Goal: Task Accomplishment & Management: Use online tool/utility

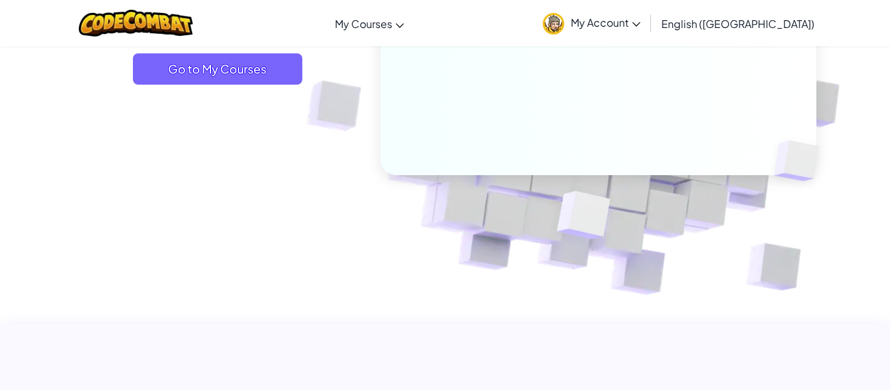
scroll to position [230, 0]
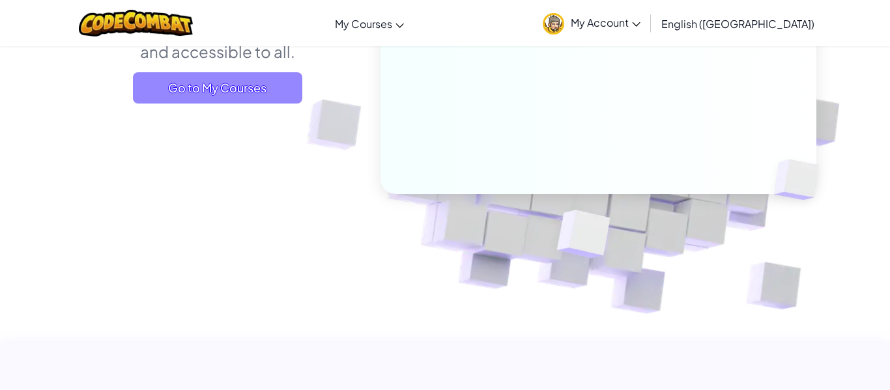
click at [273, 98] on span "Go to My Courses" at bounding box center [217, 87] width 169 height 31
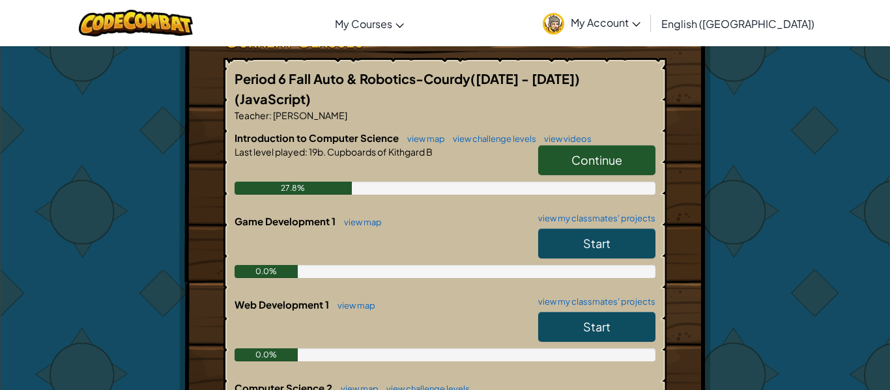
scroll to position [243, 0]
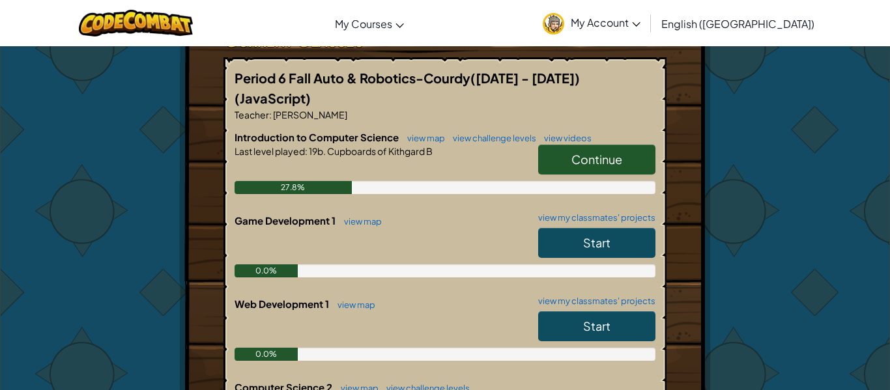
click at [594, 145] on link "Continue" at bounding box center [596, 160] width 117 height 30
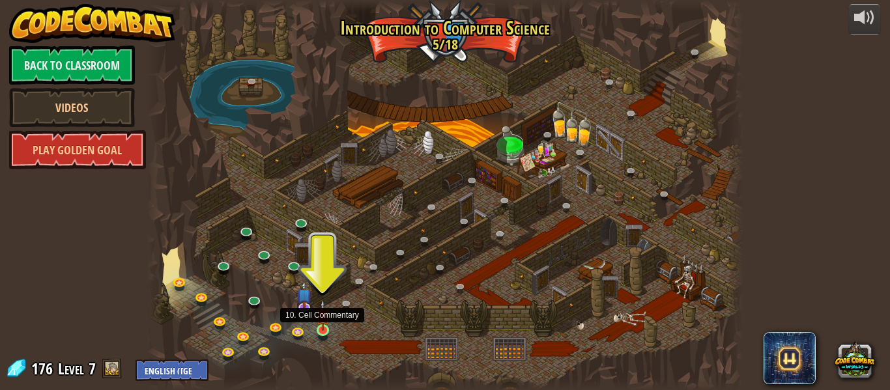
click at [327, 327] on img at bounding box center [323, 315] width 14 height 31
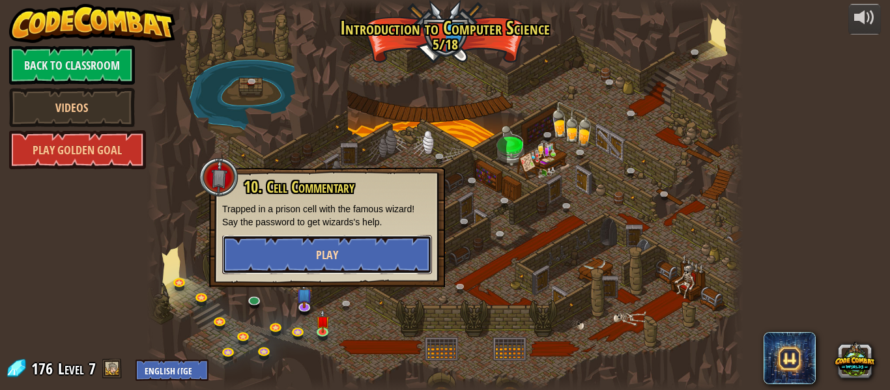
click at [374, 252] on button "Play" at bounding box center [327, 254] width 210 height 39
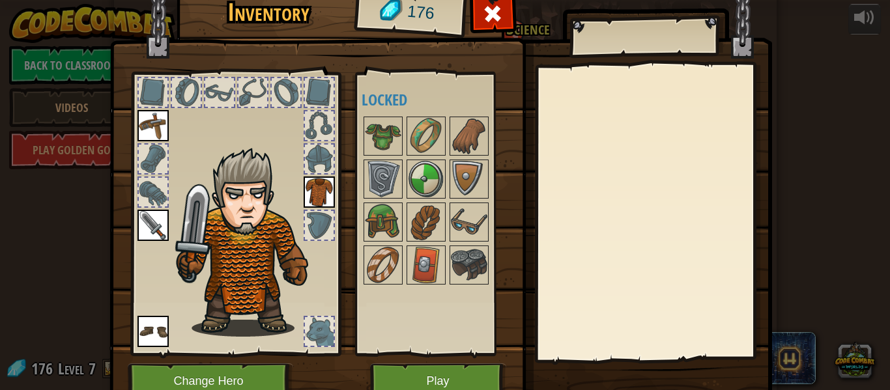
click at [405, 217] on div at bounding box center [439, 201] width 154 height 172
click at [394, 222] on img at bounding box center [383, 222] width 37 height 37
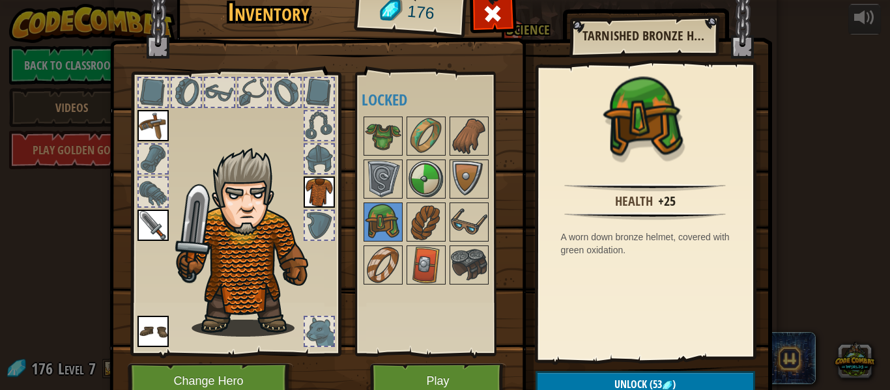
click at [164, 195] on div at bounding box center [153, 192] width 29 height 29
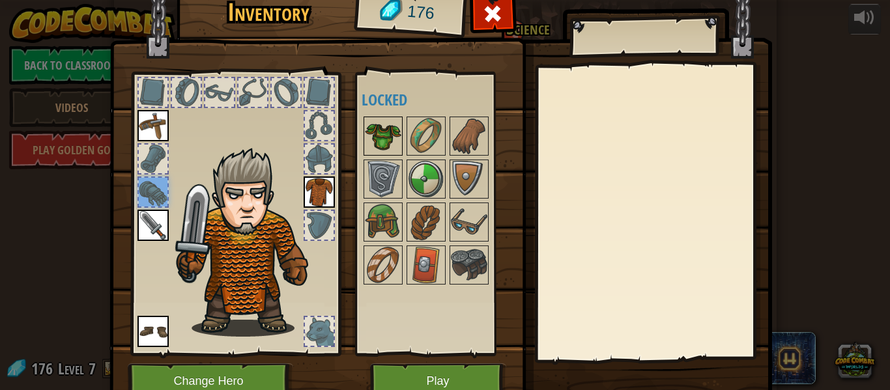
click at [385, 136] on img at bounding box center [383, 136] width 37 height 37
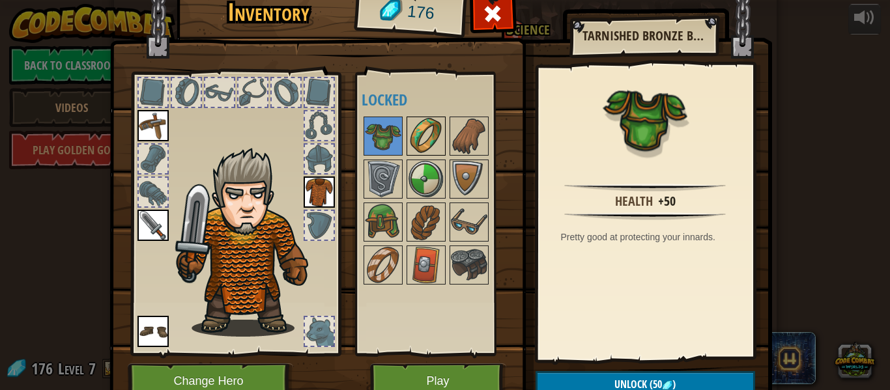
click at [414, 136] on img at bounding box center [426, 136] width 37 height 37
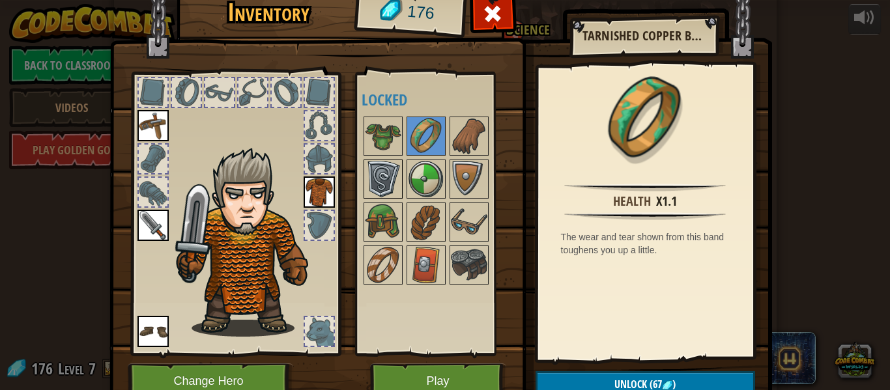
click at [390, 188] on img at bounding box center [383, 179] width 37 height 37
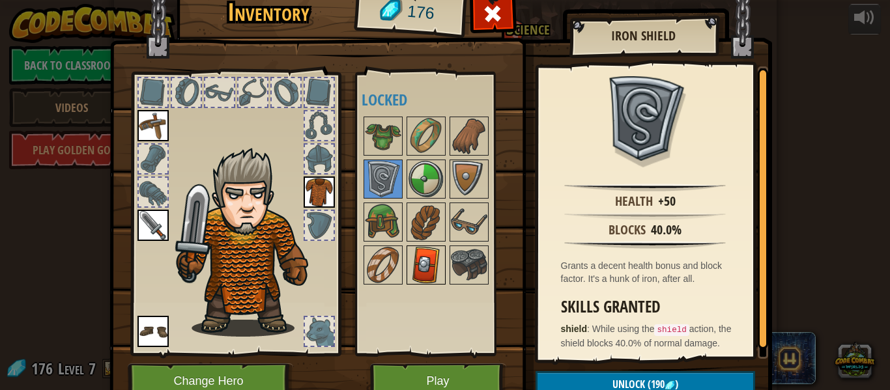
click at [437, 272] on img at bounding box center [426, 265] width 37 height 37
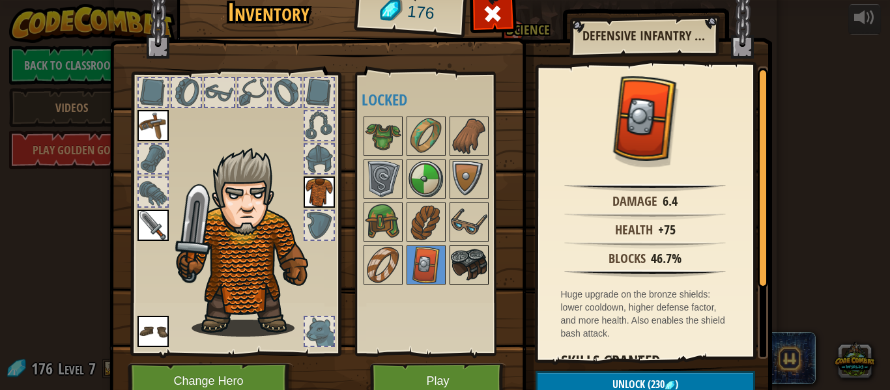
click at [475, 261] on img at bounding box center [469, 265] width 37 height 37
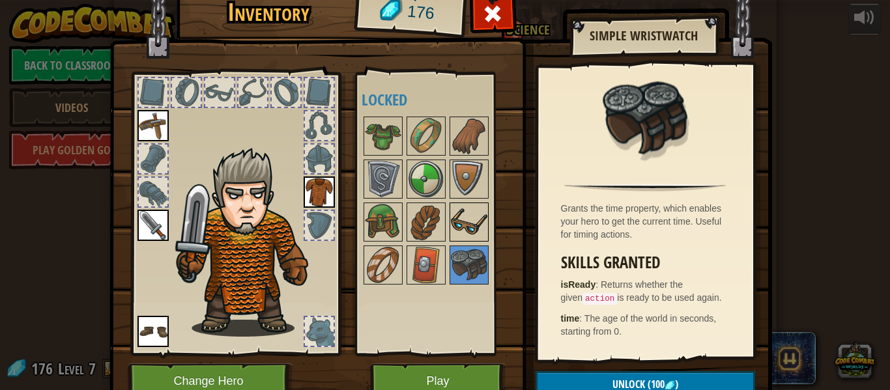
click at [462, 229] on img at bounding box center [469, 222] width 37 height 37
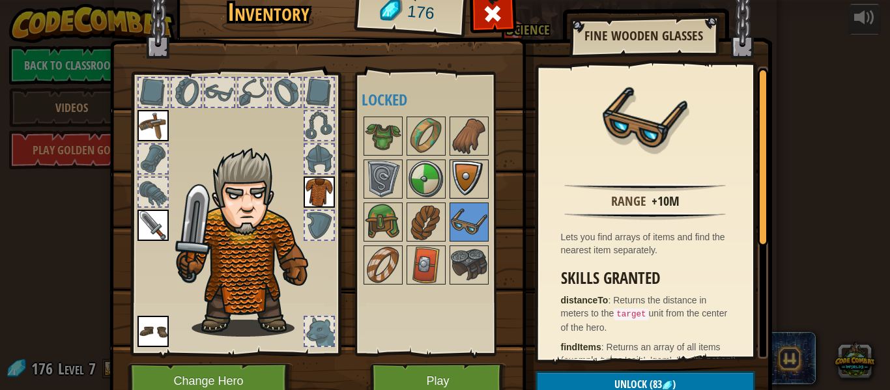
click at [464, 173] on img at bounding box center [469, 179] width 37 height 37
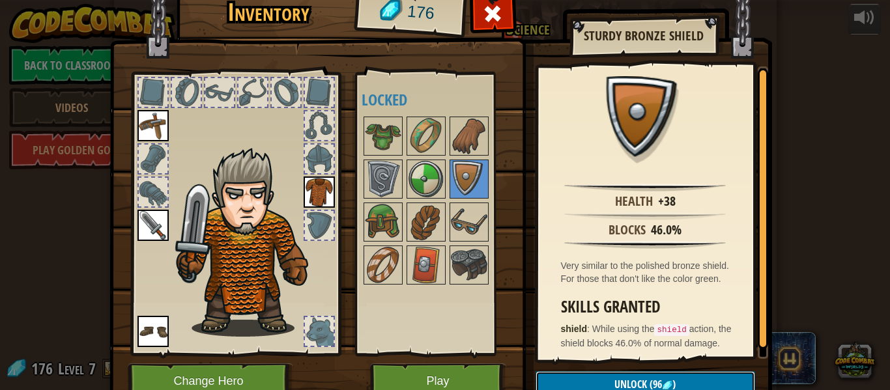
click at [612, 377] on button "Unlock (96 )" at bounding box center [646, 385] width 220 height 27
click at [612, 377] on button "Confirm" at bounding box center [646, 385] width 220 height 27
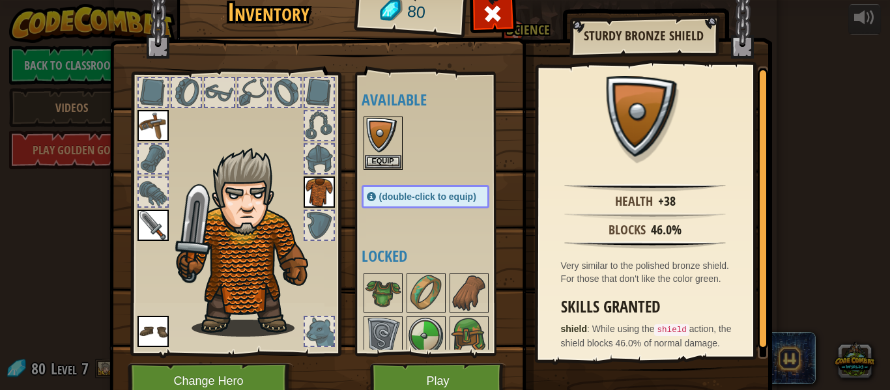
click at [309, 223] on div at bounding box center [319, 225] width 29 height 29
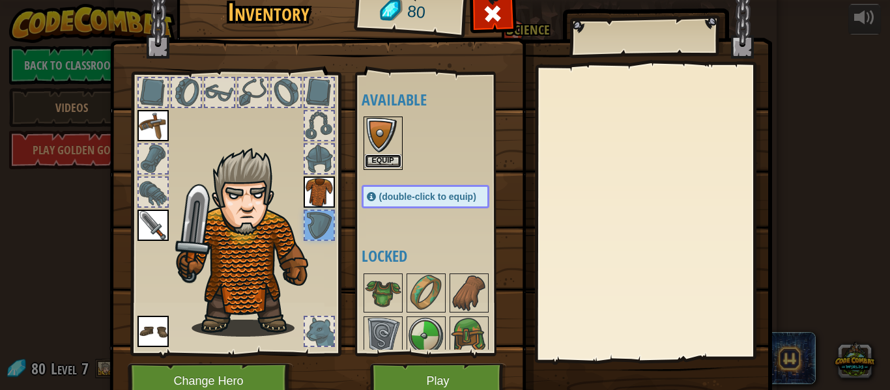
click at [383, 157] on button "Equip" at bounding box center [383, 161] width 37 height 14
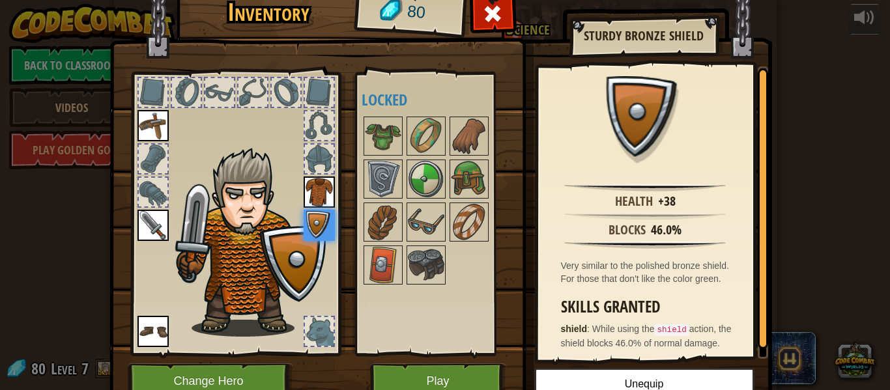
click at [314, 327] on div at bounding box center [319, 331] width 29 height 29
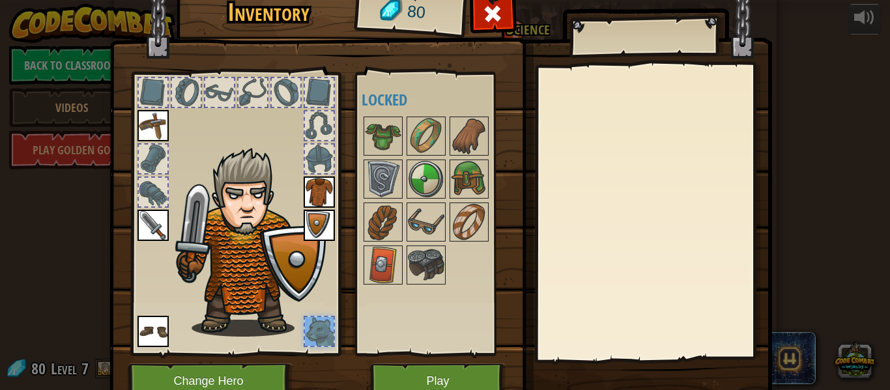
click at [315, 328] on div at bounding box center [319, 331] width 29 height 29
click at [325, 151] on div at bounding box center [319, 159] width 29 height 29
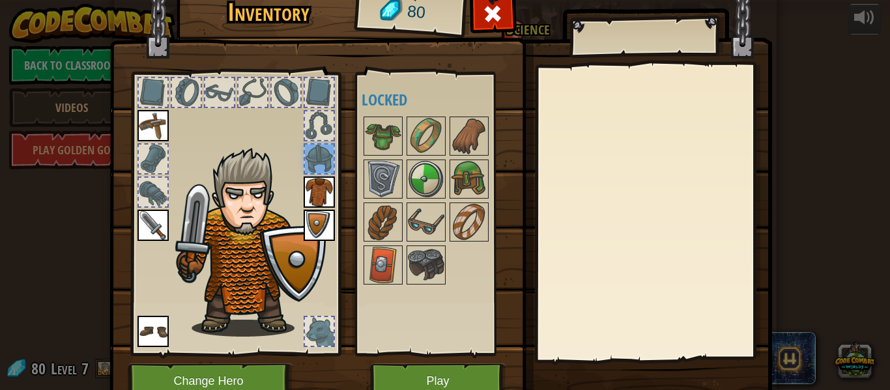
click at [325, 151] on div at bounding box center [319, 159] width 29 height 29
click at [461, 191] on img at bounding box center [469, 179] width 37 height 37
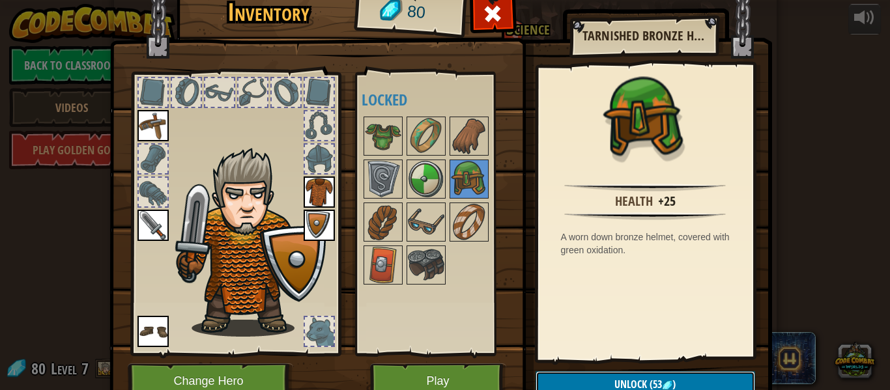
click at [683, 385] on button "Unlock (53 )" at bounding box center [646, 385] width 220 height 27
click at [639, 384] on button "Confirm" at bounding box center [646, 385] width 220 height 27
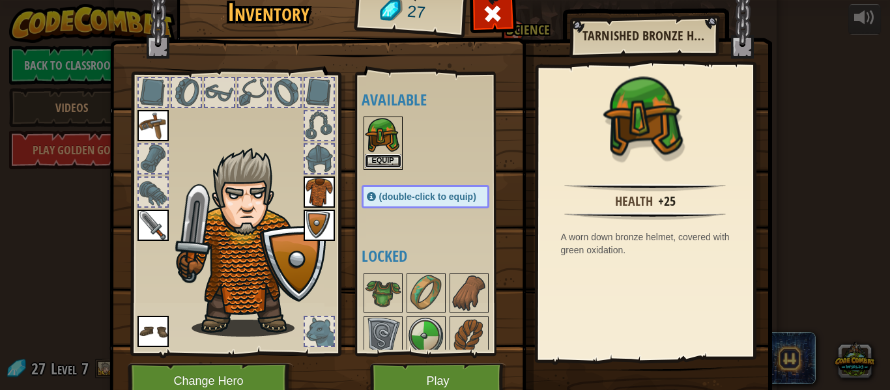
click at [381, 155] on button "Equip" at bounding box center [383, 161] width 37 height 14
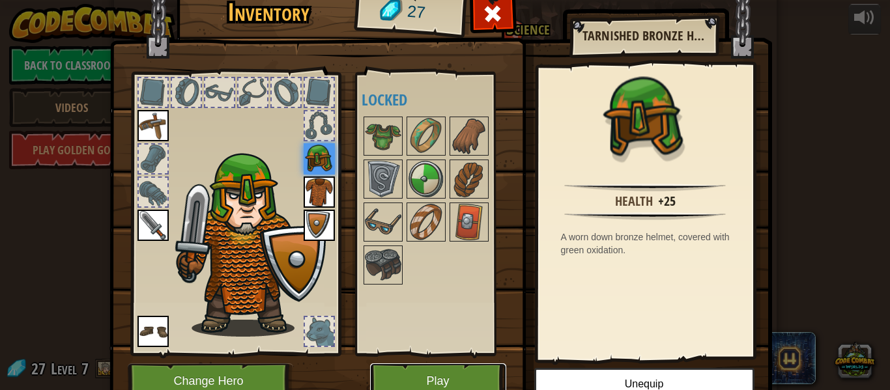
click at [409, 370] on button "Play" at bounding box center [438, 382] width 136 height 36
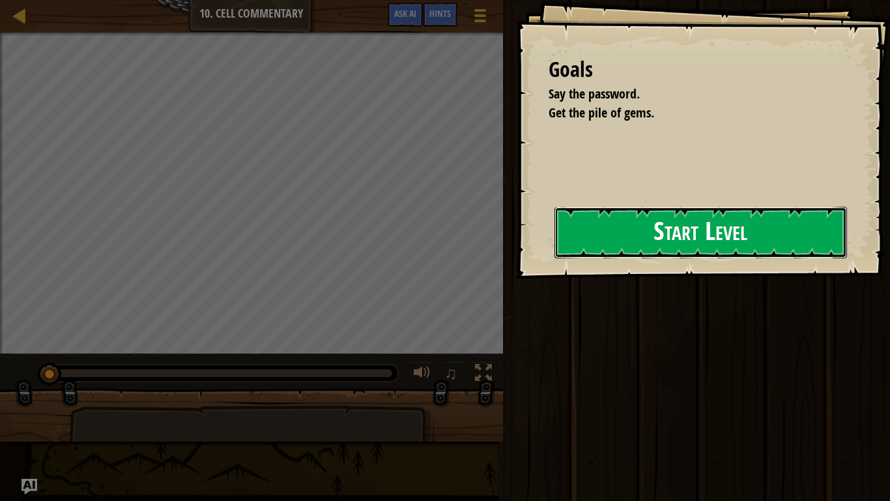
click at [595, 229] on button "Start Level" at bounding box center [701, 232] width 293 height 51
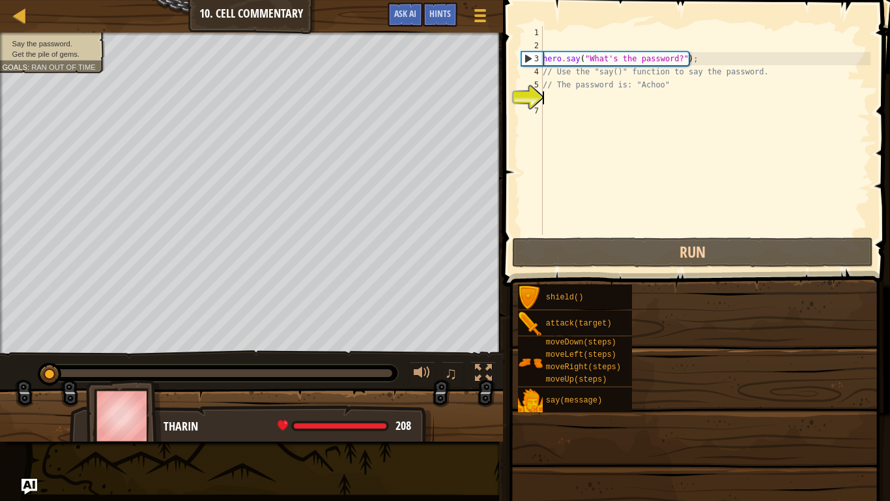
click at [595, 229] on div "hero . say ( "What's the password?" ) ; // Use the "say()" function to say the …" at bounding box center [705, 143] width 331 height 235
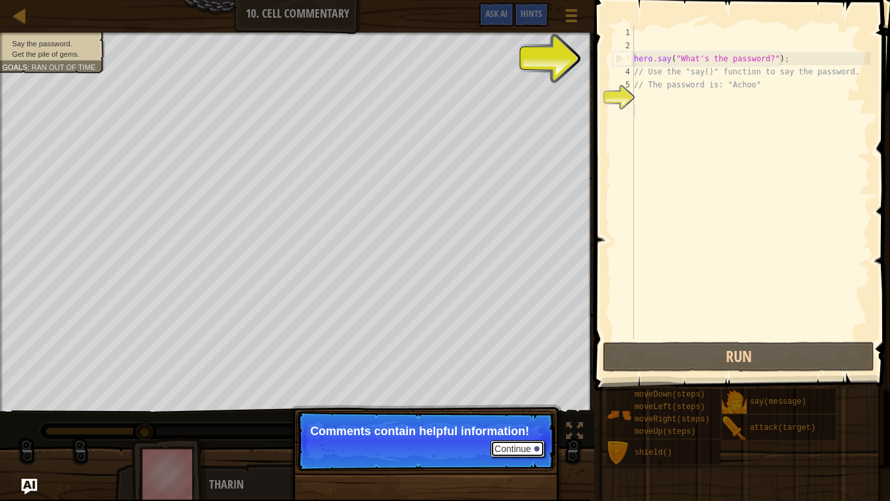
click at [535, 390] on div at bounding box center [537, 448] width 5 height 5
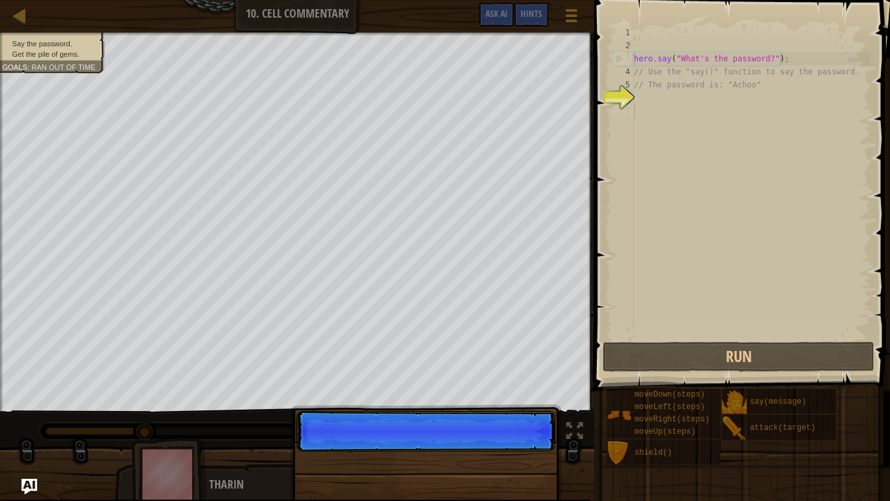
scroll to position [6, 0]
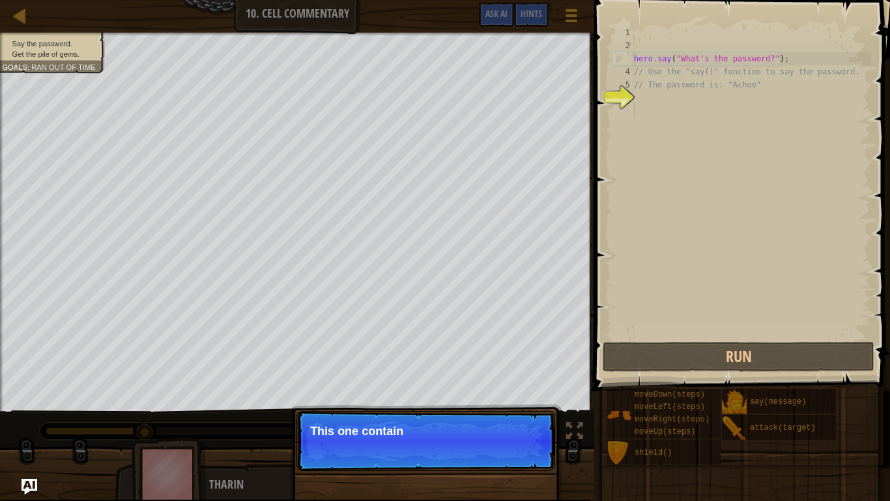
click at [535, 390] on p "Continue This one contain" at bounding box center [426, 441] width 259 height 60
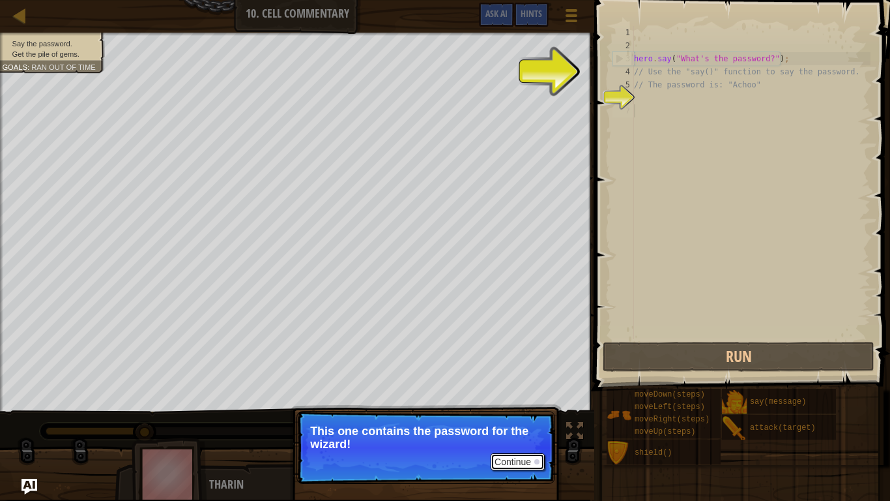
click at [506, 390] on button "Continue" at bounding box center [518, 461] width 54 height 17
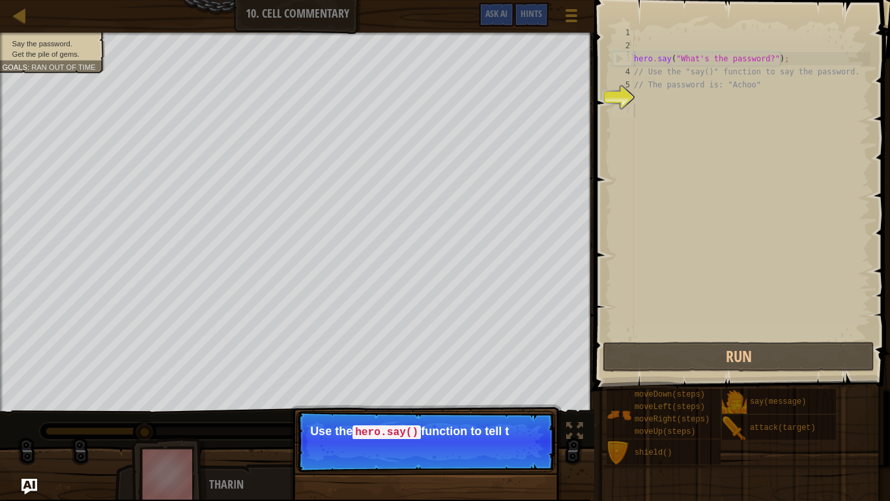
click at [506, 390] on p "Continue Use the hero.say() function to tell t" at bounding box center [426, 441] width 259 height 61
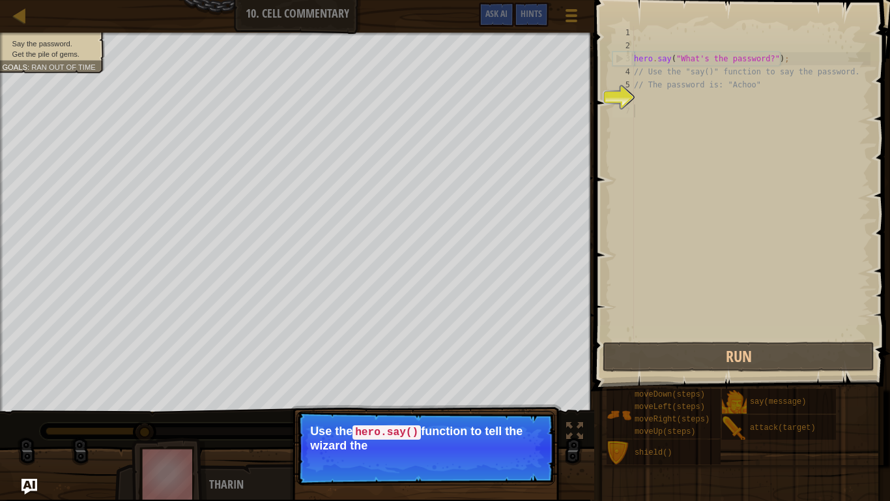
click at [506, 390] on p "Continue Use the hero.say() function to tell the wizard the" at bounding box center [426, 448] width 259 height 74
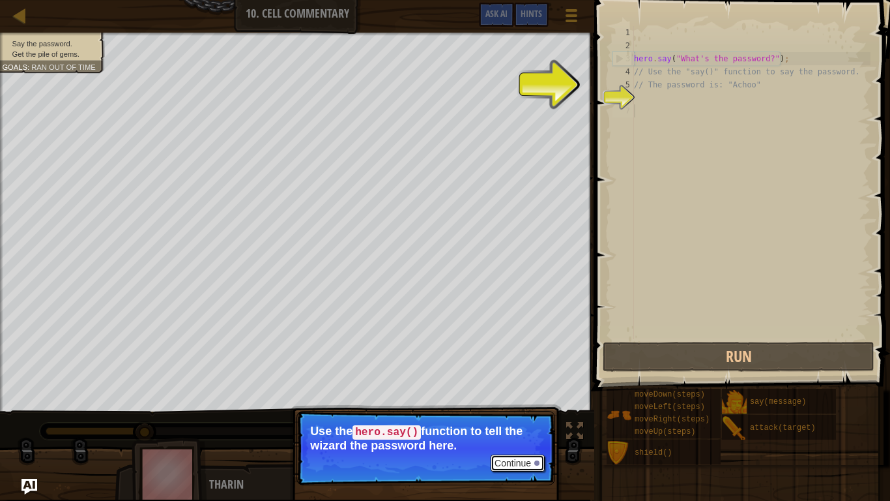
click at [508, 390] on button "Continue" at bounding box center [518, 462] width 54 height 17
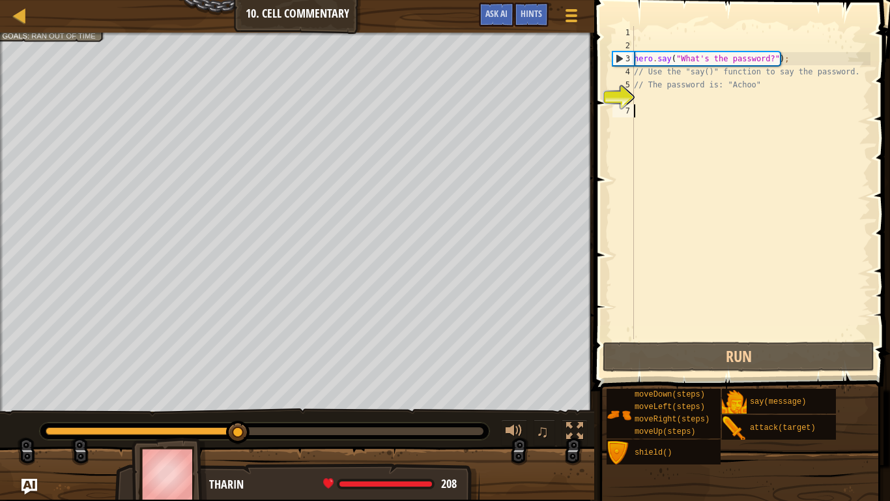
click at [660, 107] on div "hero . say ( "What's the password?" ) ; // Use the "say()" function to say the …" at bounding box center [751, 195] width 239 height 339
click at [653, 93] on div "hero . say ( "What's the password?" ) ; // Use the "say()" function to say the …" at bounding box center [751, 195] width 239 height 339
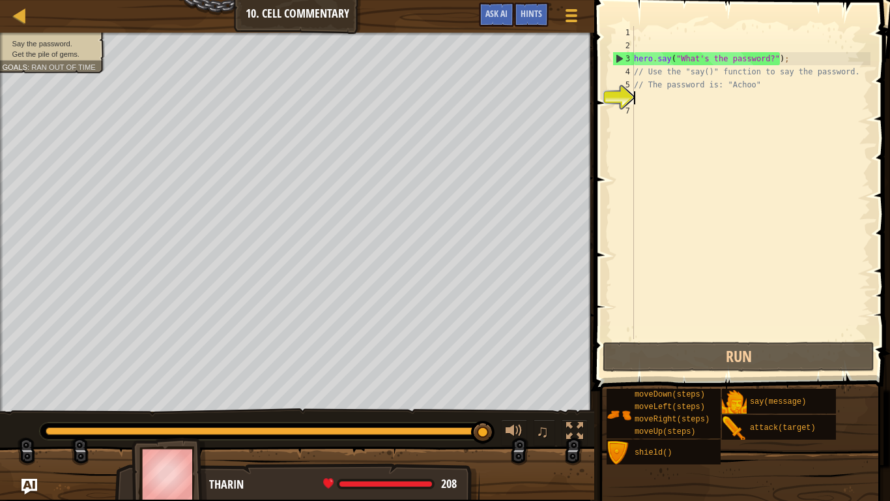
click at [701, 117] on div "hero . say ( "What's the password?" ) ; // Use the "say()" function to say the …" at bounding box center [751, 195] width 239 height 339
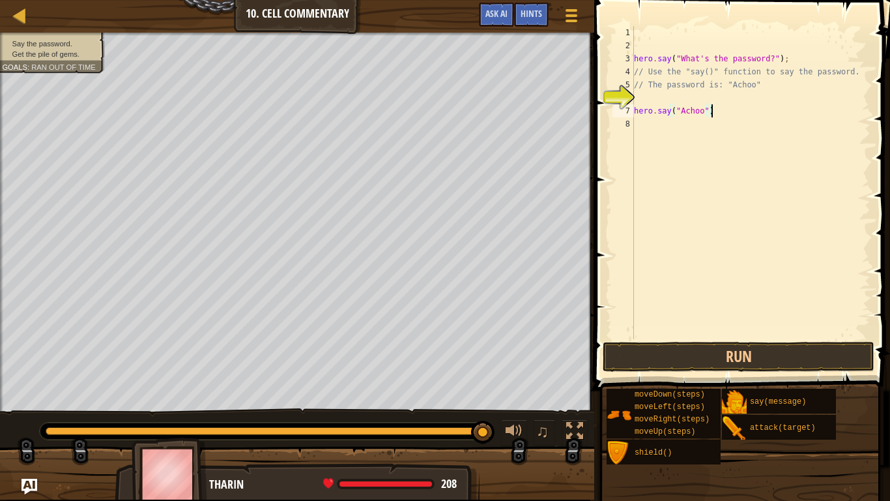
scroll to position [6, 11]
type textarea "hero.say("Achoo");"
click at [692, 362] on button "Run" at bounding box center [739, 357] width 272 height 30
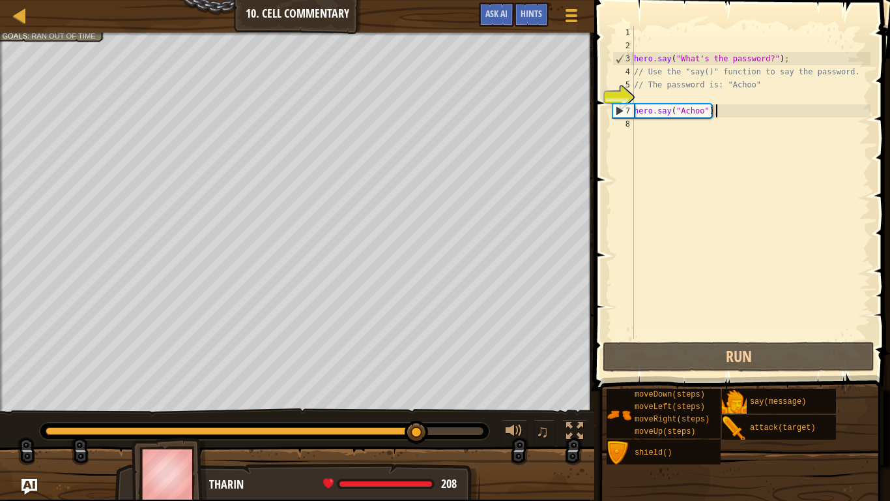
click at [675, 126] on div "hero . say ( "What's the password?" ) ; // Use the "say()" function to say the …" at bounding box center [751, 195] width 239 height 339
type textarea "h"
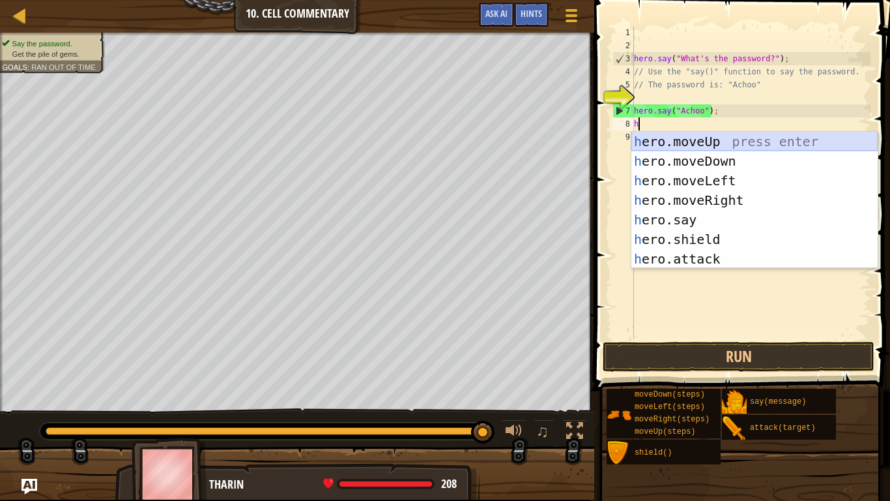
click at [787, 143] on div "h ero.moveUp press enter h ero.moveDown press enter h ero.moveLeft press enter …" at bounding box center [755, 220] width 246 height 176
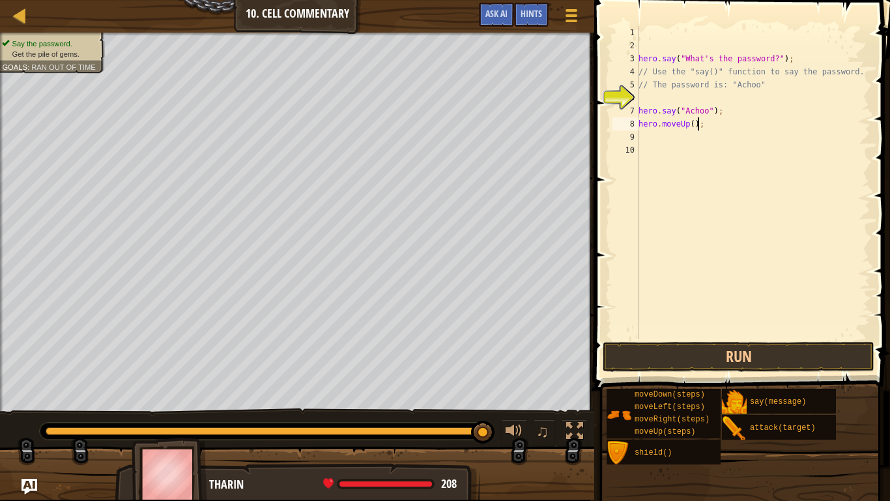
click at [696, 124] on div "hero . say ( "What's the password?" ) ; // Use the "say()" function to say the …" at bounding box center [753, 195] width 235 height 339
click at [694, 126] on div "hero . say ( "What's the password?" ) ; // Use the "say()" function to say the …" at bounding box center [753, 195] width 235 height 339
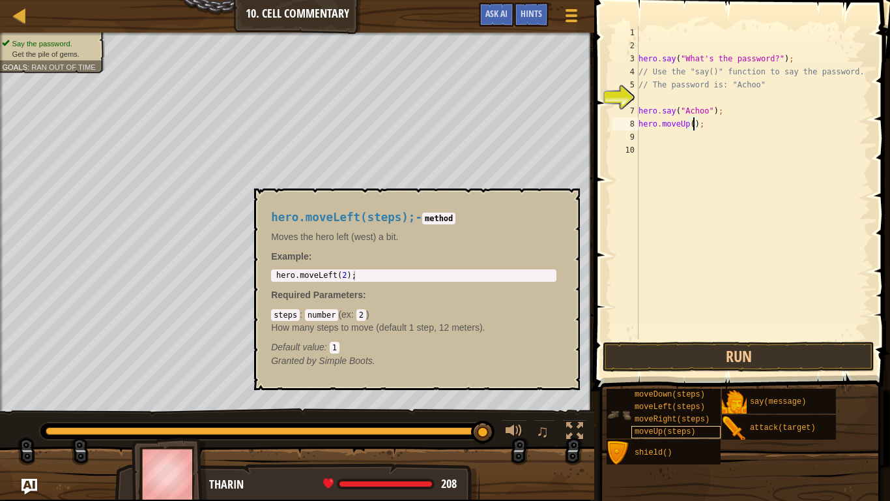
scroll to position [6, 9]
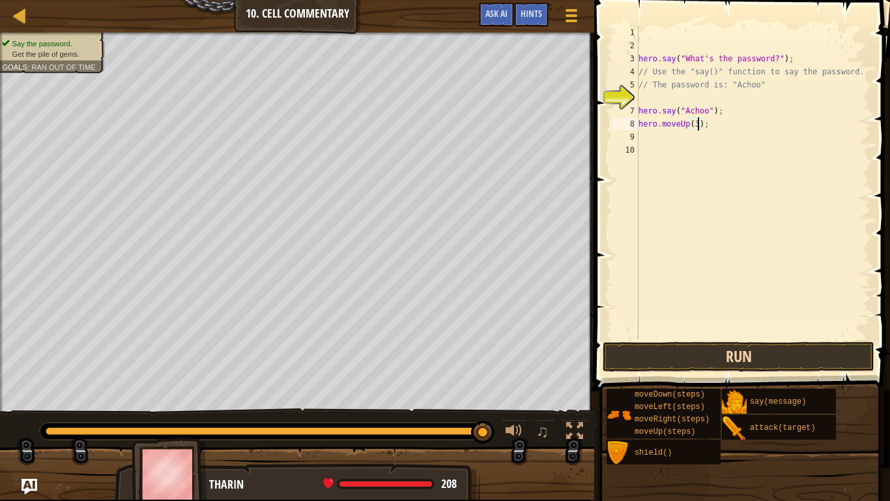
type textarea "hero.moveUp(3);"
click at [680, 360] on button "Run" at bounding box center [739, 357] width 272 height 30
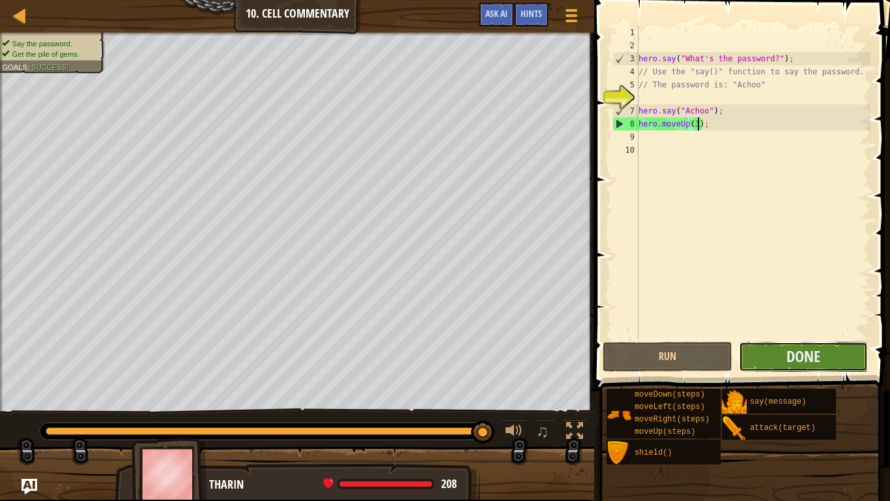
click at [853, 353] on button "Done" at bounding box center [803, 357] width 129 height 30
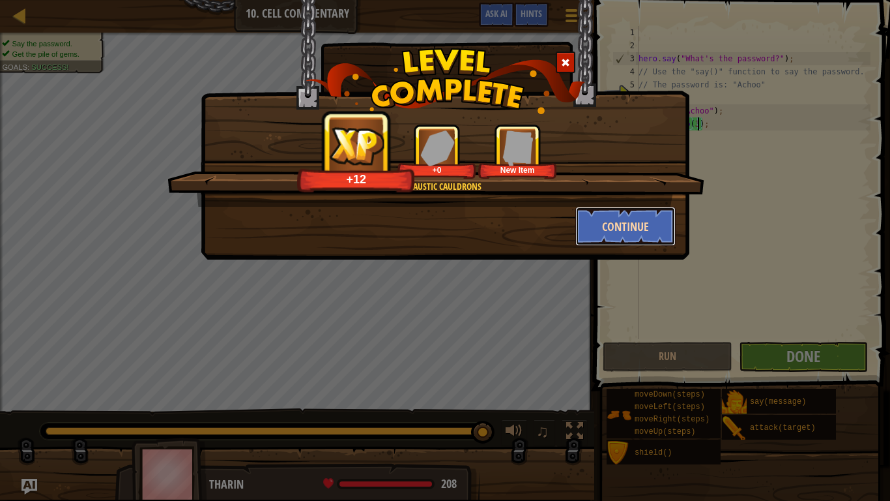
click at [607, 212] on button "Continue" at bounding box center [626, 226] width 101 height 39
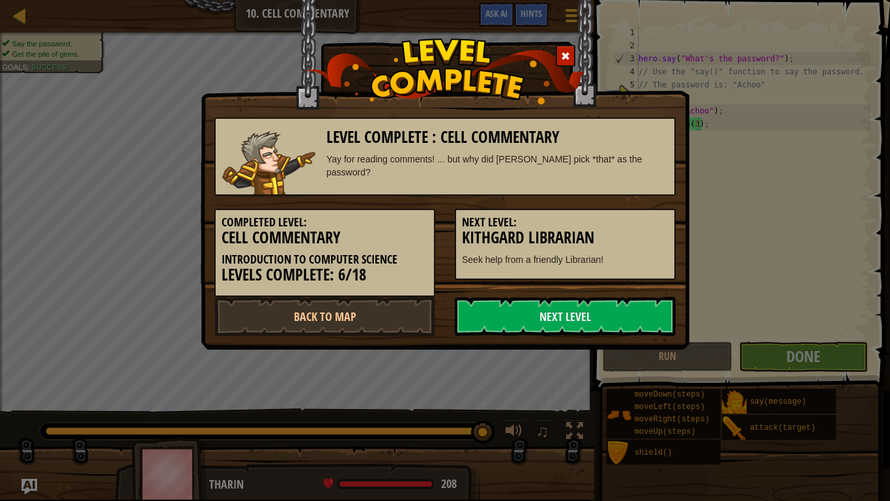
click at [621, 223] on h5 "Next Level:" at bounding box center [565, 222] width 207 height 13
click at [634, 299] on link "Next Level" at bounding box center [565, 316] width 221 height 39
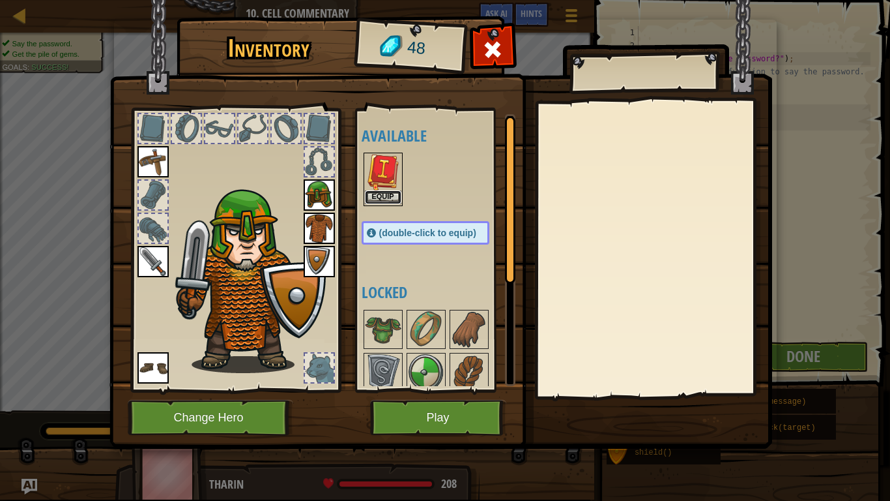
click at [393, 198] on button "Equip" at bounding box center [383, 197] width 37 height 14
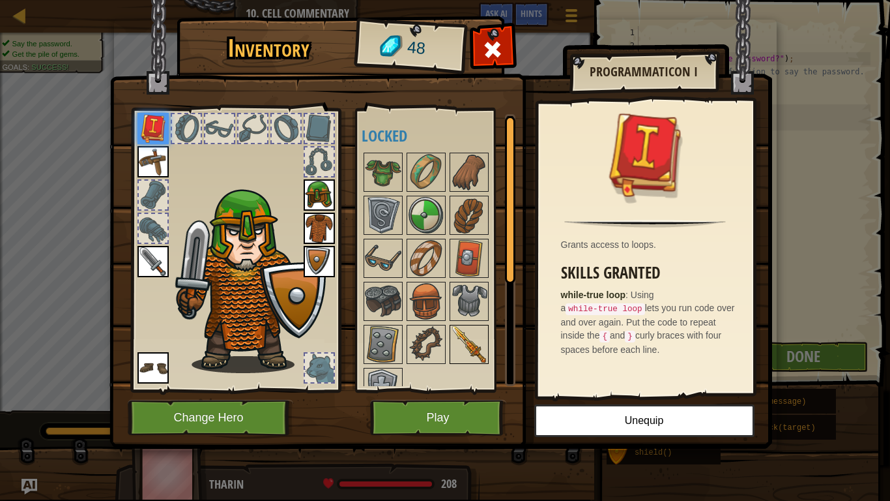
click at [458, 358] on img at bounding box center [469, 344] width 37 height 37
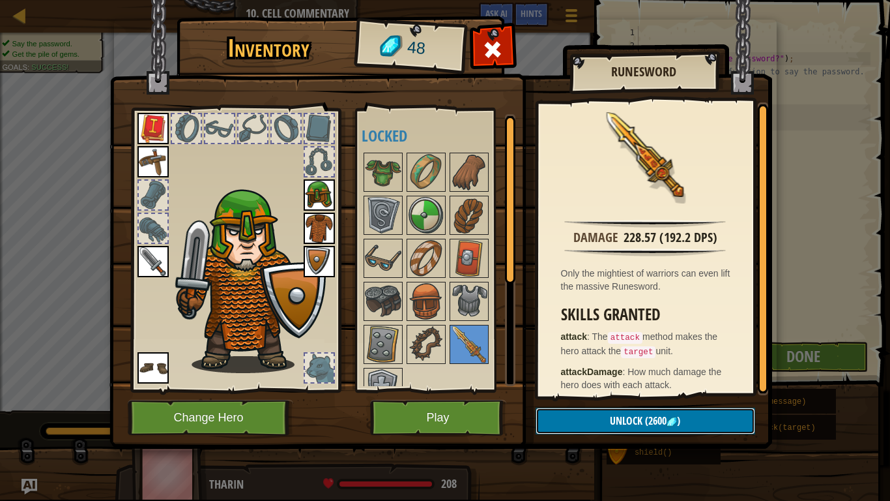
click at [602, 390] on button "Unlock (2600 )" at bounding box center [646, 420] width 220 height 27
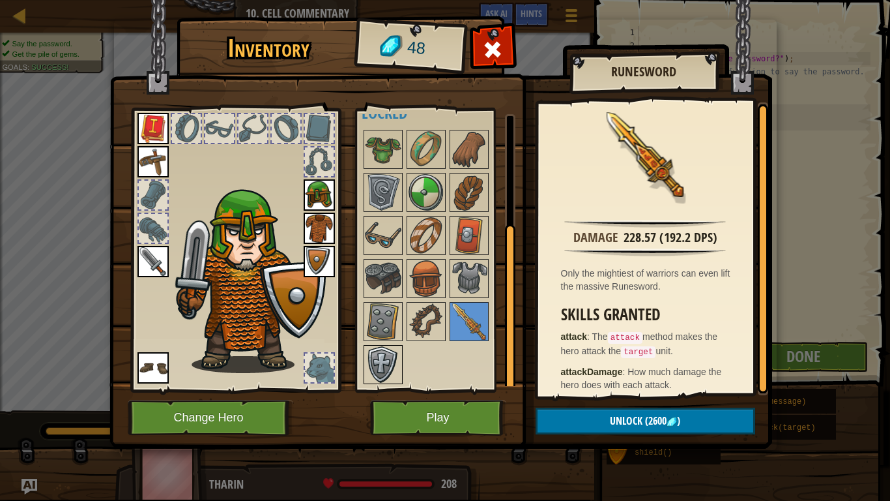
click at [387, 369] on img at bounding box center [383, 364] width 37 height 37
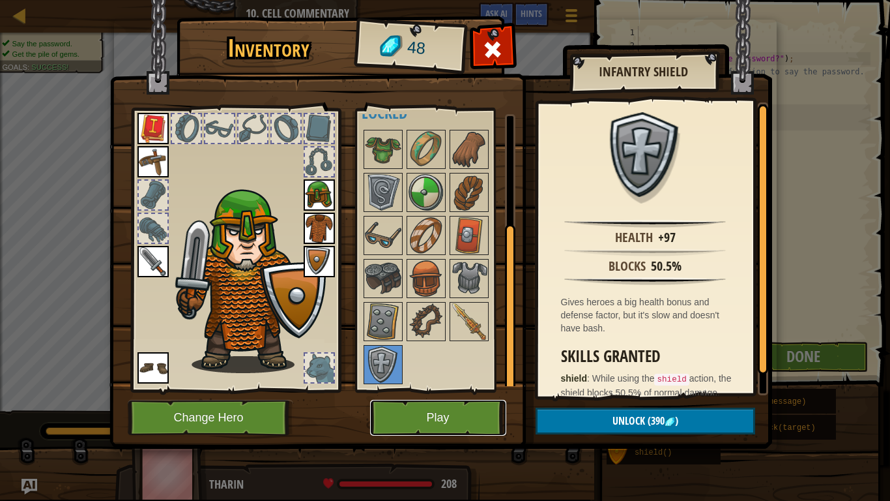
click at [455, 390] on button "Play" at bounding box center [438, 418] width 136 height 36
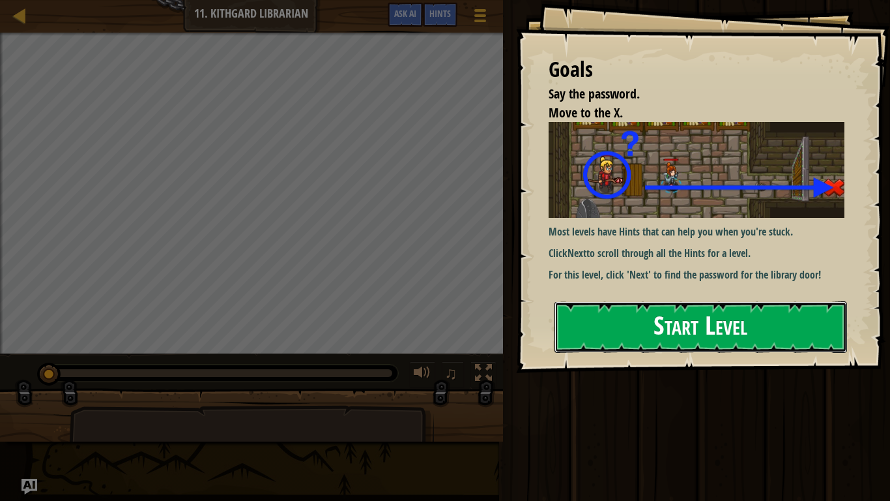
click at [677, 329] on button "Start Level" at bounding box center [701, 326] width 293 height 51
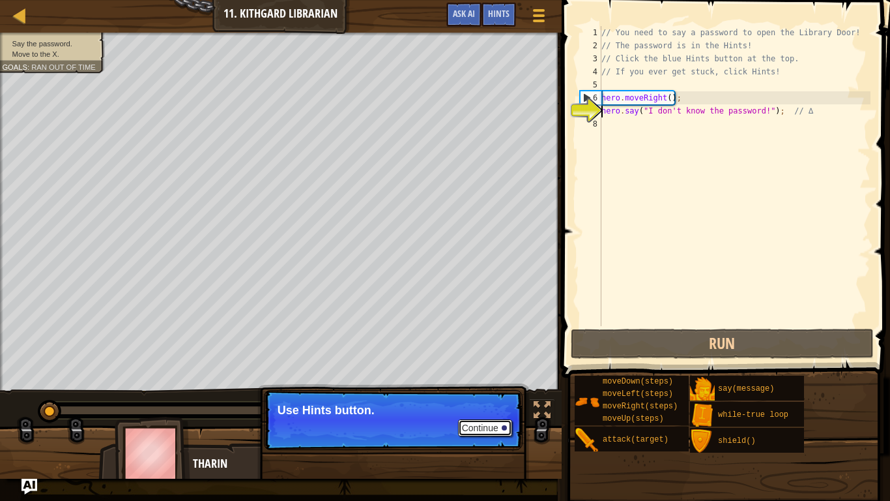
click at [497, 390] on button "Continue" at bounding box center [485, 427] width 54 height 17
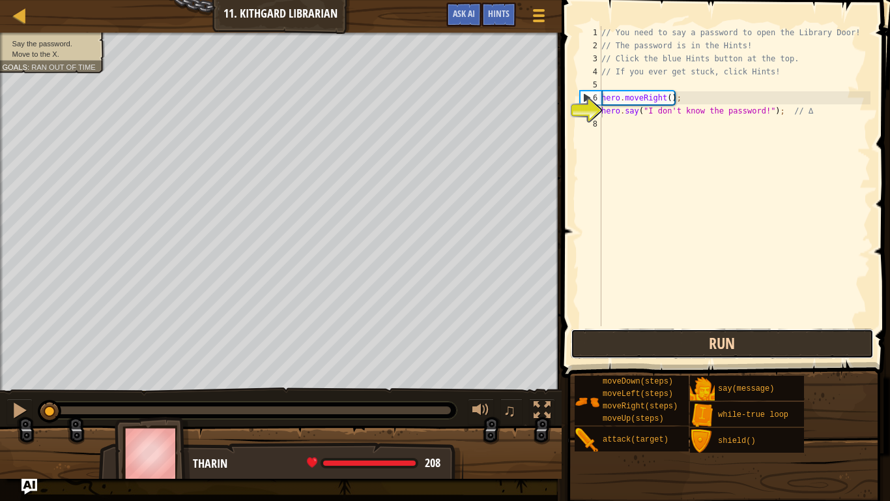
click at [607, 332] on button "Run" at bounding box center [723, 344] width 304 height 30
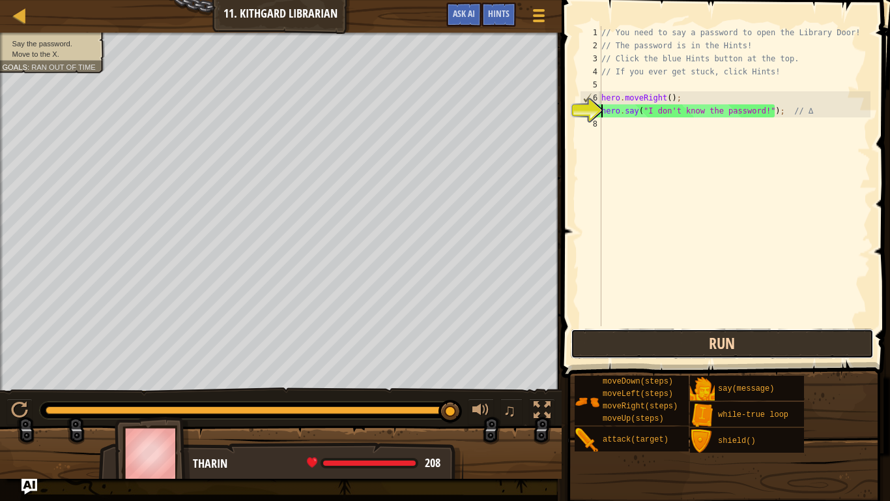
click at [677, 347] on button "Run" at bounding box center [723, 344] width 304 height 30
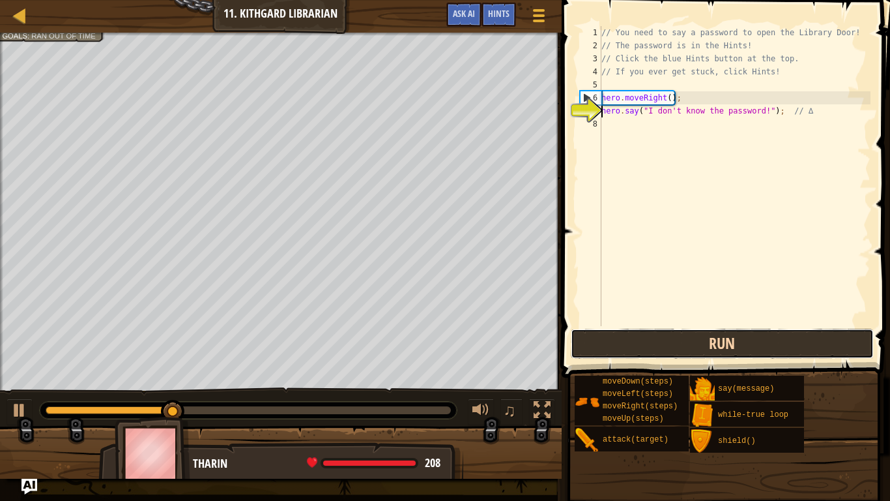
click at [677, 347] on button "Run" at bounding box center [723, 344] width 304 height 30
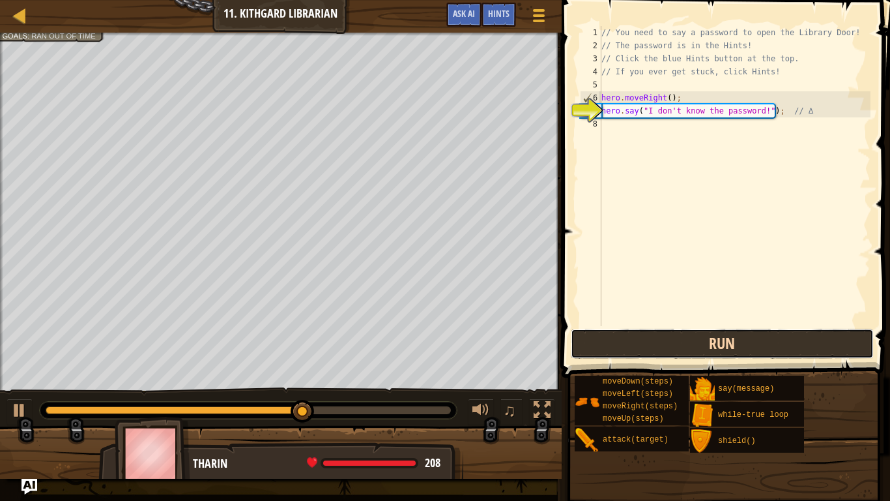
click at [677, 347] on button "Run" at bounding box center [723, 344] width 304 height 30
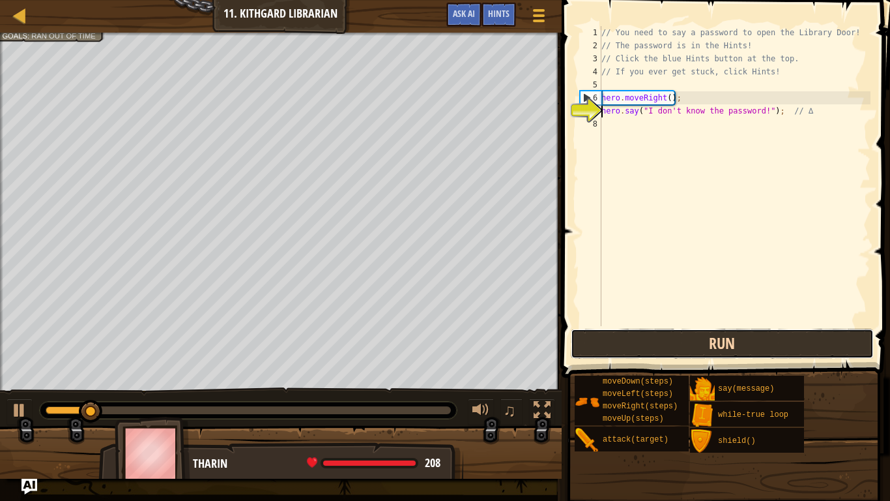
click at [677, 347] on button "Run" at bounding box center [723, 344] width 304 height 30
click at [677, 347] on button "Running" at bounding box center [723, 344] width 304 height 30
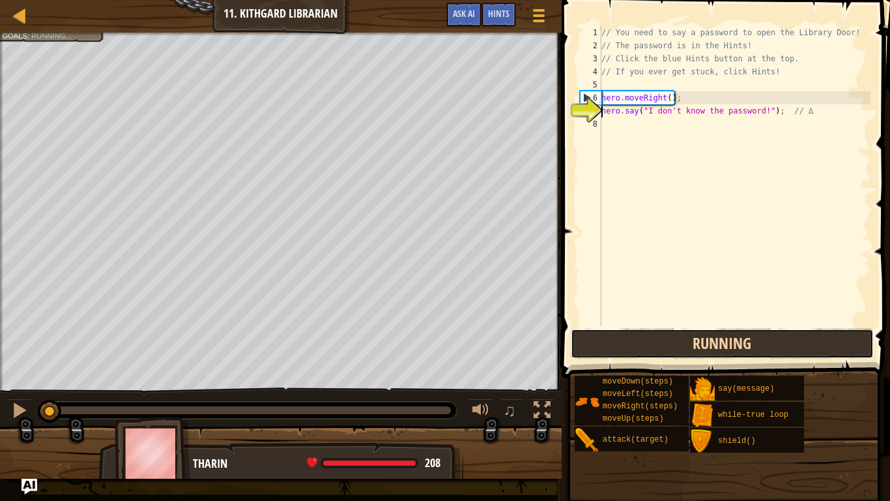
click at [677, 347] on button "Running" at bounding box center [723, 344] width 304 height 30
click at [677, 347] on button "Run" at bounding box center [723, 344] width 304 height 30
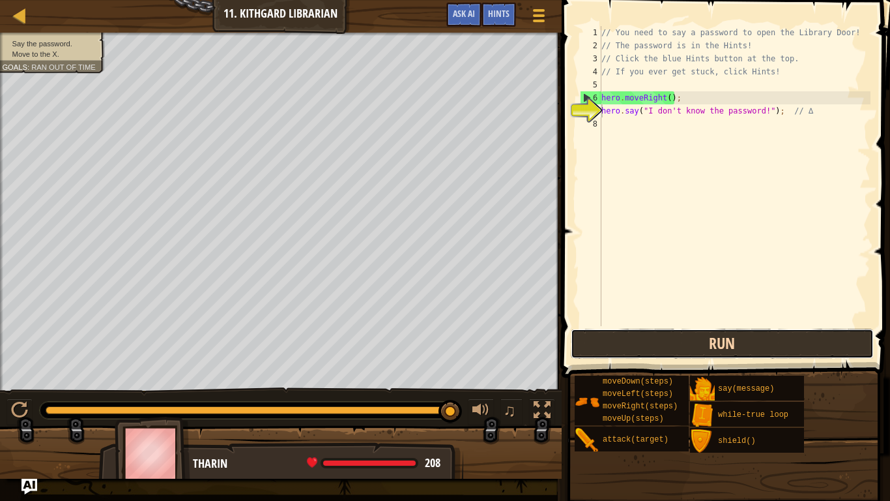
click at [636, 352] on button "Run" at bounding box center [723, 344] width 304 height 30
click at [737, 335] on button "Run" at bounding box center [723, 344] width 304 height 30
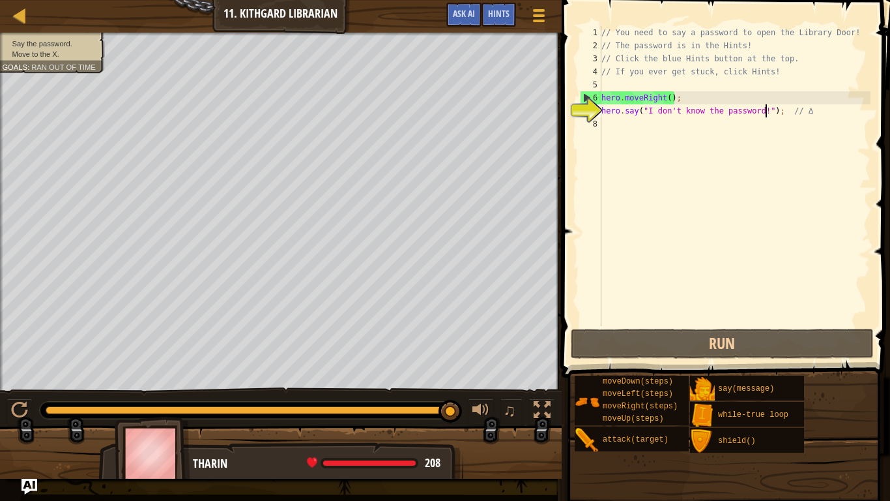
click at [767, 110] on div "// You need to say a password to open the Library Door! // The password is in t…" at bounding box center [735, 189] width 272 height 326
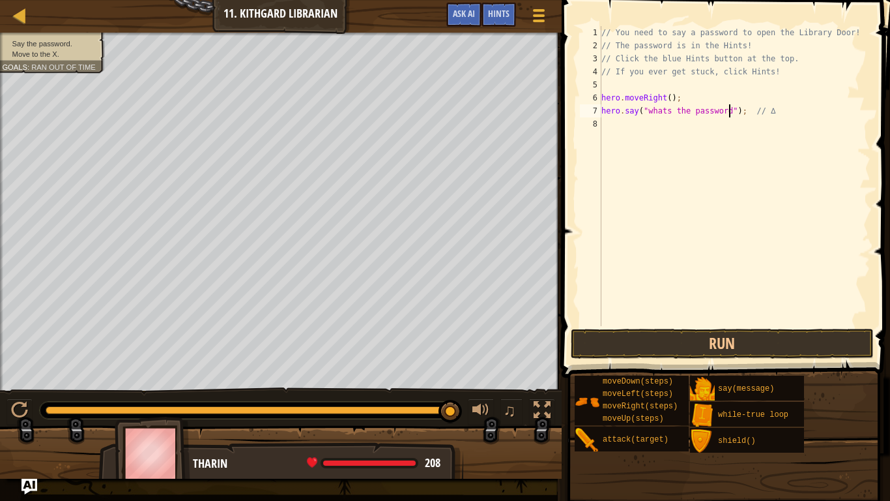
scroll to position [6, 18]
click at [728, 336] on button "Run" at bounding box center [723, 344] width 304 height 30
click at [701, 344] on button "Run" at bounding box center [723, 344] width 304 height 30
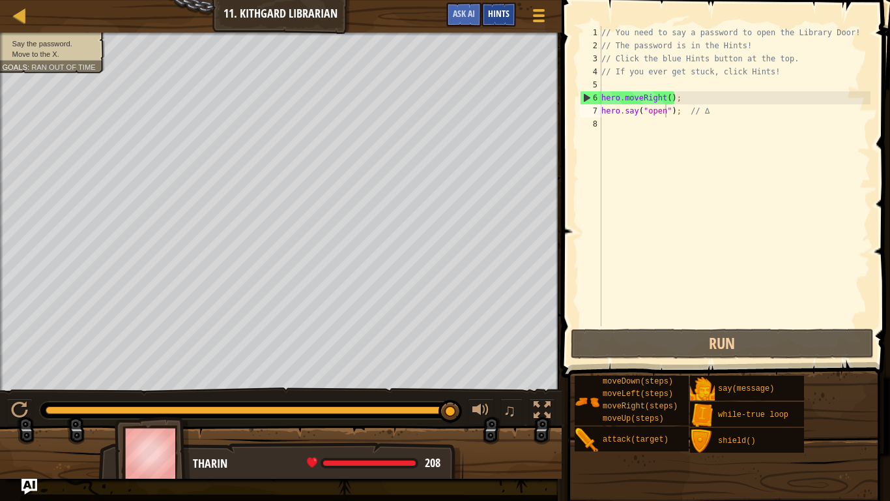
click at [505, 14] on span "Hints" at bounding box center [499, 13] width 22 height 12
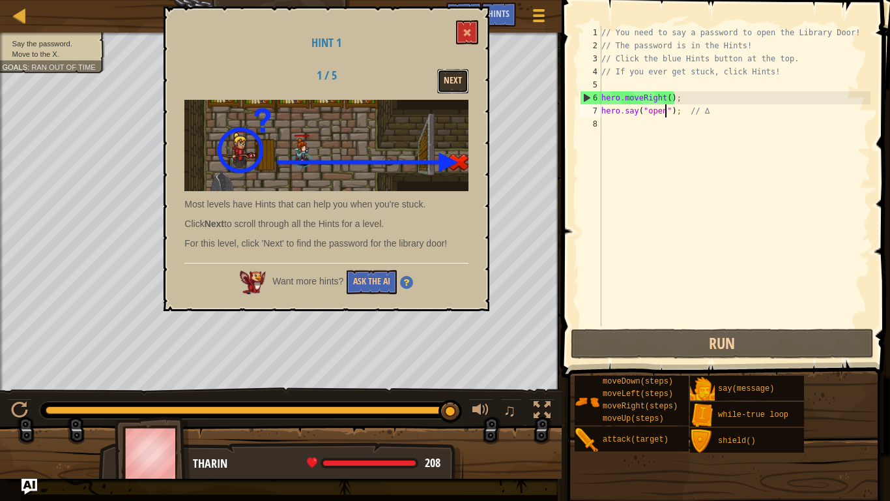
click at [458, 86] on button "Next" at bounding box center [452, 81] width 31 height 24
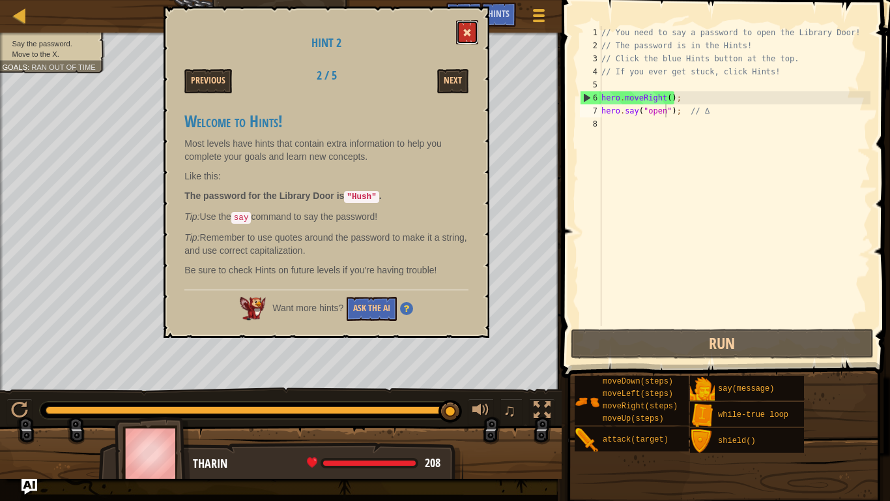
click at [466, 40] on button at bounding box center [467, 32] width 22 height 24
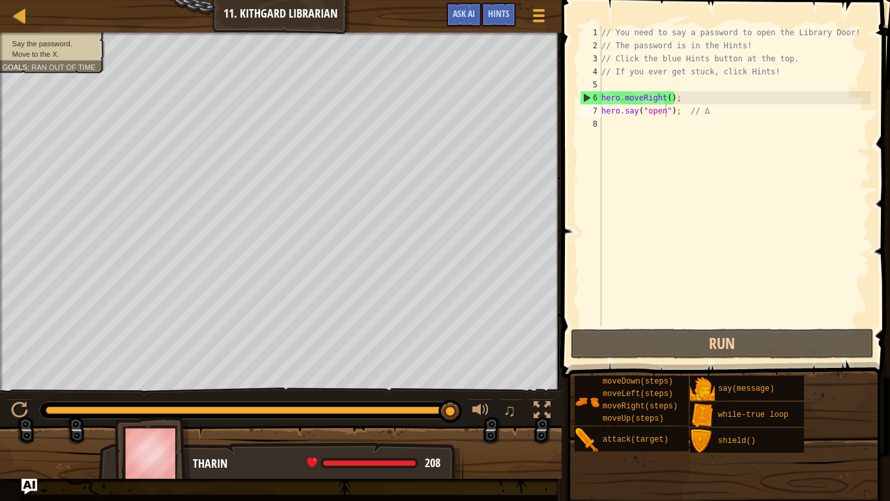
click at [664, 110] on div "// You need to say a password to open the Library Door! // The password is in t…" at bounding box center [735, 189] width 272 height 326
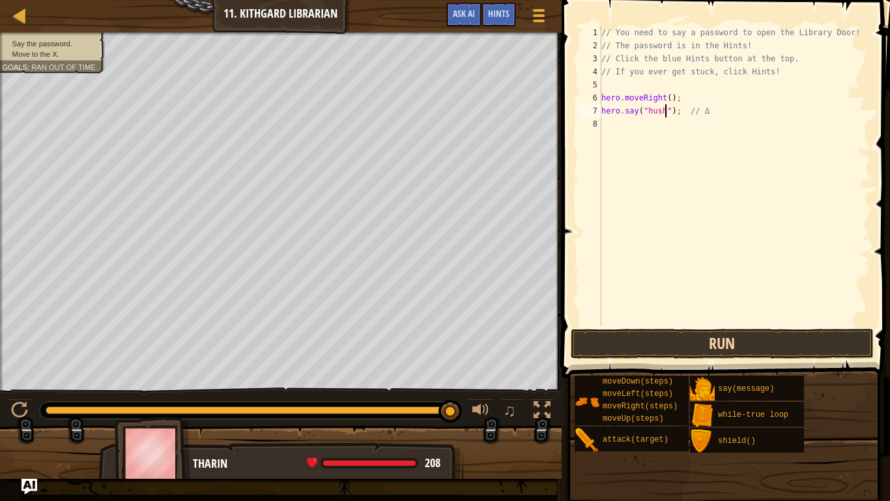
type textarea "hero.say("hush"); // ∆"
click at [674, 341] on button "Run" at bounding box center [723, 344] width 304 height 30
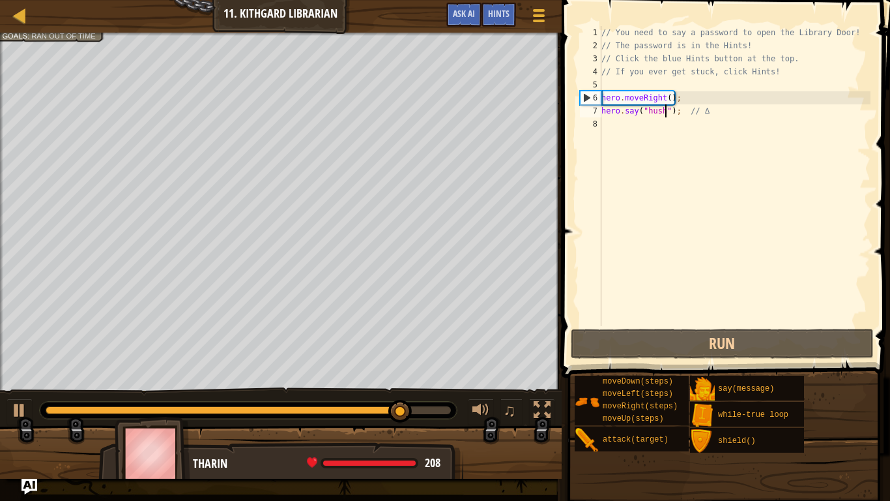
click at [670, 126] on div "// You need to say a password to open the Library Door! // The password is in t…" at bounding box center [735, 189] width 272 height 326
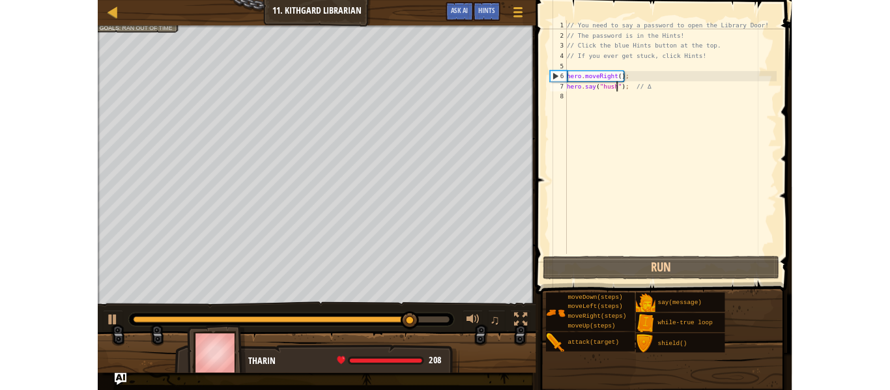
scroll to position [6, 0]
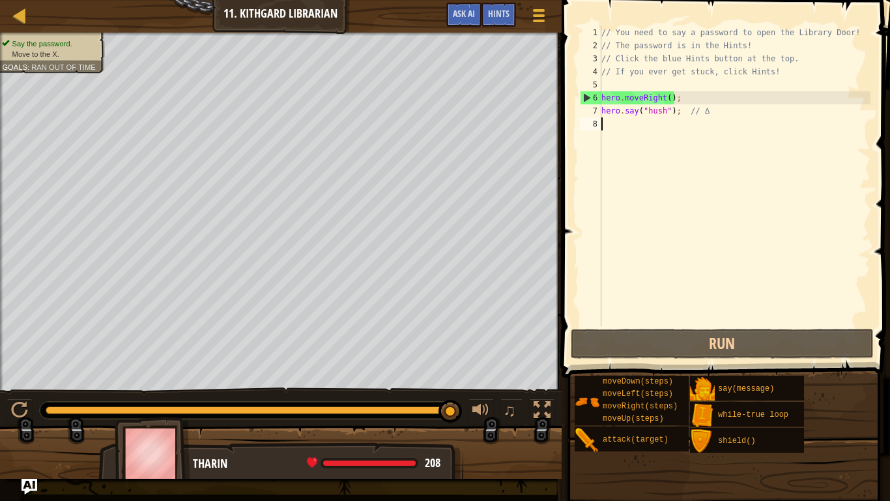
type textarea "r"
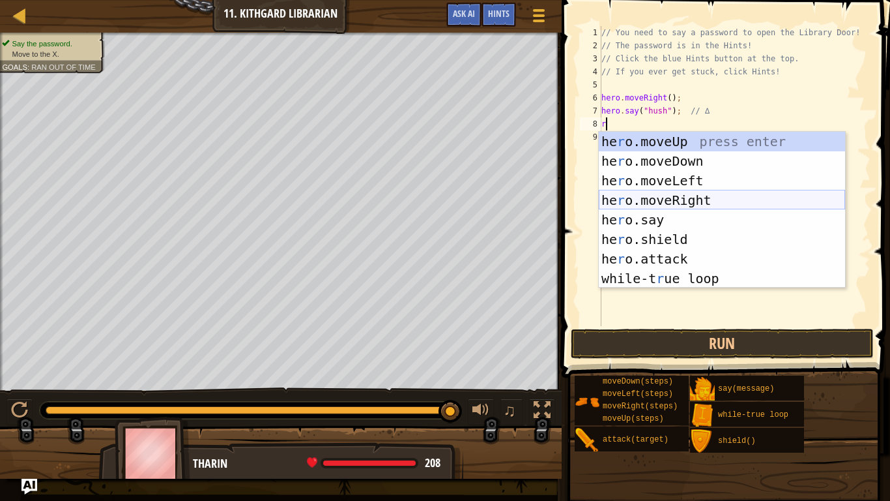
click at [663, 198] on div "he r o.moveUp press enter he r o.moveDown press enter he r o.moveLeft press ent…" at bounding box center [722, 230] width 246 height 196
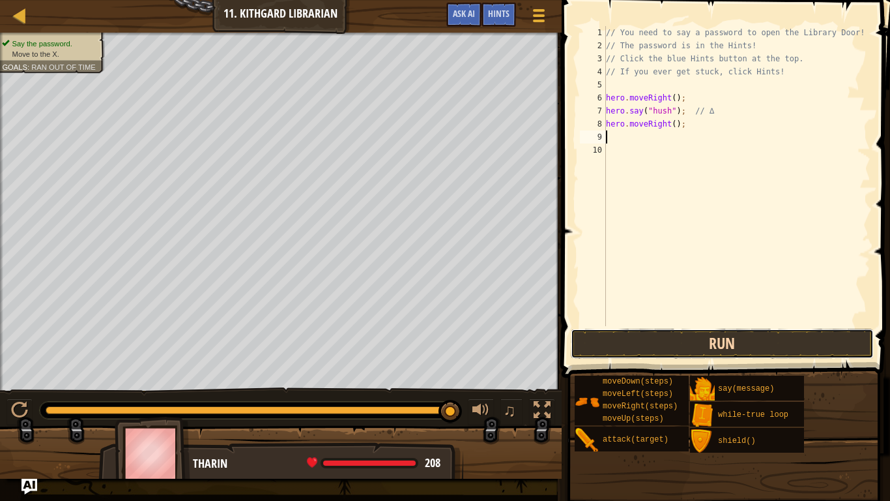
click at [630, 344] on button "Run" at bounding box center [723, 344] width 304 height 30
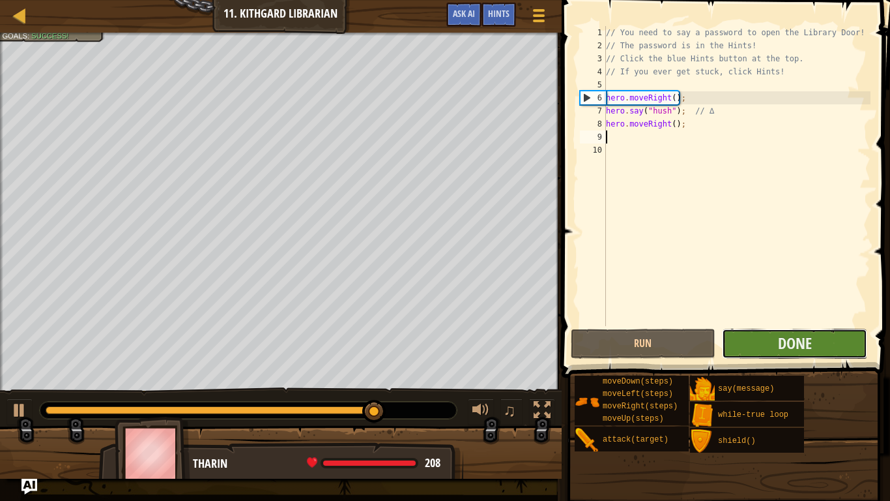
click at [744, 333] on button "Done" at bounding box center [794, 344] width 145 height 30
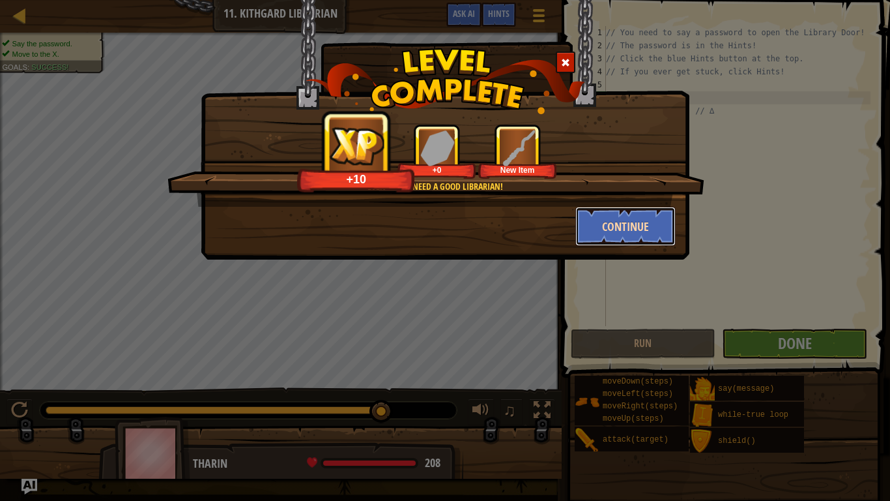
click at [597, 238] on button "Continue" at bounding box center [626, 226] width 101 height 39
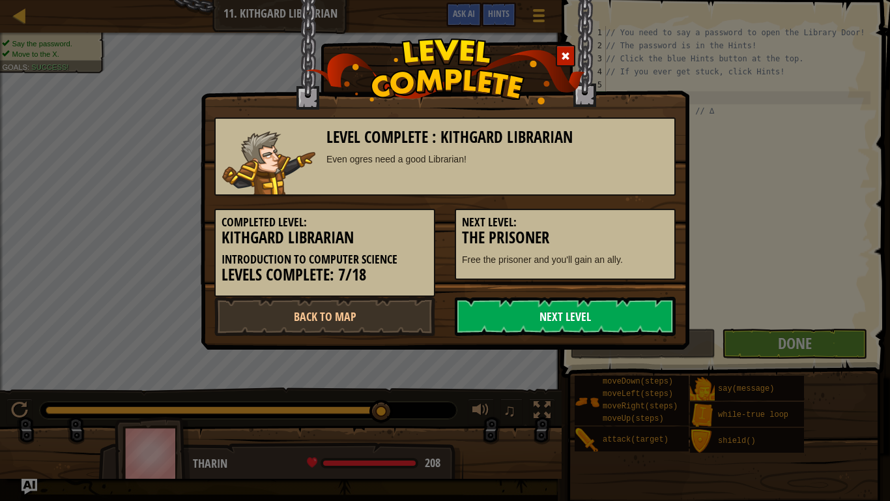
click at [625, 311] on link "Next Level" at bounding box center [565, 316] width 221 height 39
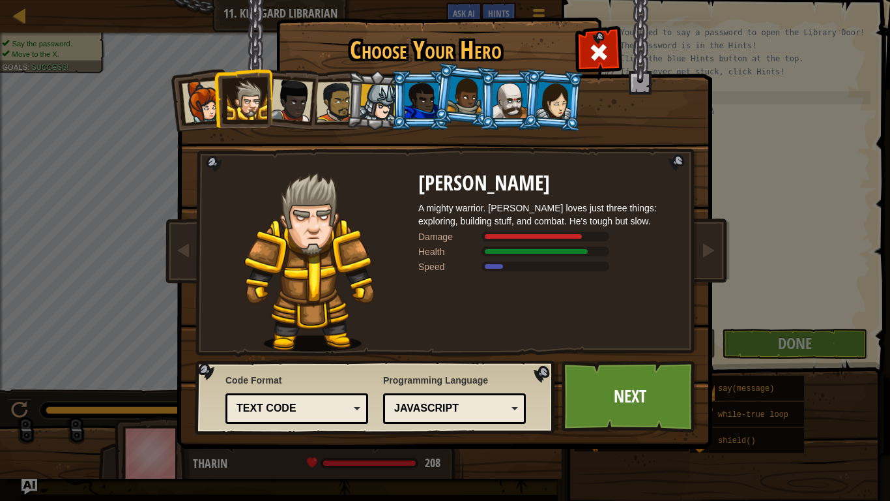
click at [372, 90] on div at bounding box center [378, 102] width 37 height 37
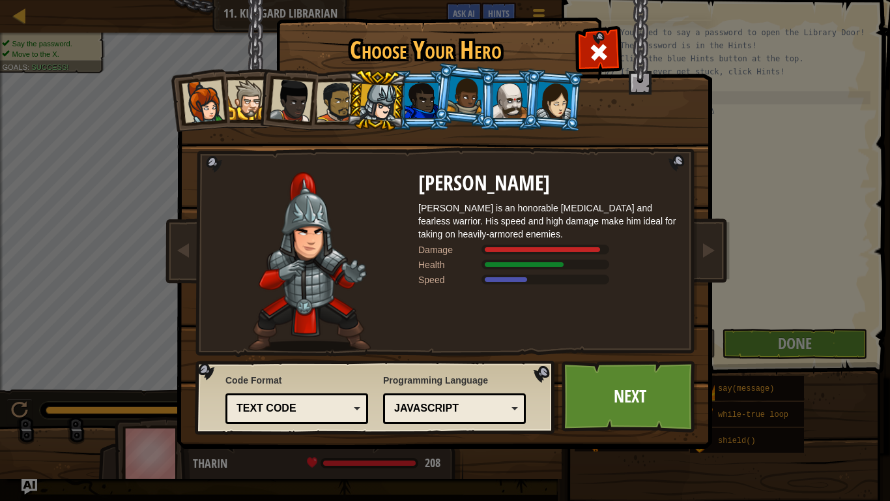
click at [246, 105] on div at bounding box center [248, 100] width 40 height 40
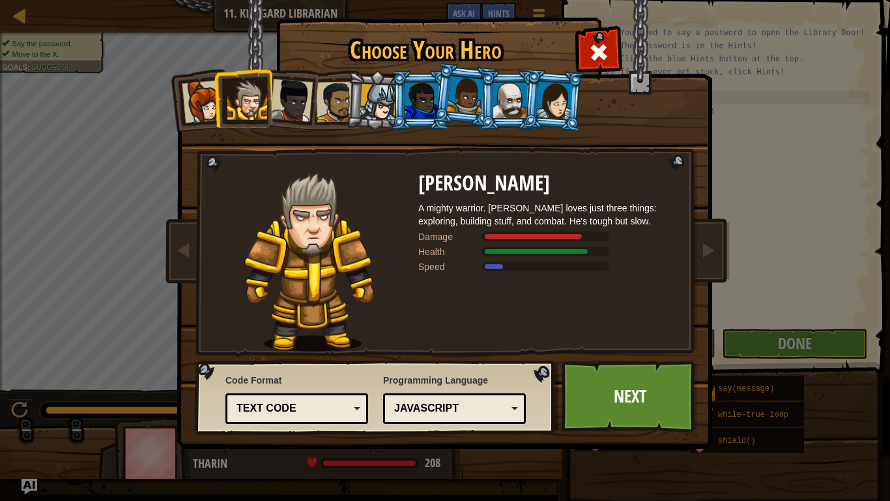
click at [563, 113] on div at bounding box center [555, 99] width 37 height 37
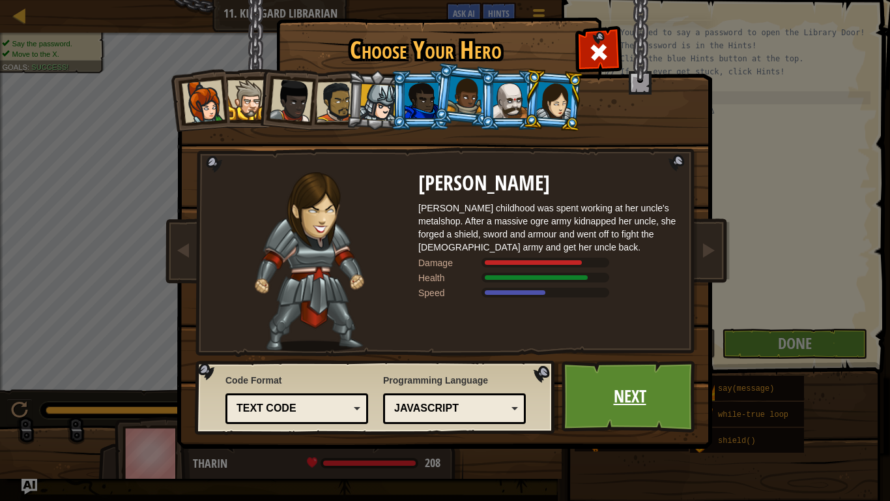
click at [586, 390] on link "Next" at bounding box center [630, 396] width 136 height 72
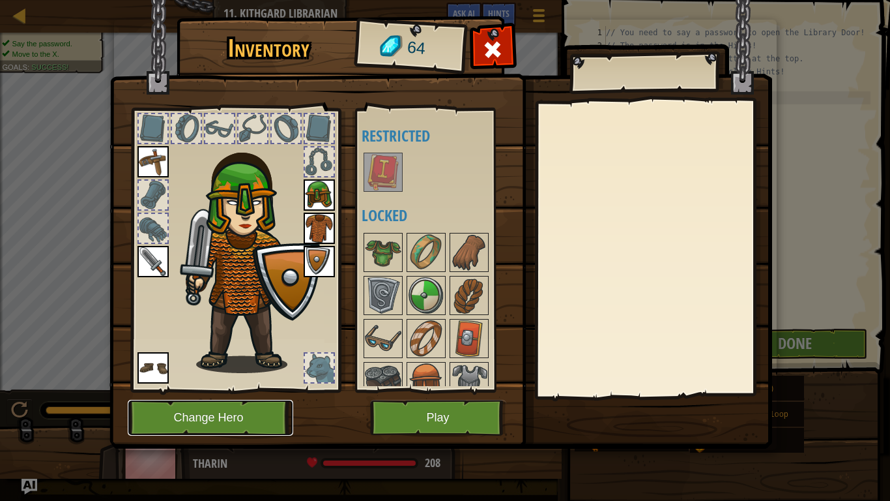
click at [286, 390] on button "Change Hero" at bounding box center [211, 418] width 166 height 36
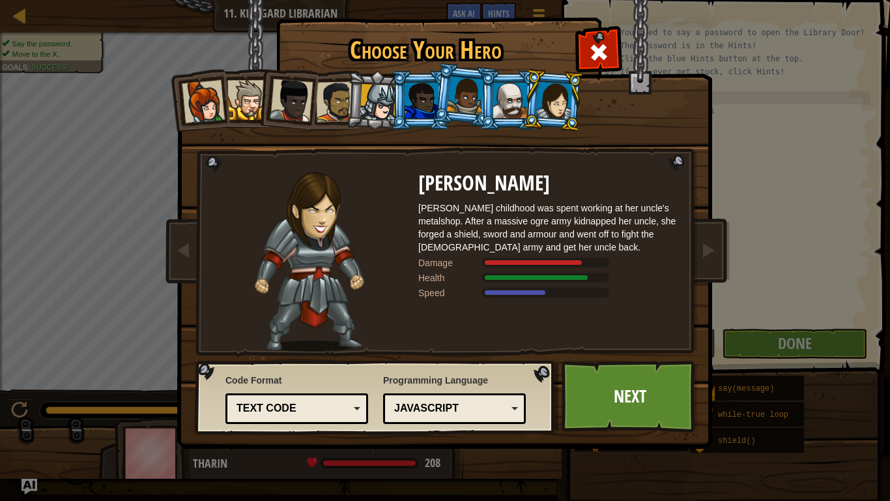
click at [247, 95] on div at bounding box center [248, 100] width 40 height 40
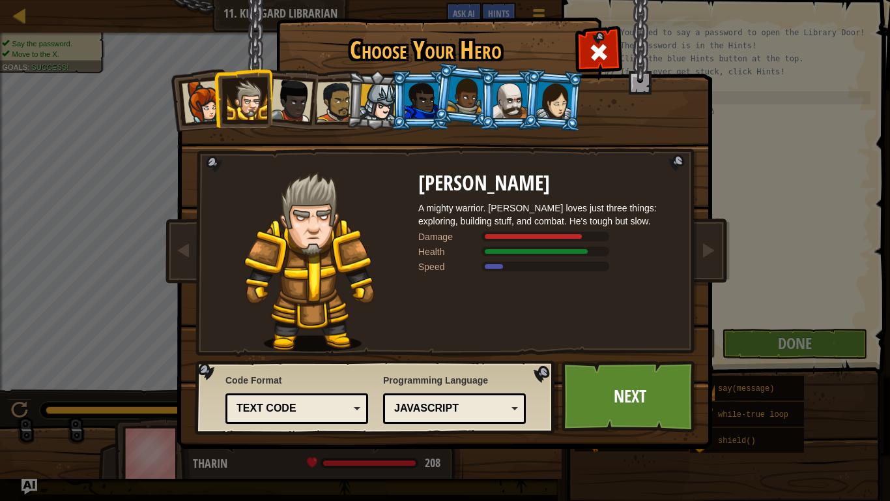
click at [493, 108] on div at bounding box center [510, 100] width 34 height 35
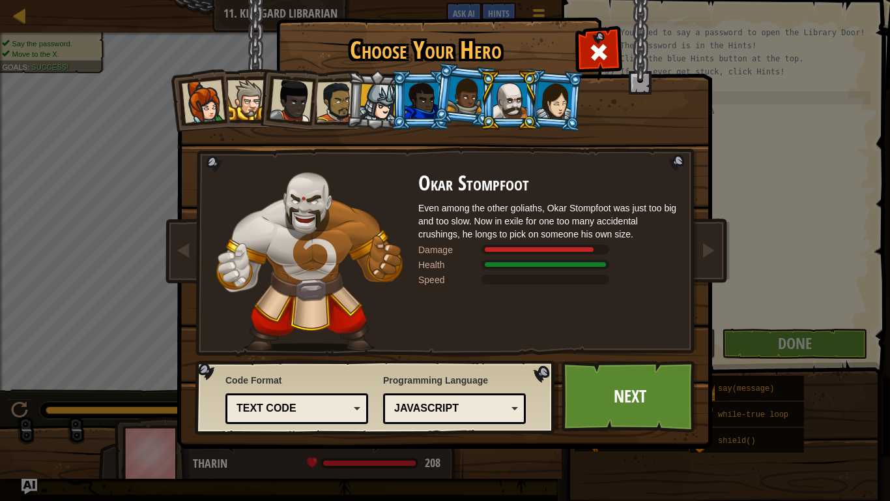
click at [243, 95] on div at bounding box center [248, 100] width 40 height 40
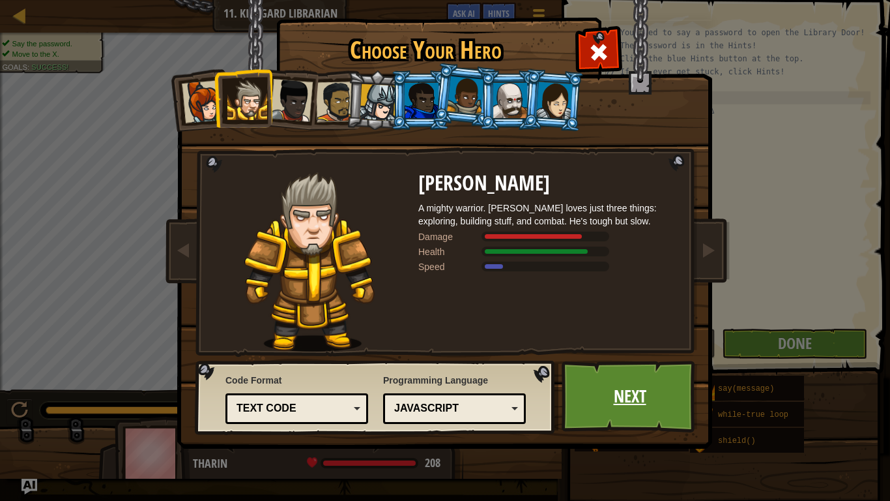
click at [625, 363] on link "Next" at bounding box center [630, 396] width 136 height 72
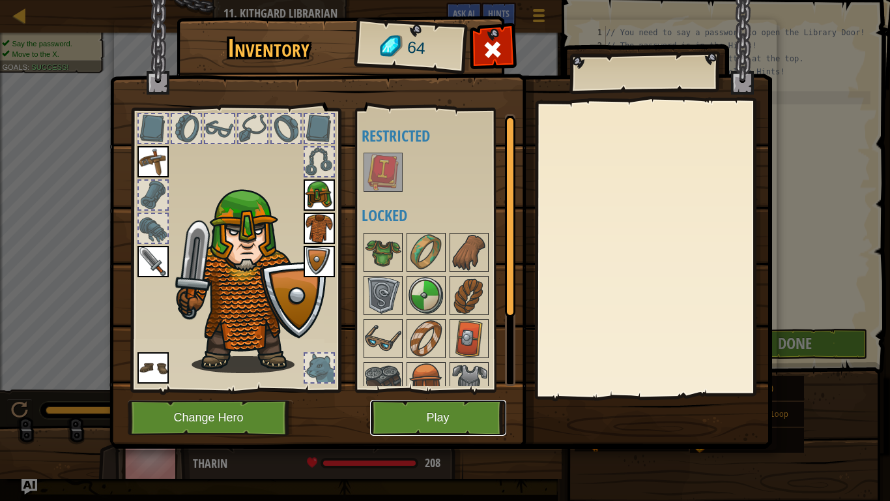
click at [463, 390] on button "Play" at bounding box center [438, 418] width 136 height 36
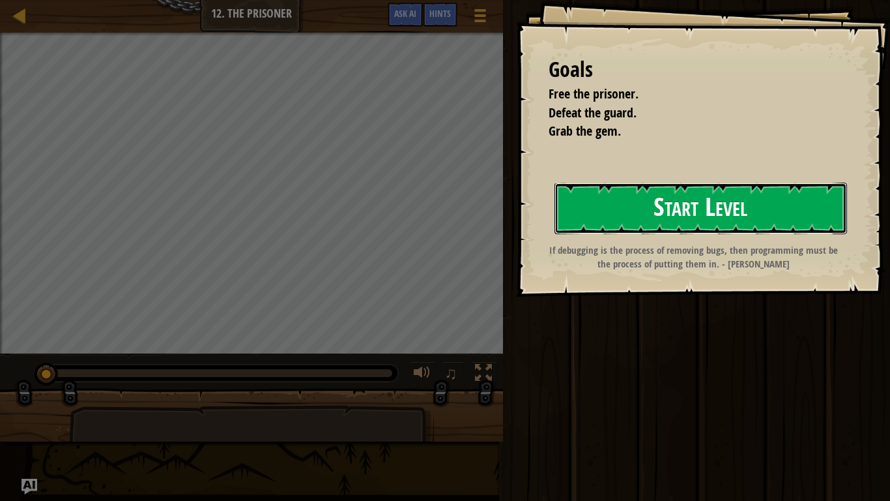
click at [597, 213] on button "Start Level" at bounding box center [701, 208] width 293 height 51
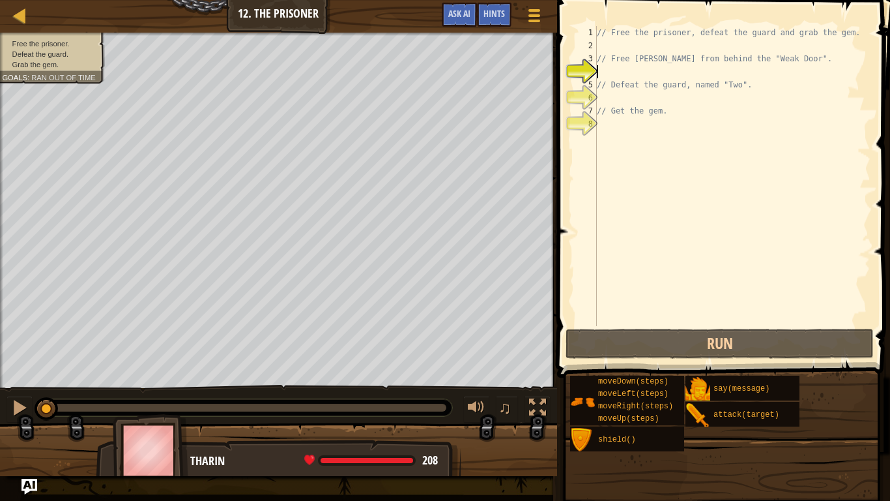
click at [610, 46] on div "// Free the prisoner, defeat the guard and grab the gem. // Free [PERSON_NAME] …" at bounding box center [733, 189] width 276 height 326
click at [510, 7] on div "Hints" at bounding box center [494, 15] width 35 height 24
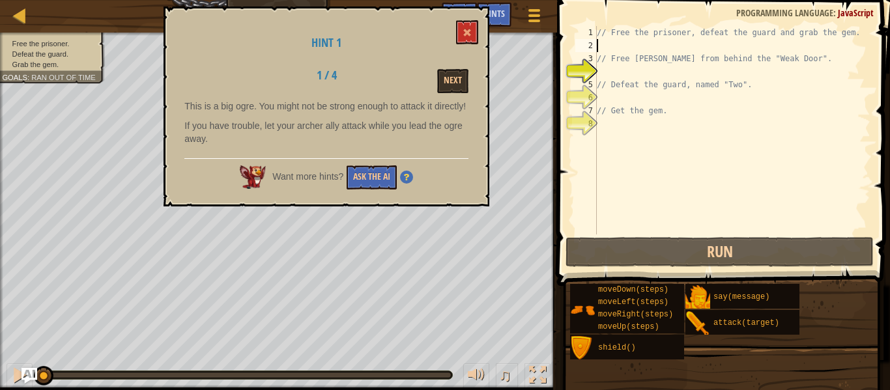
click at [479, 32] on div "Hint 1 1 / 4 Next This is a big ogre. You might not be strong enough to attack …" at bounding box center [327, 107] width 326 height 200
click at [469, 32] on span at bounding box center [467, 32] width 9 height 9
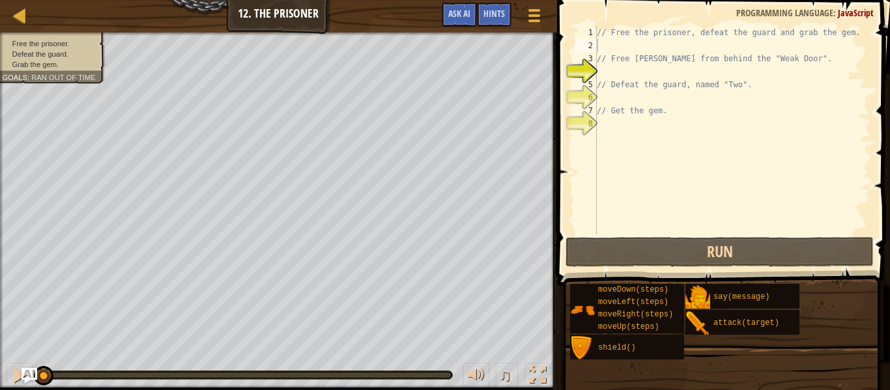
click at [453, 382] on div "♫" at bounding box center [278, 372] width 557 height 39
type textarea "r"
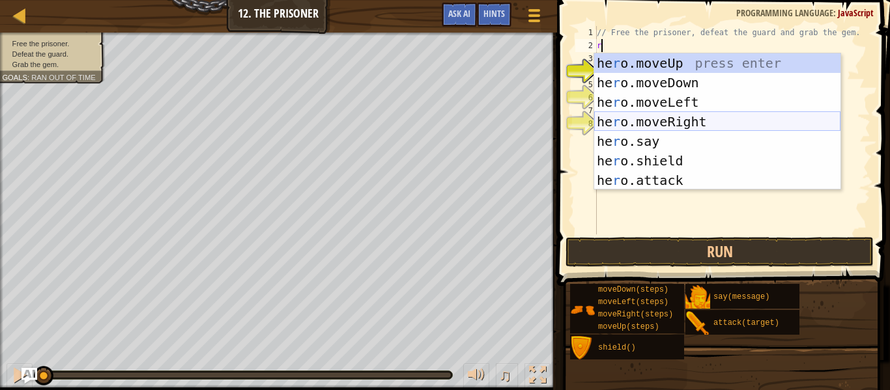
click at [651, 123] on div "he r o.moveUp press enter he r o.moveDown press enter he r o.moveLeft press ent…" at bounding box center [718, 141] width 246 height 176
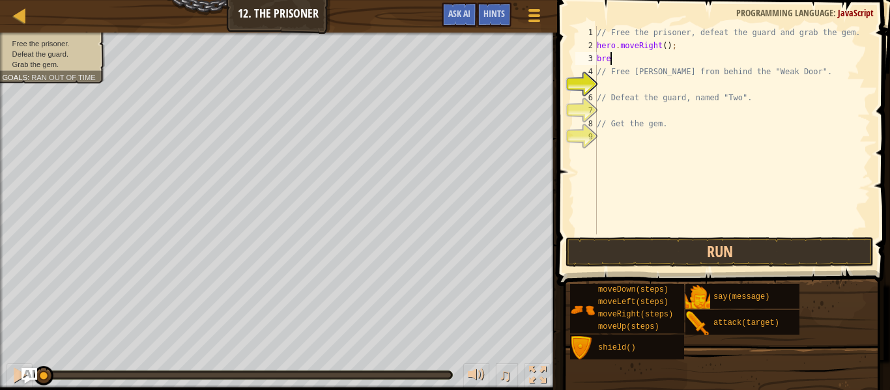
scroll to position [6, 1]
type textarea "b"
click at [585, 252] on button "Run" at bounding box center [720, 252] width 308 height 30
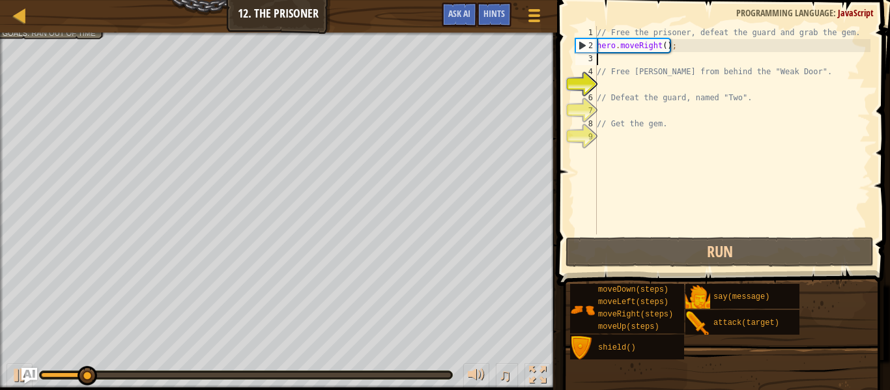
click at [630, 85] on div "// Free the prisoner, defeat the guard and grab the gem. hero . moveRight ( ) ;…" at bounding box center [733, 143] width 276 height 235
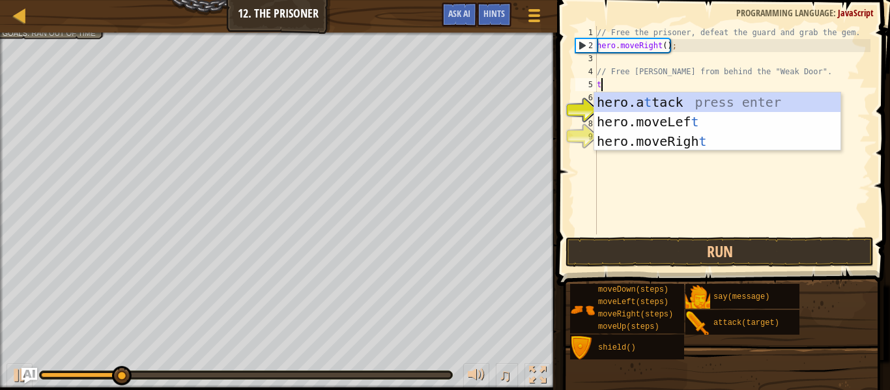
scroll to position [6, 1]
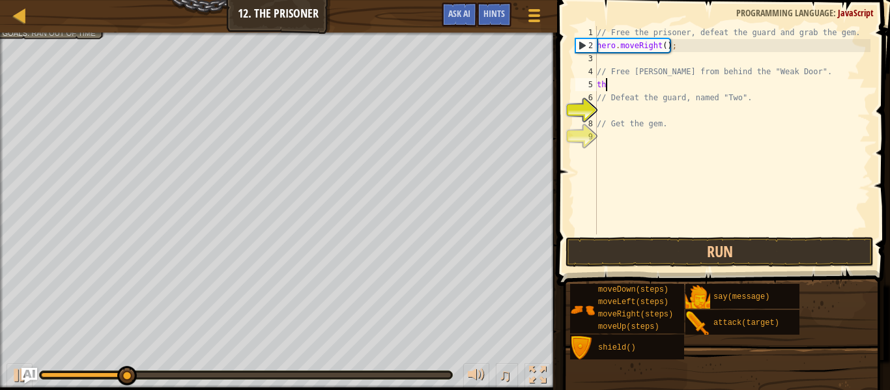
type textarea "t"
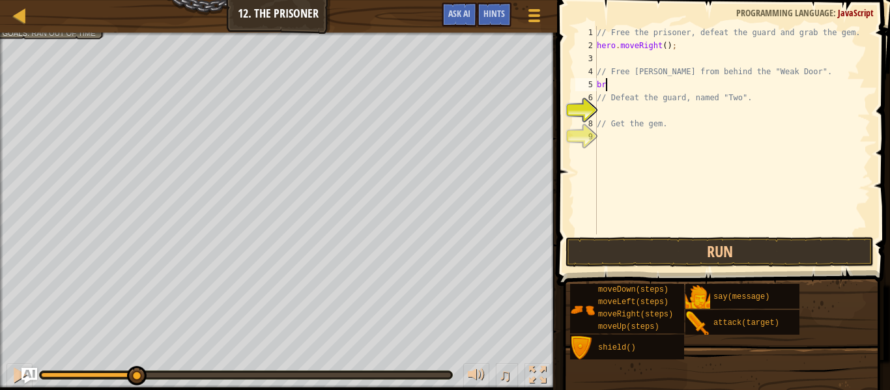
type textarea "b"
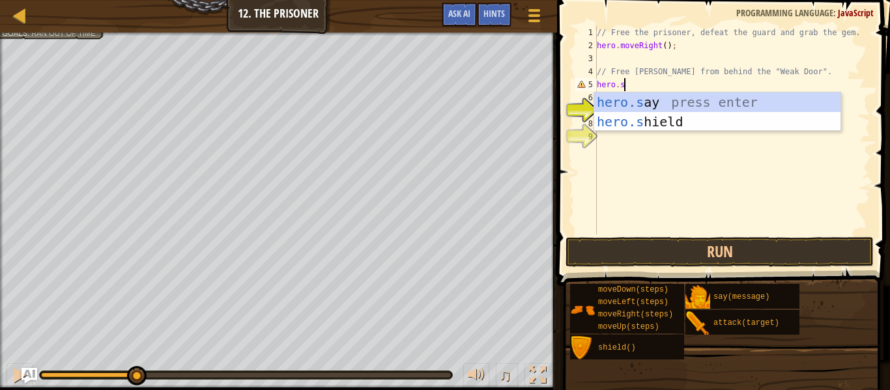
type textarea "hero."
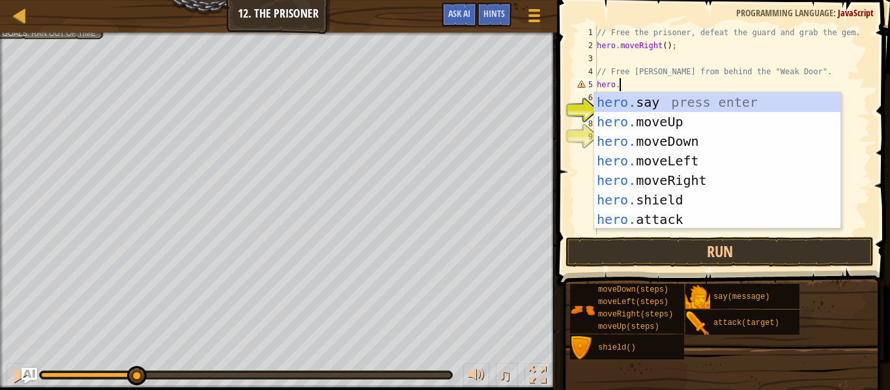
scroll to position [6, 3]
click at [692, 184] on div "hero. say press enter hero. moveUp press enter hero. moveDown press enter hero.…" at bounding box center [718, 181] width 246 height 176
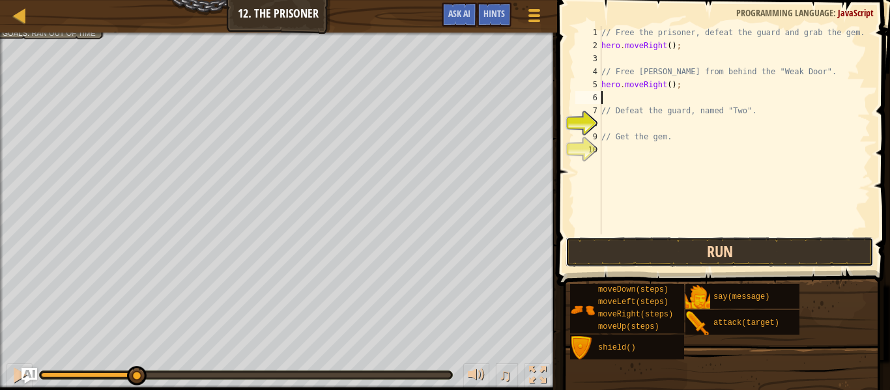
click at [632, 263] on button "Run" at bounding box center [720, 252] width 308 height 30
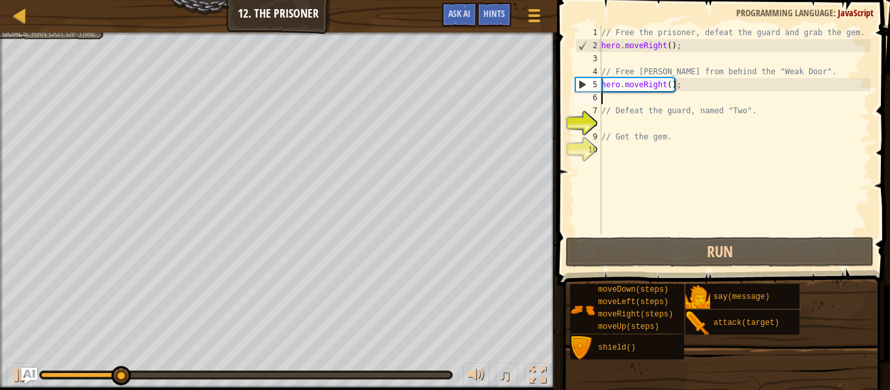
click at [713, 89] on div "// Free the prisoner, defeat the guard and grab the gem. hero . moveRight ( ) ;…" at bounding box center [735, 143] width 272 height 235
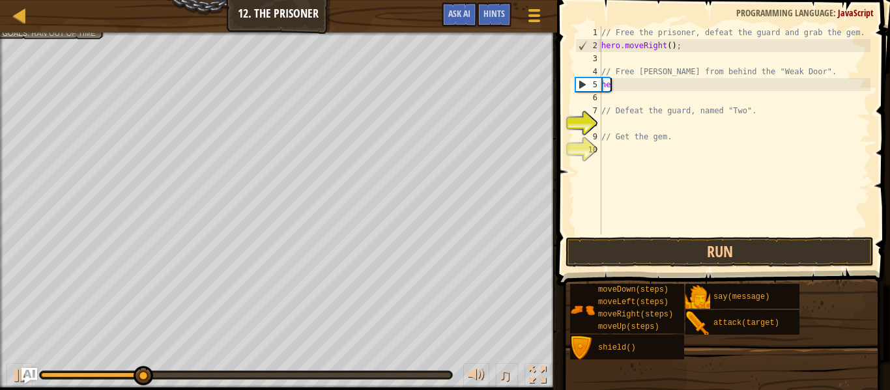
type textarea "h"
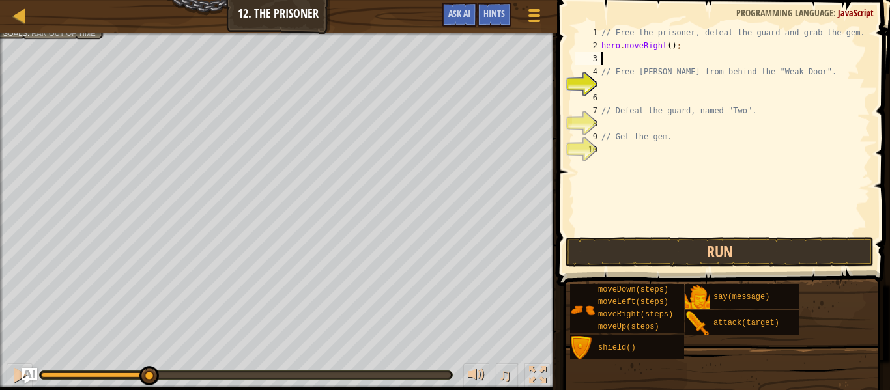
click at [645, 53] on div "// Free the prisoner, defeat the guard and grab the gem. hero . moveRight ( ) ;…" at bounding box center [735, 143] width 272 height 235
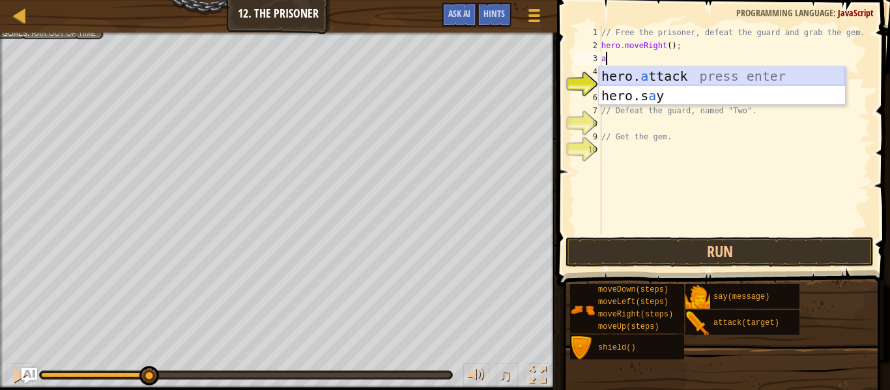
click at [689, 71] on div "hero. a ttack press enter hero.s a y press enter" at bounding box center [722, 105] width 246 height 78
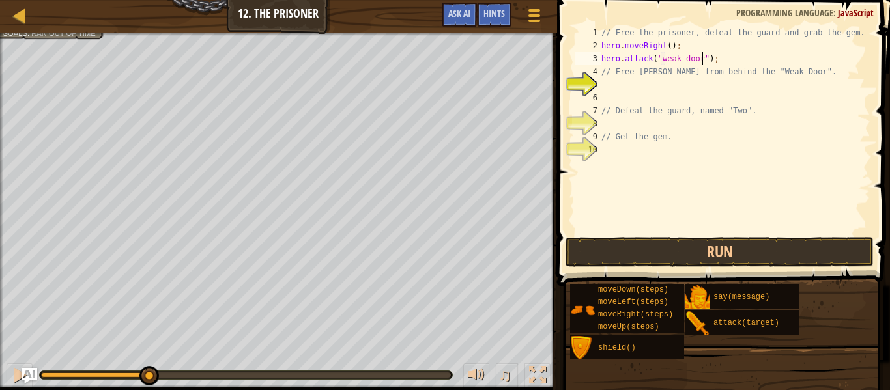
scroll to position [6, 14]
click at [668, 246] on button "Run" at bounding box center [720, 252] width 308 height 30
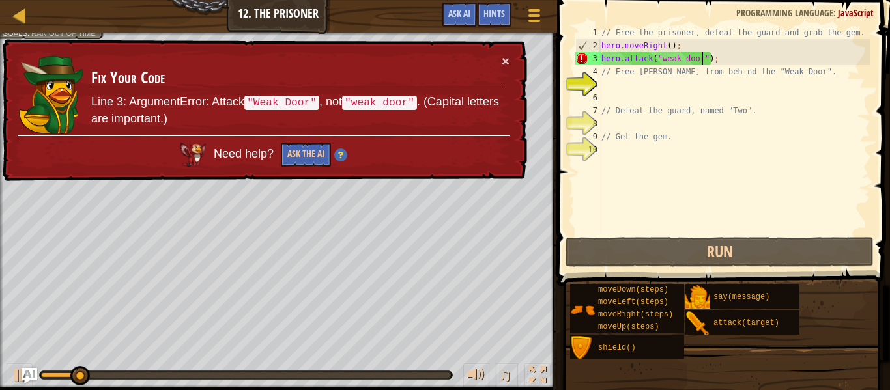
click at [667, 59] on div "// Free the prisoner, defeat the guard and grab the gem. hero . moveRight ( ) ;…" at bounding box center [735, 143] width 272 height 235
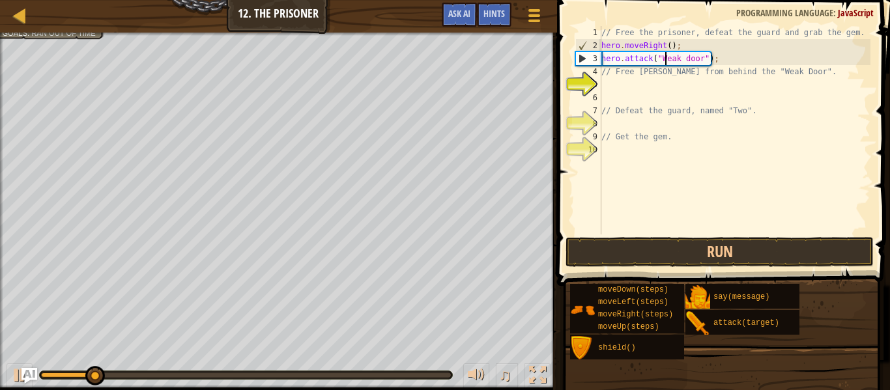
scroll to position [6, 9]
click at [690, 59] on div "// Free the prisoner, defeat the guard and grab the gem. hero . moveRight ( ) ;…" at bounding box center [735, 143] width 272 height 235
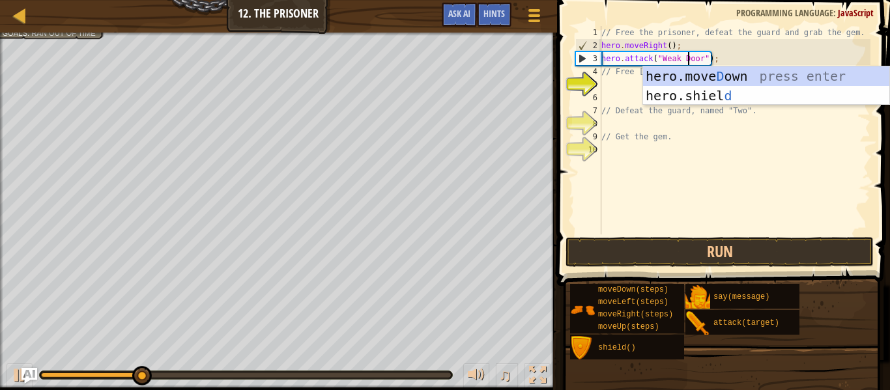
scroll to position [6, 12]
type textarea "hero.attack("Weak Door");"
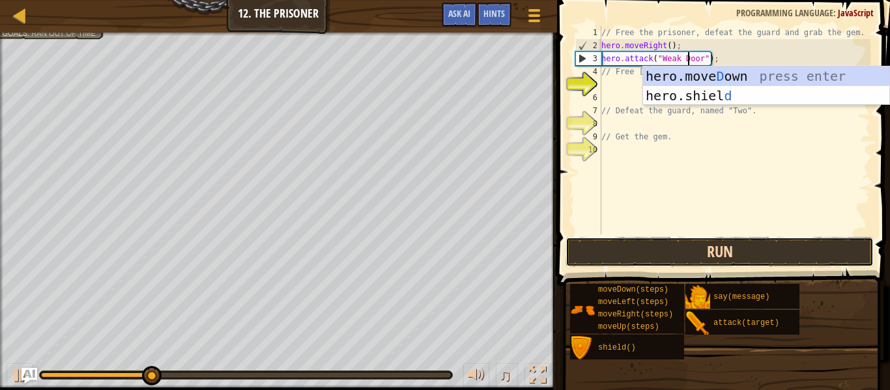
click at [638, 238] on button "Run" at bounding box center [720, 252] width 308 height 30
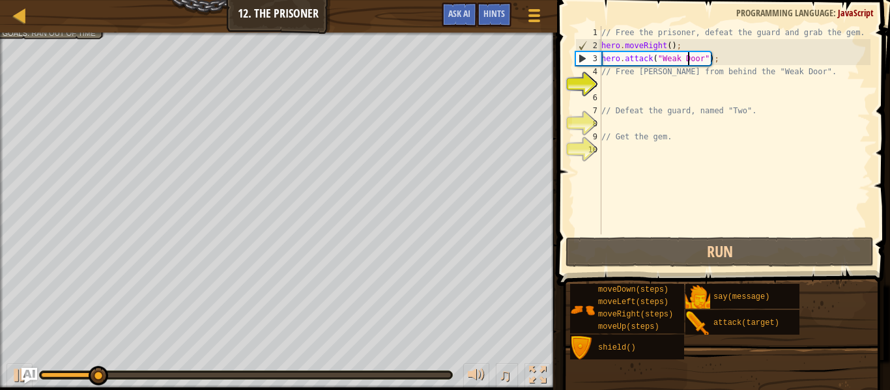
click at [647, 89] on div "// Free the prisoner, defeat the guard and grab the gem. hero . moveRight ( ) ;…" at bounding box center [735, 143] width 272 height 235
type textarea "r"
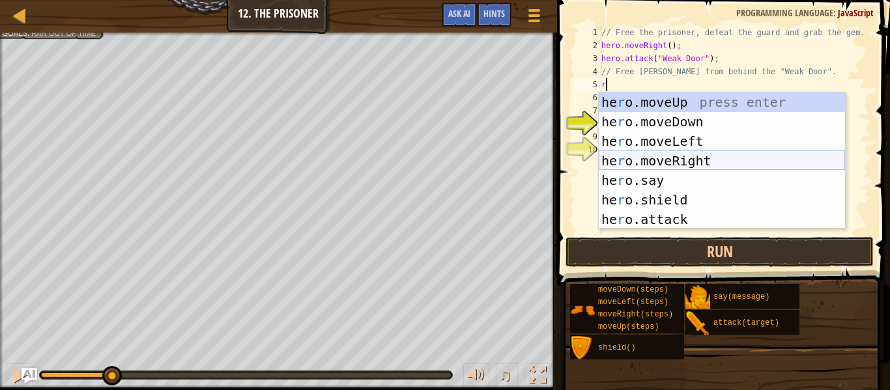
click at [626, 159] on div "he r o.moveUp press enter he r o.moveDown press enter he r o.moveLeft press ent…" at bounding box center [722, 181] width 246 height 176
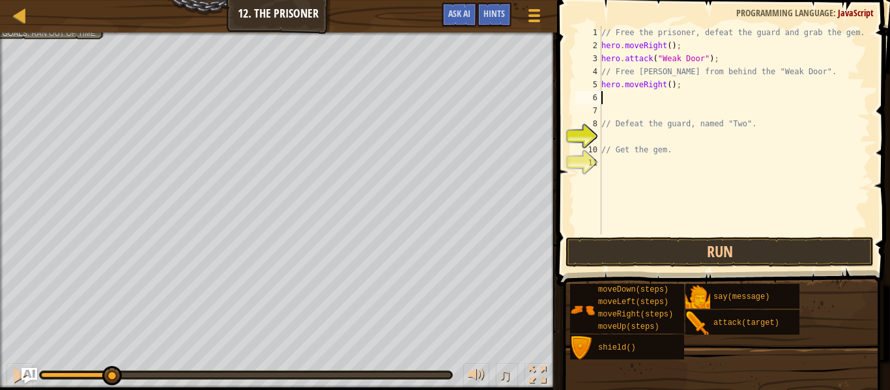
click at [670, 85] on div "// Free the prisoner, defeat the guard and grab the gem. hero . moveRight ( ) ;…" at bounding box center [735, 143] width 272 height 235
type textarea "hero.moveRight(2);"
click at [638, 96] on div "// Free the prisoner, defeat the guard and grab the gem. hero . moveRight ( ) ;…" at bounding box center [735, 143] width 272 height 235
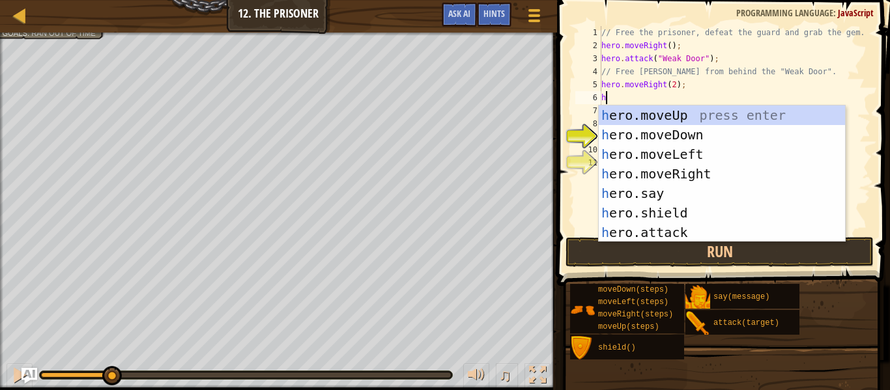
type textarea "he"
click at [669, 133] on div "he ro.moveUp press enter he ro.moveDown press enter he ro.moveLeft press enter …" at bounding box center [722, 194] width 246 height 176
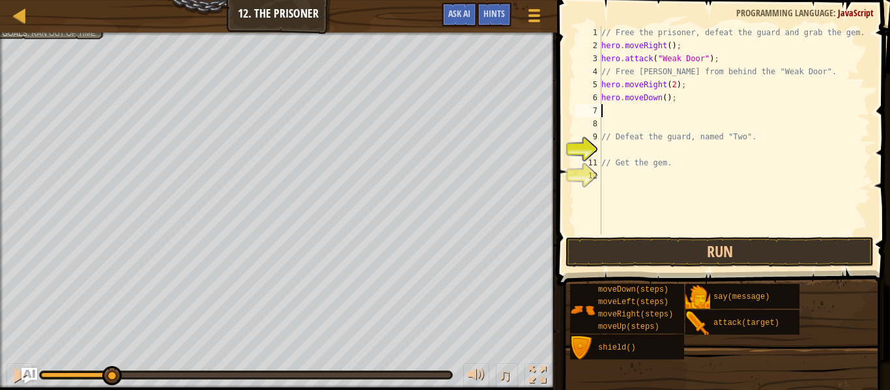
type textarea "h"
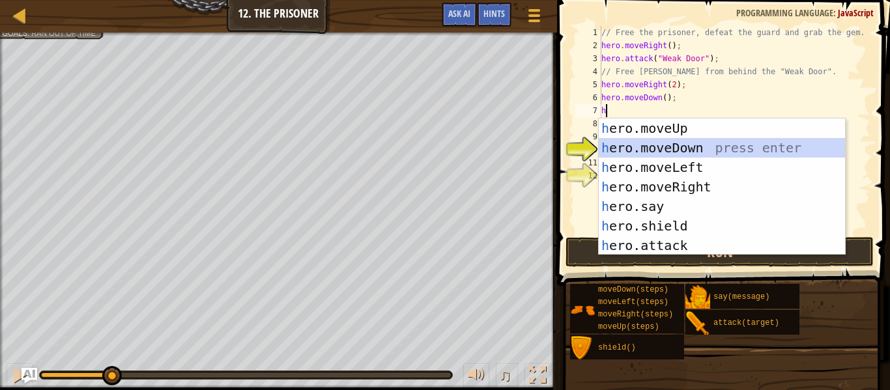
click at [696, 143] on div "h ero.moveUp press enter h ero.moveDown press enter h ero.moveLeft press enter …" at bounding box center [722, 207] width 246 height 176
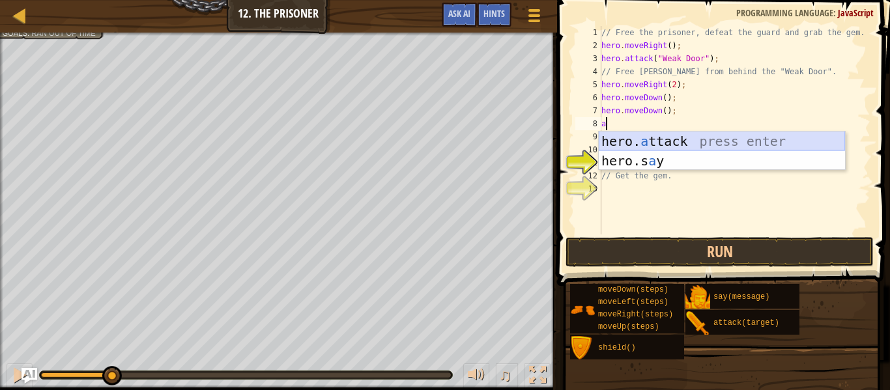
click at [721, 143] on div "hero. a ttack press enter hero.s a y press enter" at bounding box center [722, 171] width 246 height 78
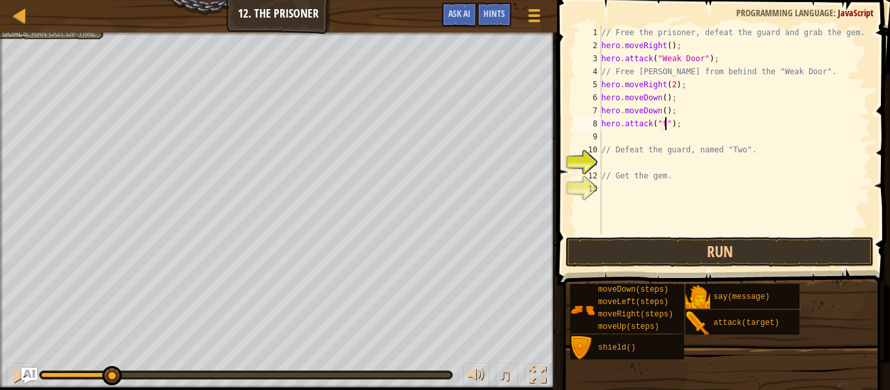
scroll to position [6, 10]
click at [809, 244] on button "Run" at bounding box center [720, 252] width 308 height 30
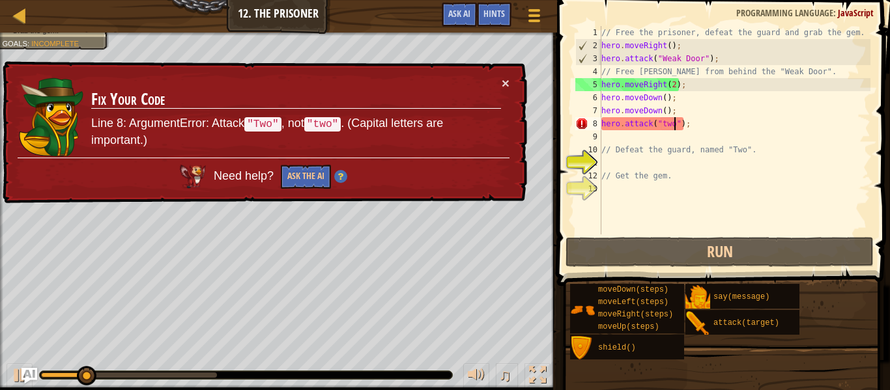
click at [662, 121] on div "// Free the prisoner, defeat the guard and grab the gem. hero . moveRight ( ) ;…" at bounding box center [735, 143] width 272 height 235
click at [665, 123] on div "// Free the prisoner, defeat the guard and grab the gem. hero . moveRight ( ) ;…" at bounding box center [735, 143] width 272 height 235
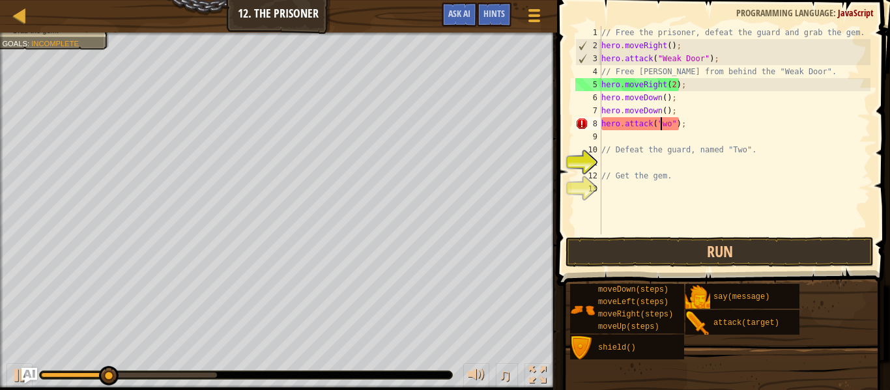
scroll to position [6, 9]
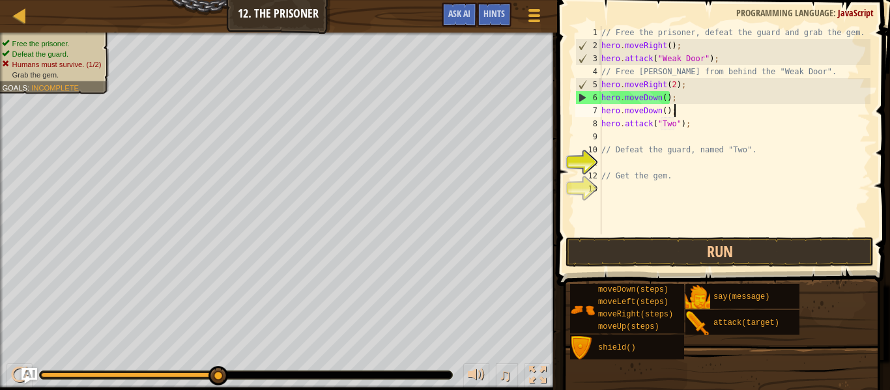
click at [692, 113] on div "// Free the prisoner, defeat the guard and grab the gem. hero . moveRight ( ) ;…" at bounding box center [735, 143] width 272 height 235
type textarea "h"
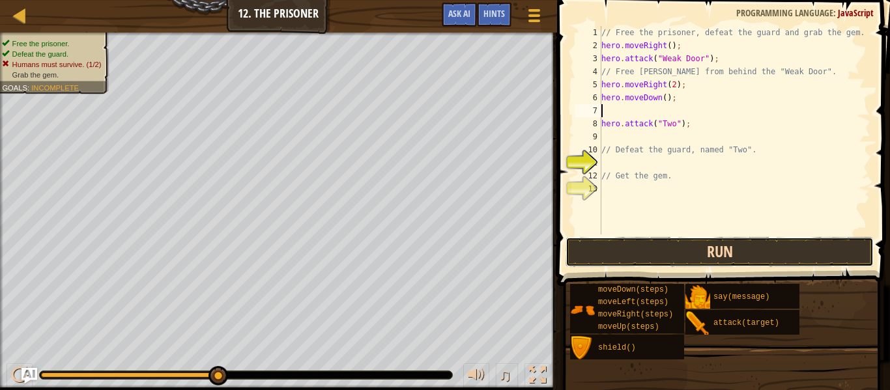
click at [654, 259] on button "Run" at bounding box center [720, 252] width 308 height 30
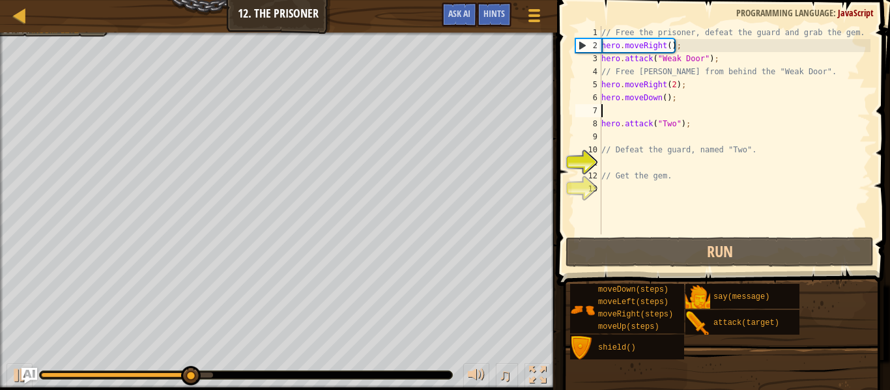
click at [643, 144] on div "// Free the prisoner, defeat the guard and grab the gem. hero . moveRight ( ) ;…" at bounding box center [735, 143] width 272 height 235
type textarea "// Defeat the guard, named "Two"."
click at [634, 136] on div "// Free the prisoner, defeat the guard and grab the gem. hero . moveRight ( ) ;…" at bounding box center [735, 143] width 272 height 235
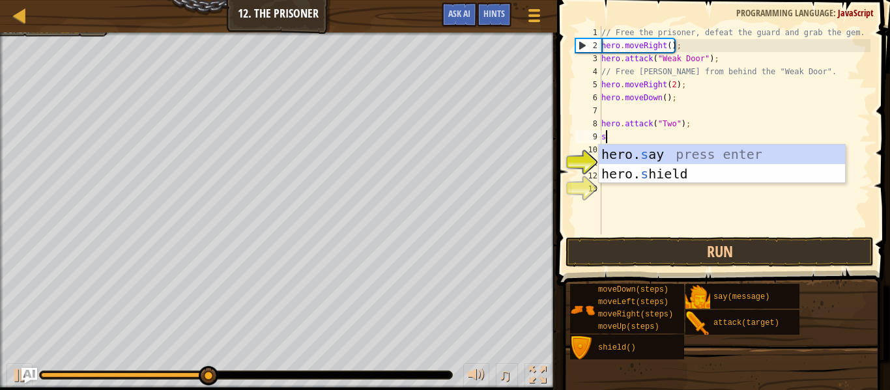
type textarea "sh"
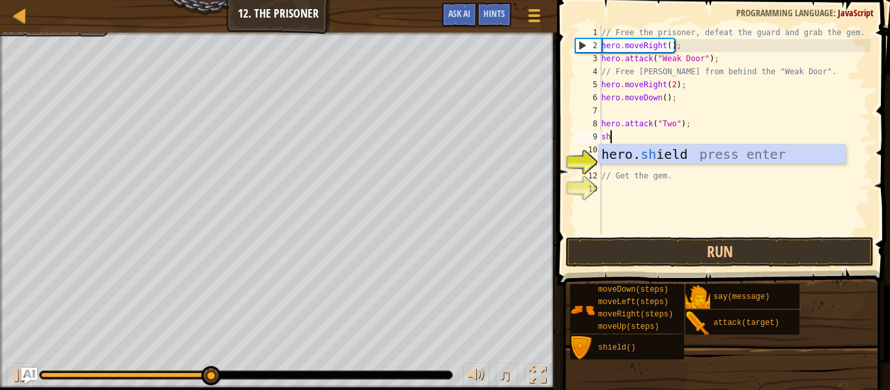
scroll to position [6, 1]
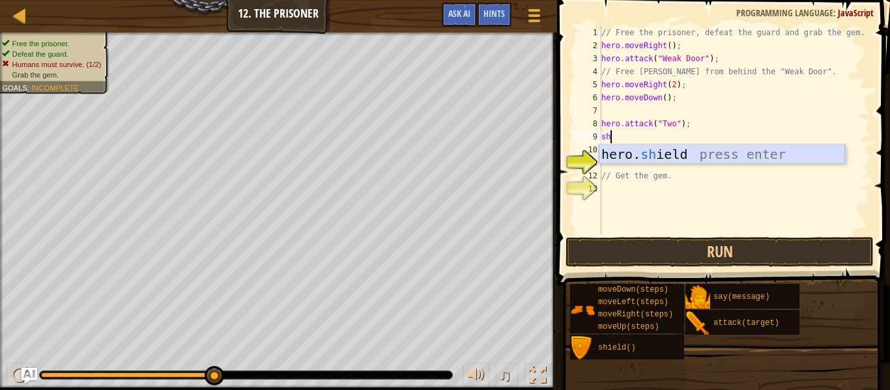
click at [647, 151] on div "hero. sh ield press enter" at bounding box center [722, 174] width 246 height 59
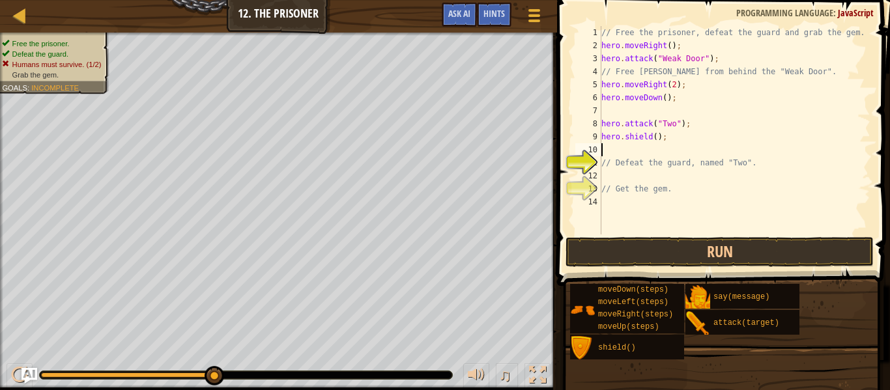
scroll to position [6, 0]
click at [641, 152] on div "// Free the prisoner, defeat the guard and grab the gem. hero . moveRight ( ) ;…" at bounding box center [735, 143] width 272 height 235
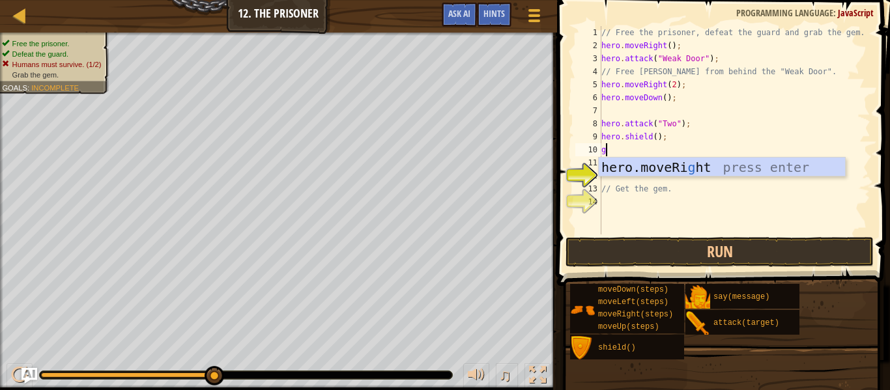
scroll to position [6, 1]
type textarea "g"
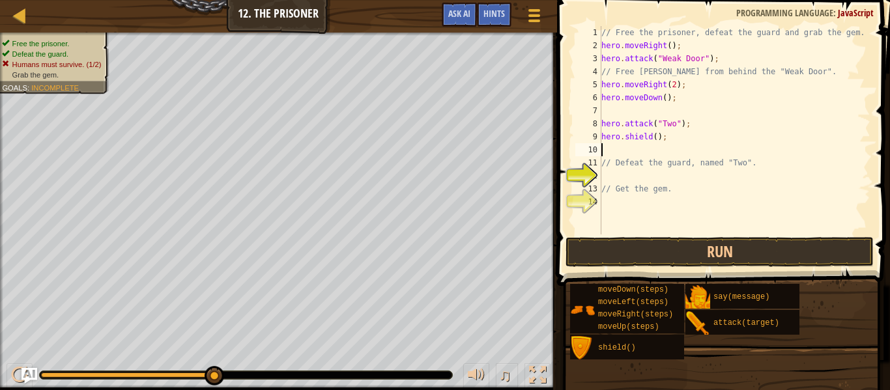
click at [656, 136] on div "// Free the prisoner, defeat the guard and grab the gem. hero . moveRight ( ) ;…" at bounding box center [735, 143] width 272 height 235
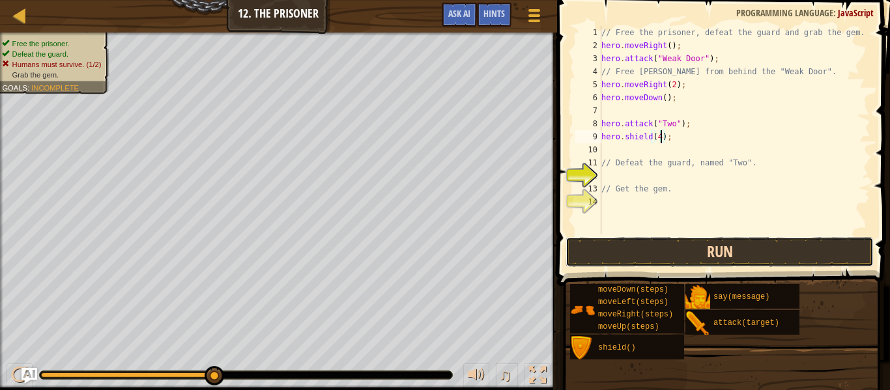
click at [647, 255] on button "Run" at bounding box center [720, 252] width 308 height 30
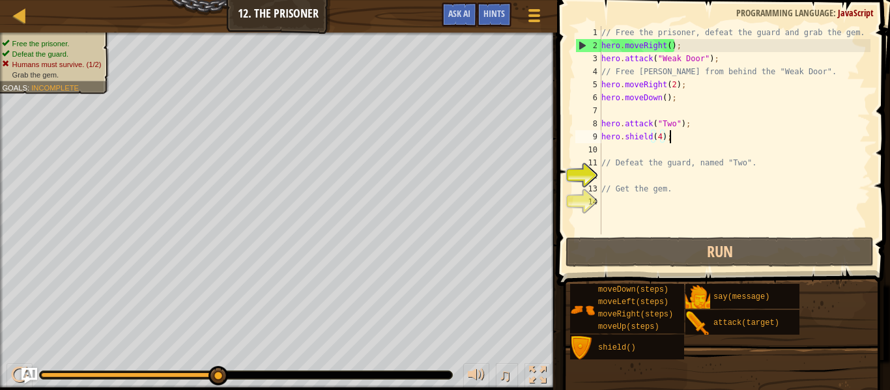
click at [702, 133] on div "// Free the prisoner, defeat the guard and grab the gem. hero . moveRight ( ) ;…" at bounding box center [735, 143] width 272 height 235
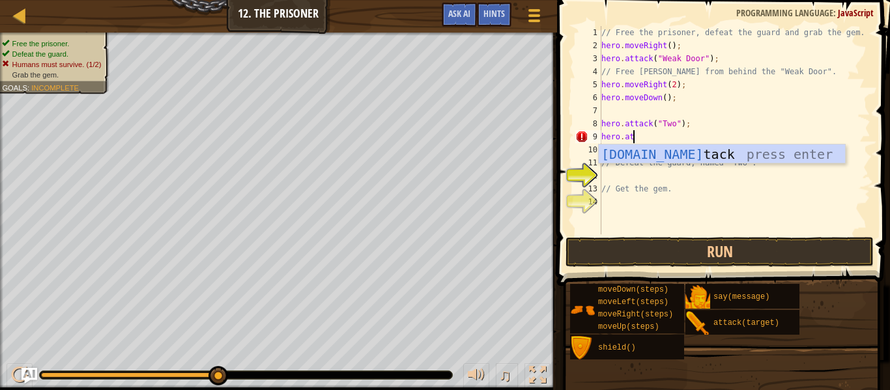
scroll to position [6, 5]
click at [714, 151] on div "hero.att ack press enter" at bounding box center [722, 174] width 246 height 59
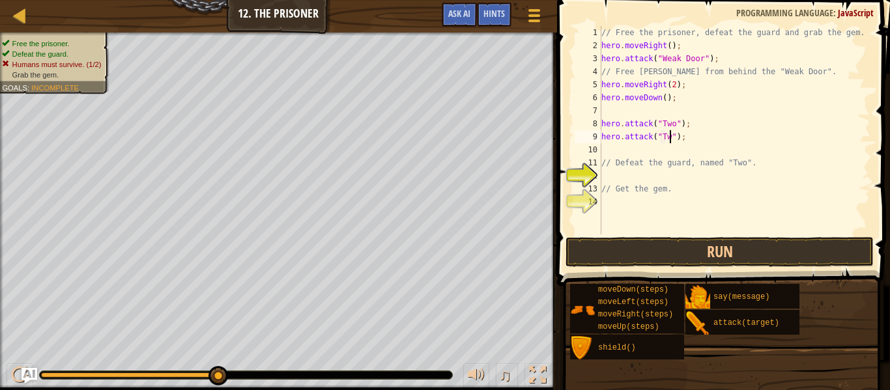
type textarea "hero.attack("Two");"
click at [656, 155] on div "// Free the prisoner, defeat the guard and grab the gem. hero . moveRight ( ) ;…" at bounding box center [735, 143] width 272 height 235
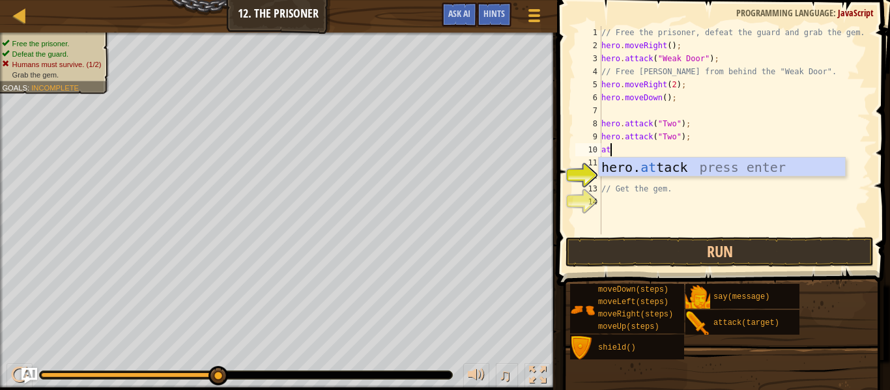
scroll to position [6, 1]
click at [669, 163] on div "hero. att ack press enter" at bounding box center [722, 187] width 246 height 59
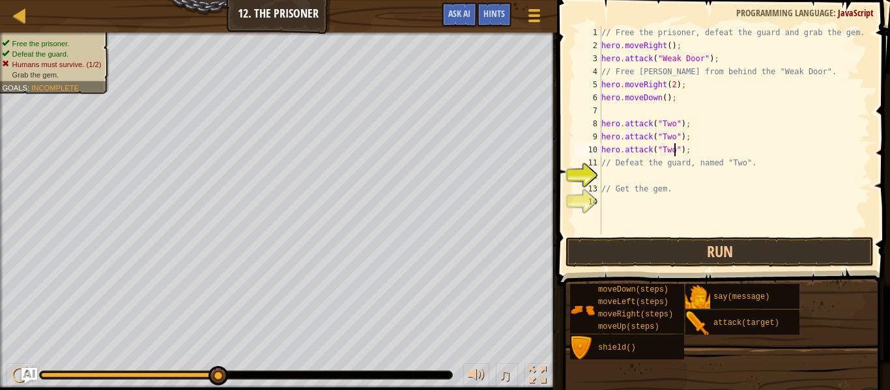
scroll to position [6, 10]
click at [626, 254] on button "Run" at bounding box center [720, 252] width 308 height 30
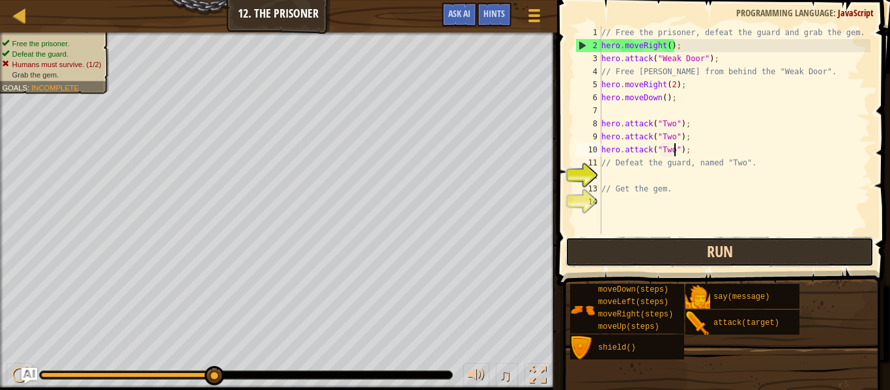
click at [682, 264] on button "Run" at bounding box center [720, 252] width 308 height 30
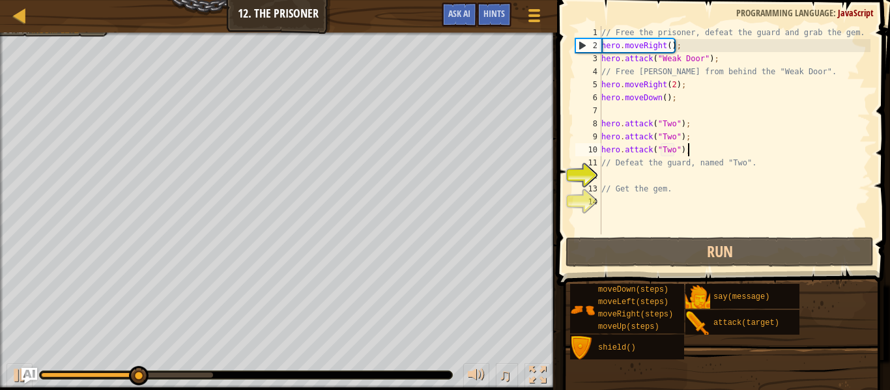
click at [711, 152] on div "// Free the prisoner, defeat the guard and grab the gem. hero . moveRight ( ) ;…" at bounding box center [735, 143] width 272 height 235
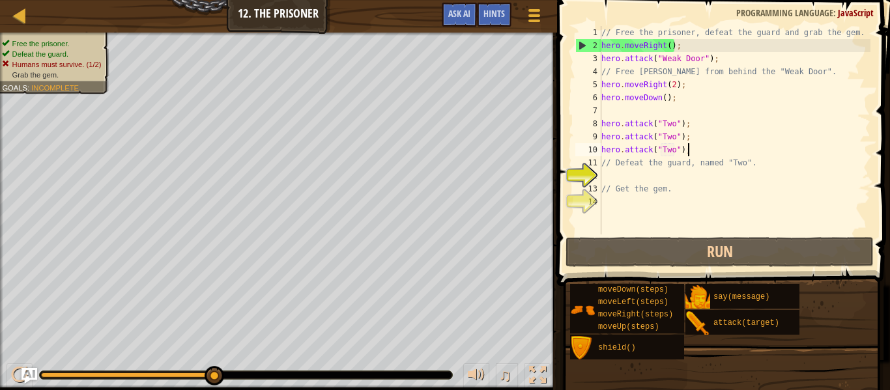
click at [714, 267] on span at bounding box center [725, 124] width 344 height 325
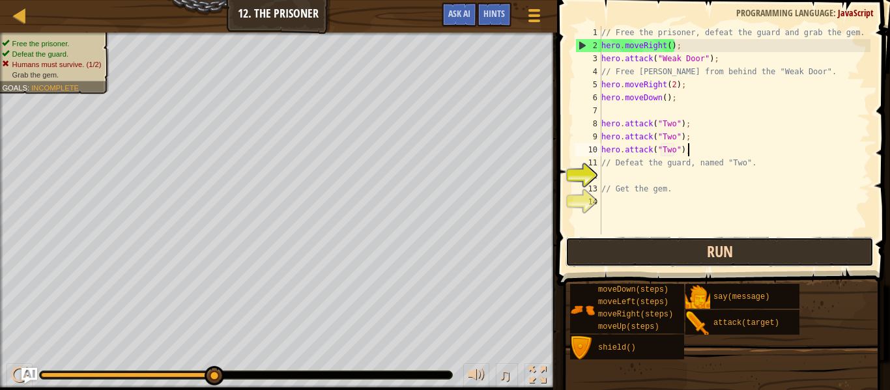
click at [713, 261] on button "Run" at bounding box center [720, 252] width 308 height 30
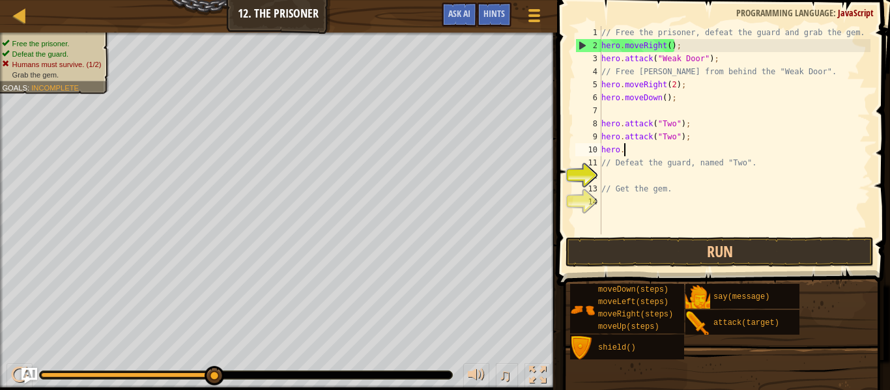
type textarea "hero.s"
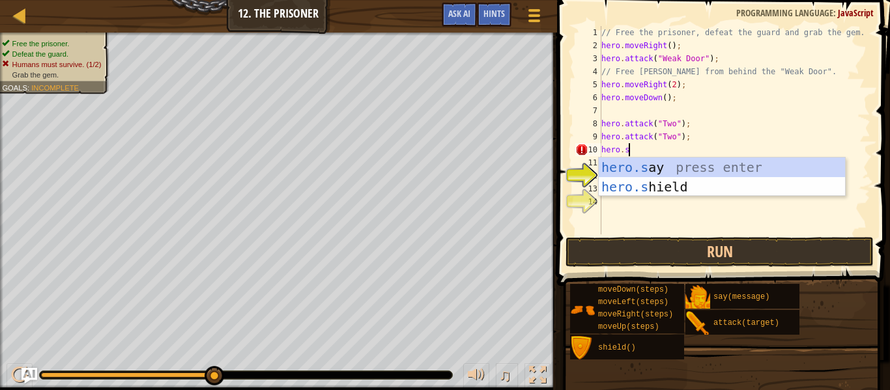
scroll to position [6, 3]
click at [734, 187] on div "hero.s ay press enter hero.s hield press enter" at bounding box center [722, 197] width 246 height 78
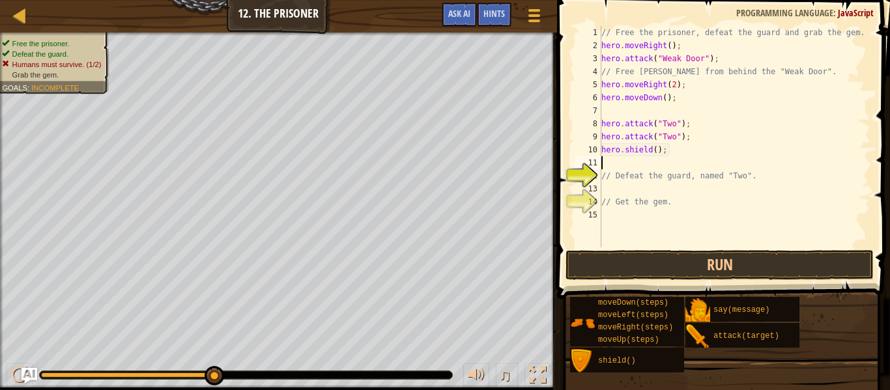
scroll to position [6, 0]
click at [656, 151] on div "// Free the prisoner, defeat the guard and grab the gem. hero . moveRight ( ) ;…" at bounding box center [735, 150] width 272 height 248
click at [639, 166] on div "// Free the prisoner, defeat the guard and grab the gem. hero . moveRight ( ) ;…" at bounding box center [735, 150] width 272 height 248
type textarea "3"
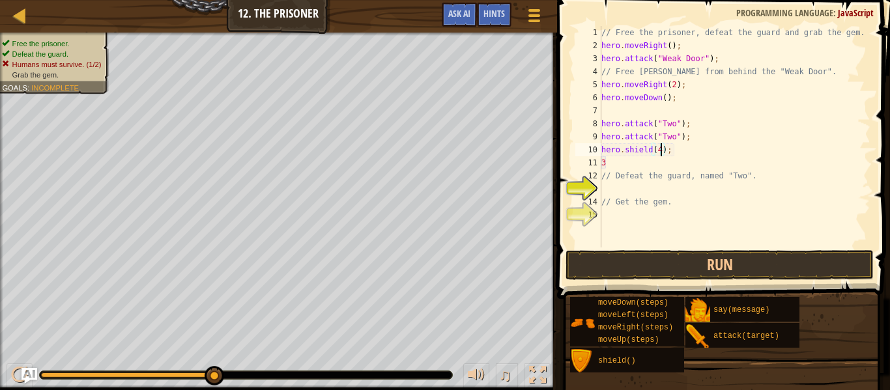
scroll to position [6, 0]
click at [619, 261] on button "Run" at bounding box center [720, 265] width 308 height 30
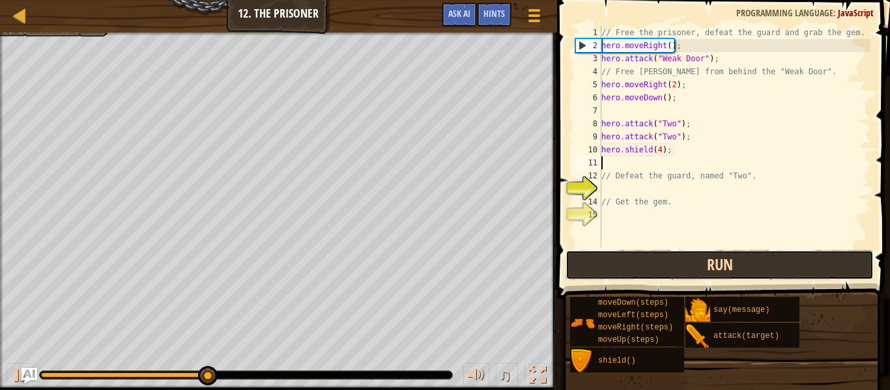
click at [701, 255] on button "Run" at bounding box center [720, 265] width 308 height 30
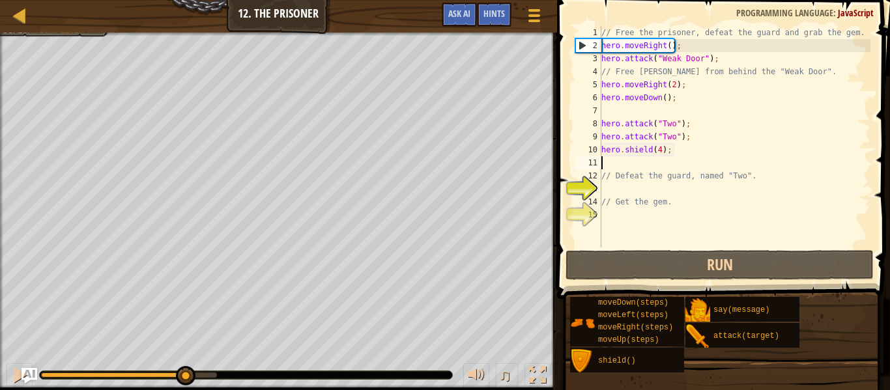
drag, startPoint x: 91, startPoint y: 374, endPoint x: 185, endPoint y: 364, distance: 94.4
click at [185, 364] on div "♫" at bounding box center [278, 372] width 557 height 39
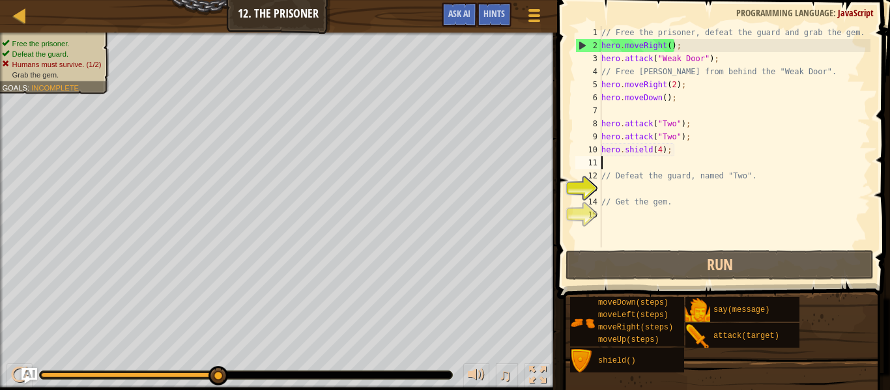
click at [677, 145] on div "// Free the prisoner, defeat the guard and grab the gem. hero . moveRight ( ) ;…" at bounding box center [735, 150] width 272 height 248
click at [679, 98] on div "// Free the prisoner, defeat the guard and grab the gem. hero . moveRight ( ) ;…" at bounding box center [735, 150] width 272 height 248
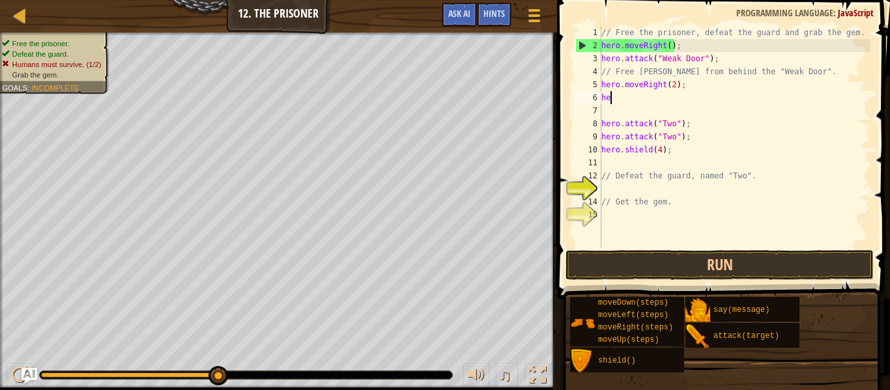
type textarea "h"
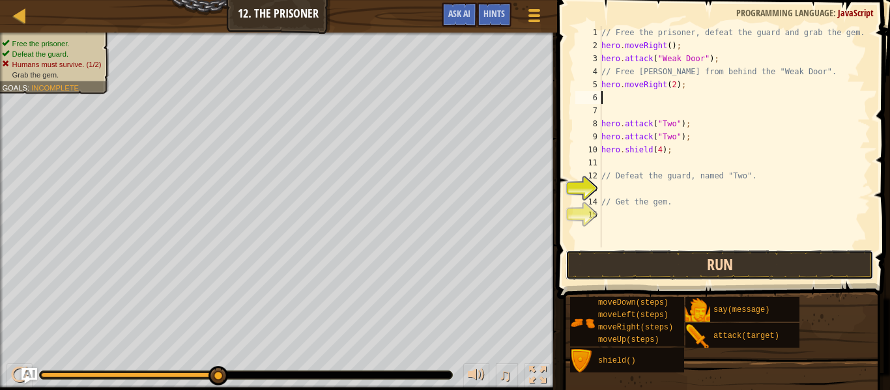
click at [621, 261] on button "Run" at bounding box center [720, 265] width 308 height 30
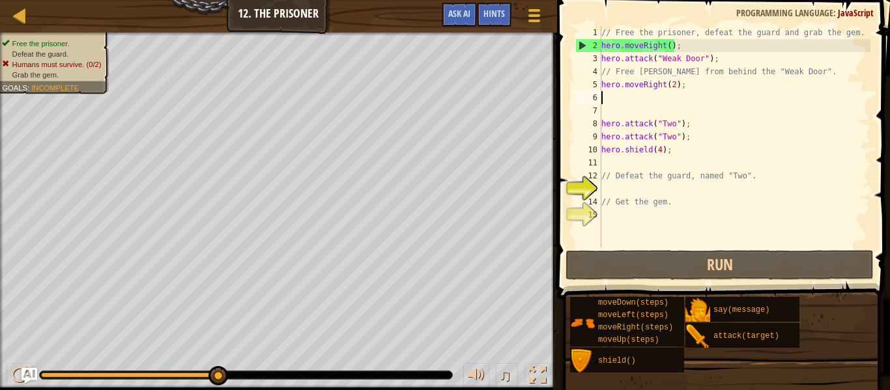
click at [689, 81] on div "// Free the prisoner, defeat the guard and grab the gem. hero . moveRight ( ) ;…" at bounding box center [735, 150] width 272 height 248
click at [675, 85] on div "// Free the prisoner, defeat the guard and grab the gem. hero . moveRight ( ) ;…" at bounding box center [735, 150] width 272 height 248
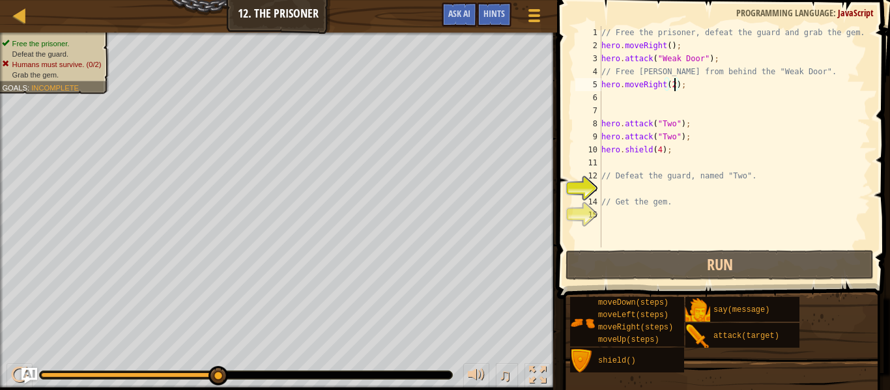
scroll to position [6, 10]
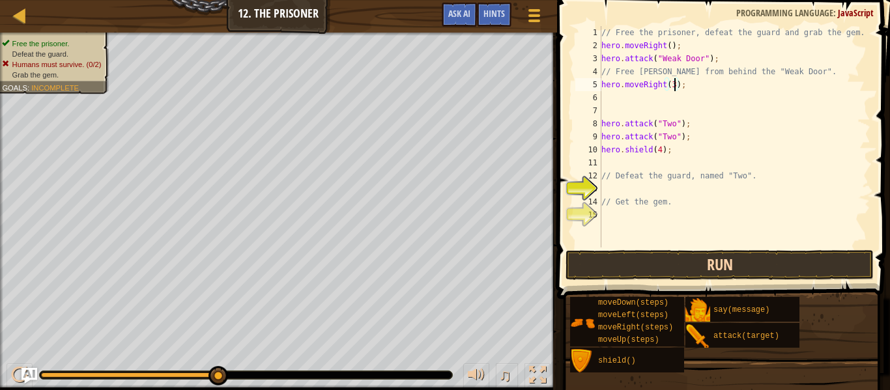
type textarea "hero.moveRight(3);"
click at [632, 261] on button "Run" at bounding box center [720, 265] width 308 height 30
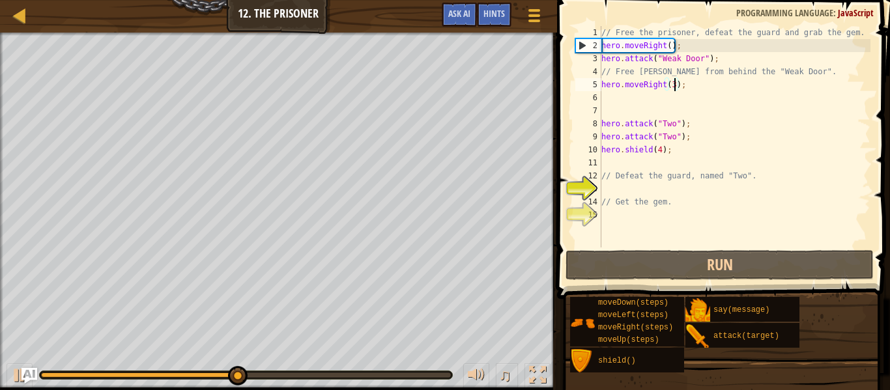
click at [609, 160] on div "// Free the prisoner, defeat the guard and grab the gem. hero . moveRight ( ) ;…" at bounding box center [735, 150] width 272 height 248
type textarea "h"
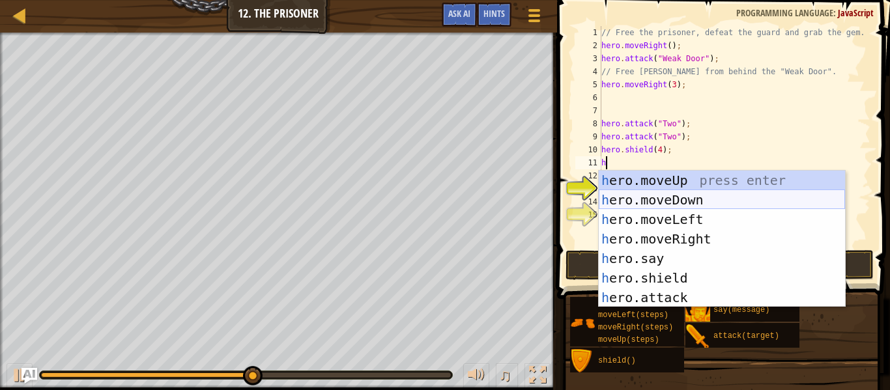
click at [649, 199] on div "h ero.moveUp press enter h ero.moveDown press enter h ero.moveLeft press enter …" at bounding box center [722, 259] width 246 height 176
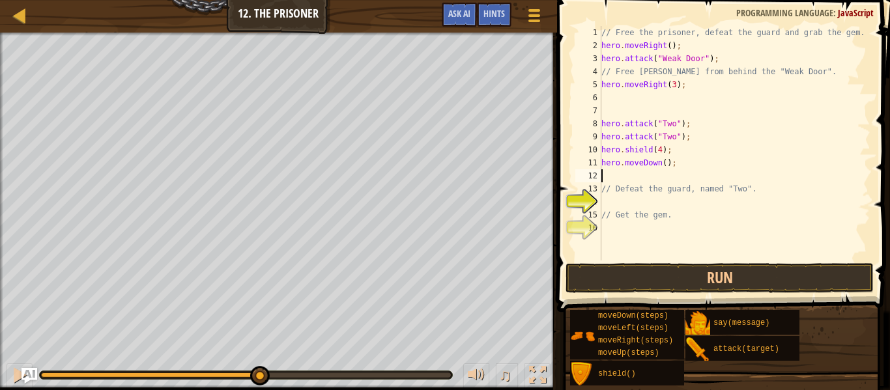
click at [638, 176] on div "// Free the prisoner, defeat the guard and grab the gem. hero . moveRight ( ) ;…" at bounding box center [735, 156] width 272 height 261
type textarea "h"
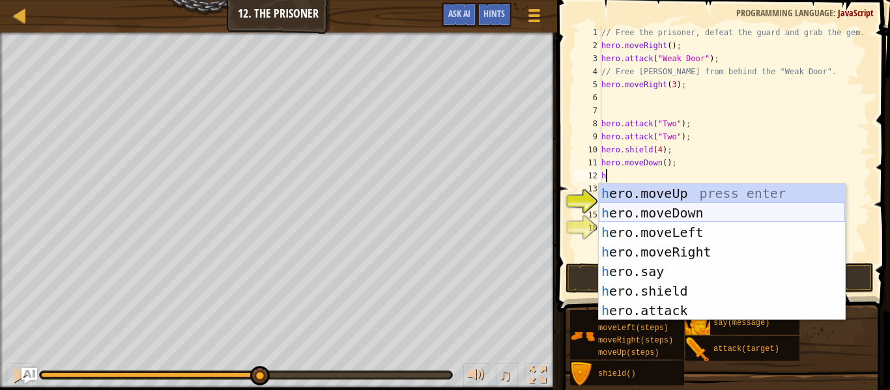
click at [675, 215] on div "h ero.moveUp press enter h ero.moveDown press enter h ero.moveLeft press enter …" at bounding box center [722, 272] width 246 height 176
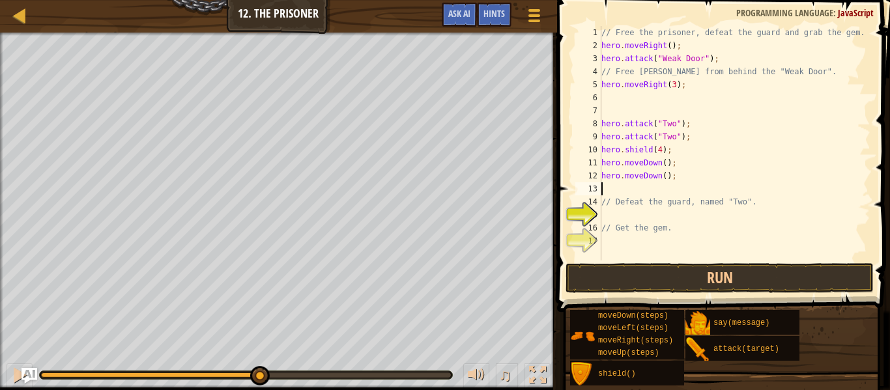
type textarea "r"
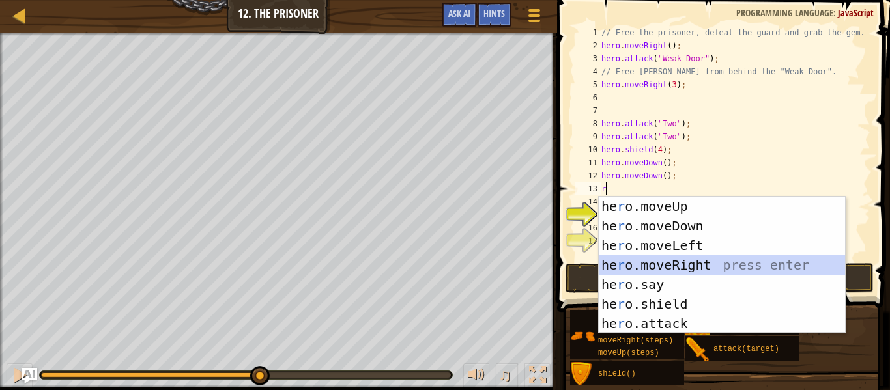
click at [649, 267] on div "he r o.moveUp press enter he r o.moveDown press enter he r o.moveLeft press ent…" at bounding box center [722, 285] width 246 height 176
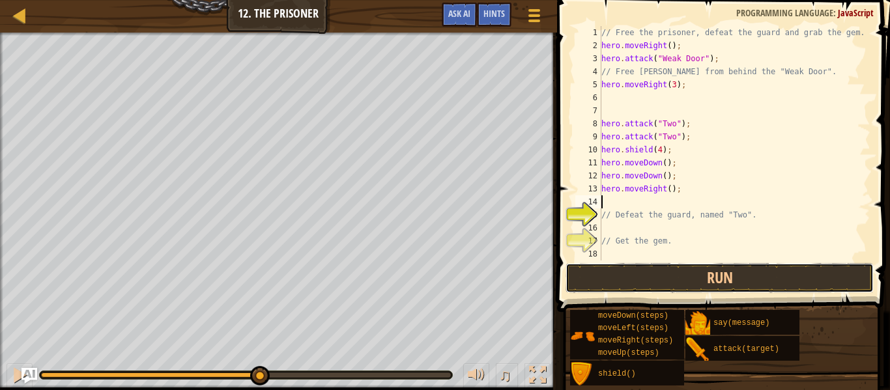
click at [649, 267] on button "Run" at bounding box center [720, 278] width 308 height 30
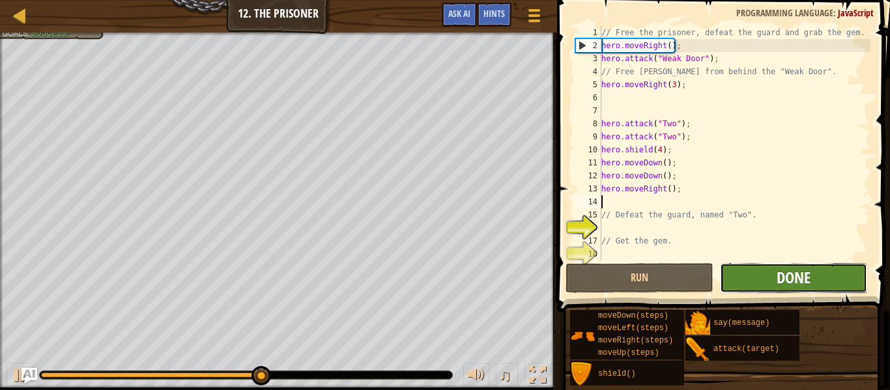
click at [779, 280] on span "Done" at bounding box center [794, 277] width 34 height 21
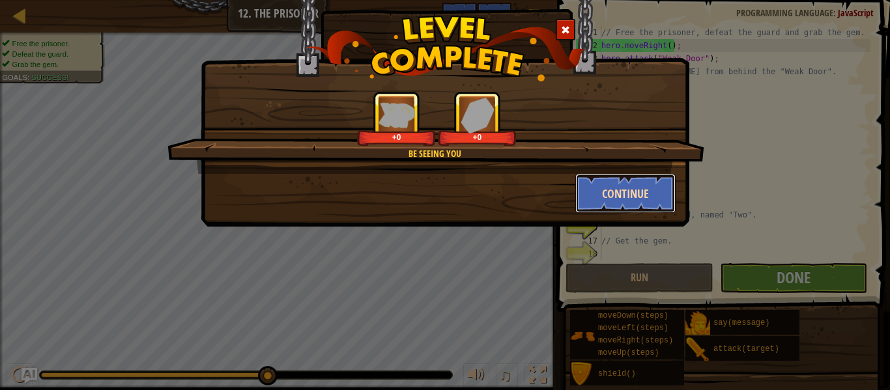
click at [660, 198] on button "Continue" at bounding box center [626, 193] width 101 height 39
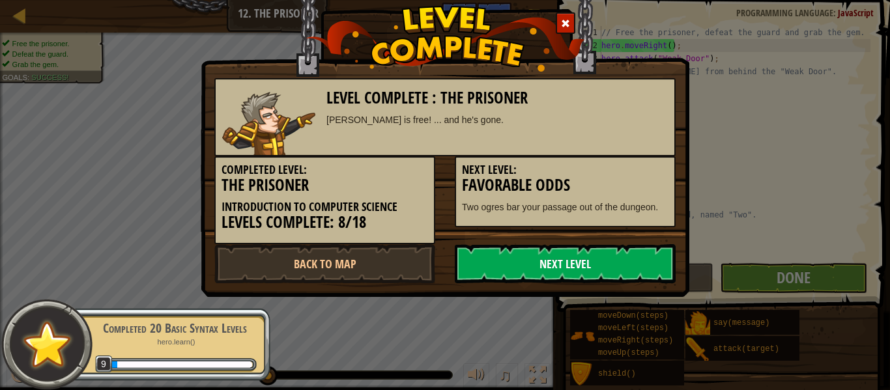
click at [581, 259] on link "Next Level" at bounding box center [565, 263] width 221 height 39
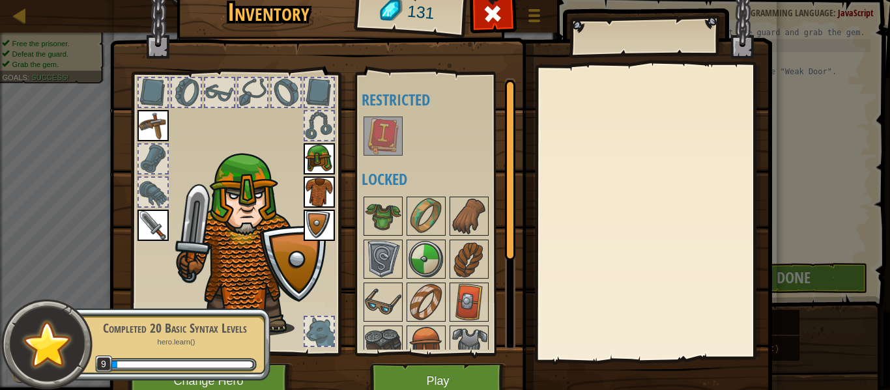
click at [320, 334] on div at bounding box center [319, 331] width 29 height 29
click at [148, 151] on div at bounding box center [153, 159] width 29 height 29
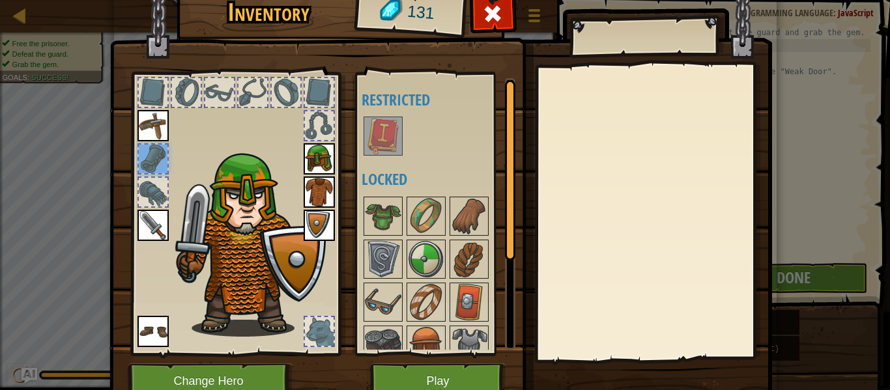
click at [390, 126] on img at bounding box center [383, 136] width 37 height 37
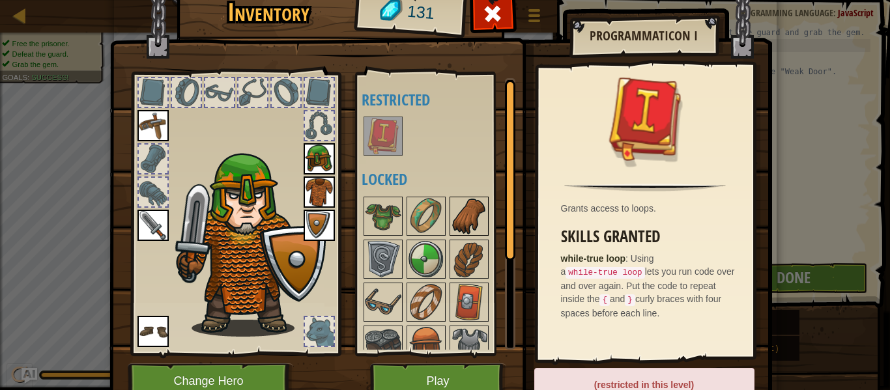
click at [463, 216] on img at bounding box center [469, 216] width 37 height 37
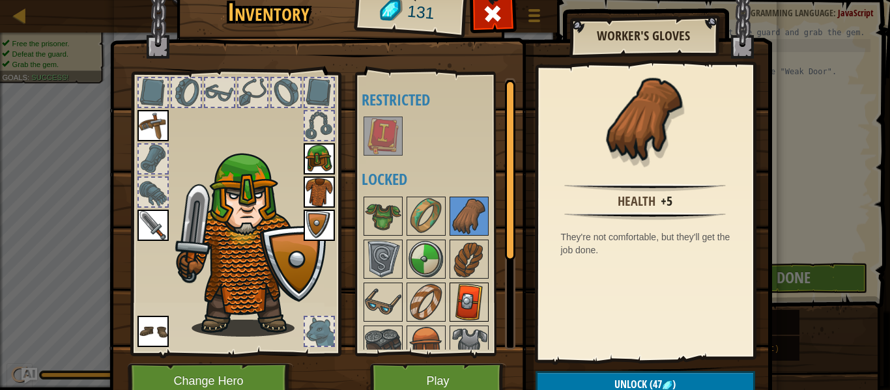
click at [473, 310] on img at bounding box center [469, 302] width 37 height 37
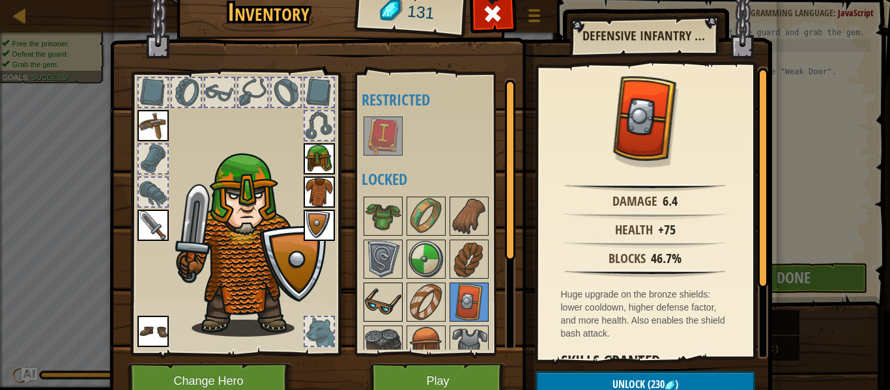
click at [400, 319] on img at bounding box center [383, 302] width 37 height 37
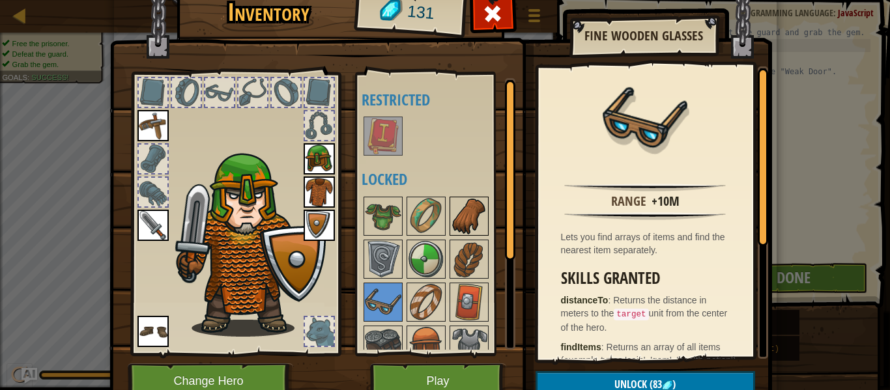
click at [456, 225] on img at bounding box center [469, 216] width 37 height 37
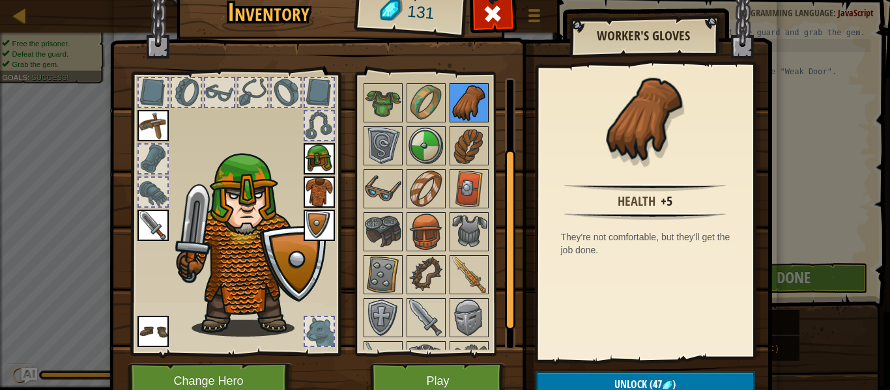
scroll to position [114, 0]
click at [457, 226] on img at bounding box center [469, 231] width 37 height 37
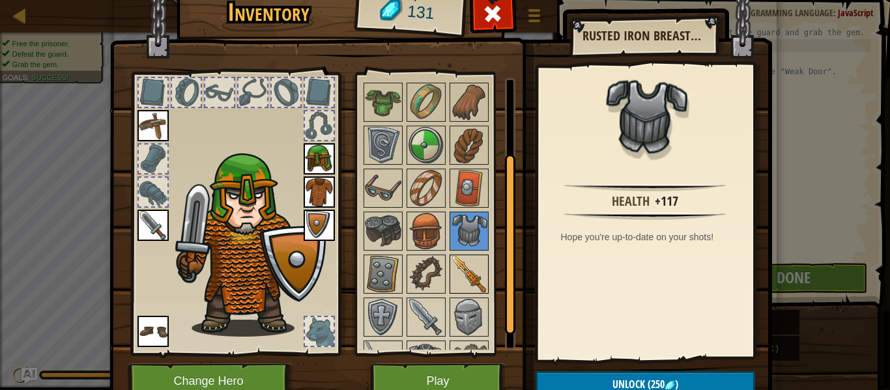
scroll to position [146, 0]
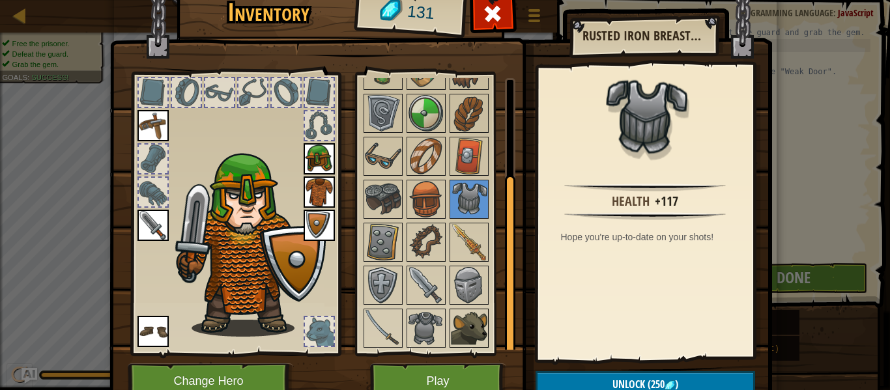
click at [461, 323] on img at bounding box center [469, 328] width 37 height 37
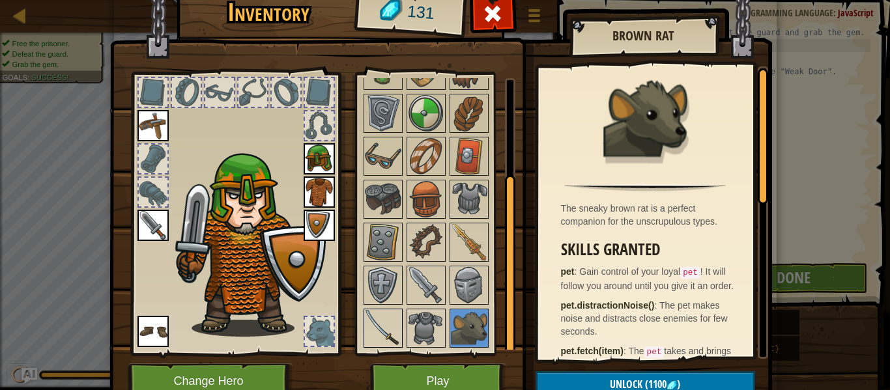
click at [397, 320] on img at bounding box center [383, 328] width 37 height 37
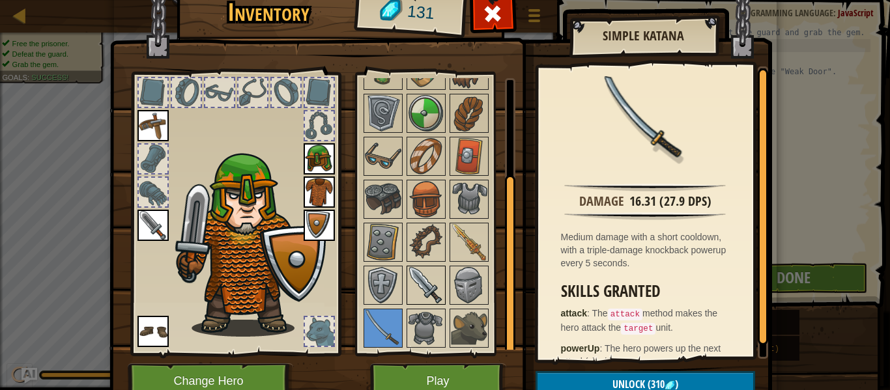
click at [434, 287] on img at bounding box center [426, 285] width 37 height 37
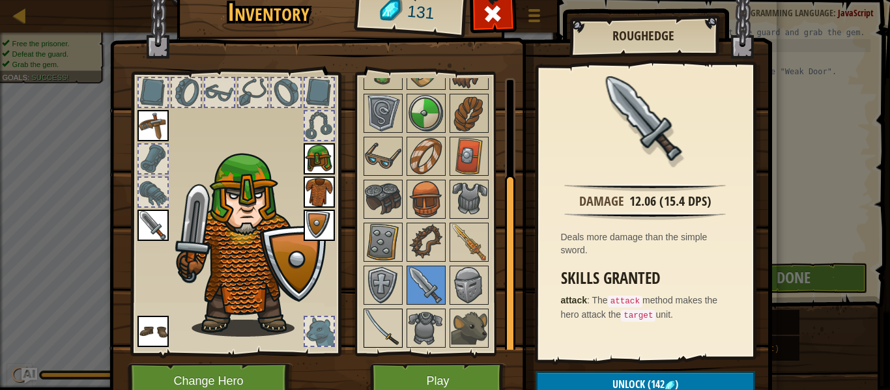
click at [390, 323] on img at bounding box center [383, 328] width 37 height 37
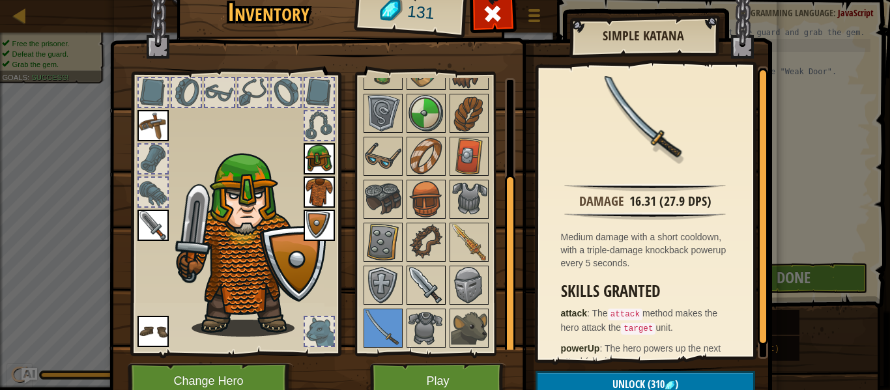
click at [432, 283] on img at bounding box center [426, 285] width 37 height 37
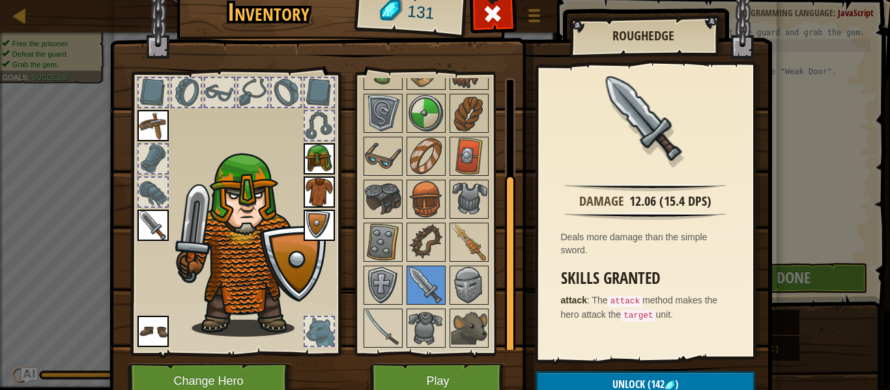
click at [156, 222] on img at bounding box center [153, 225] width 31 height 31
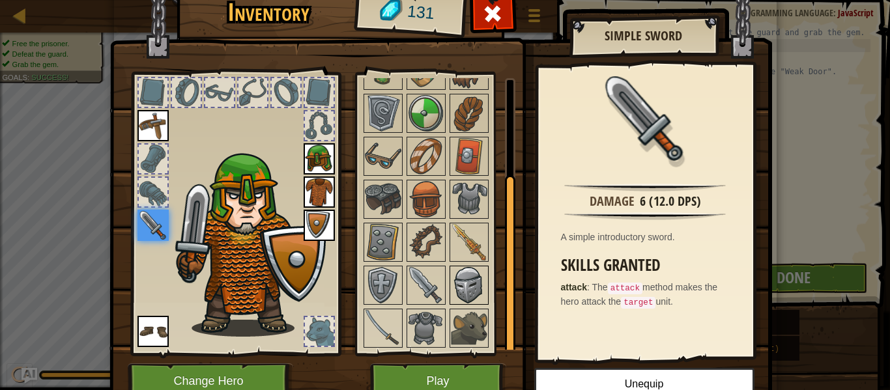
click at [461, 272] on img at bounding box center [469, 285] width 37 height 37
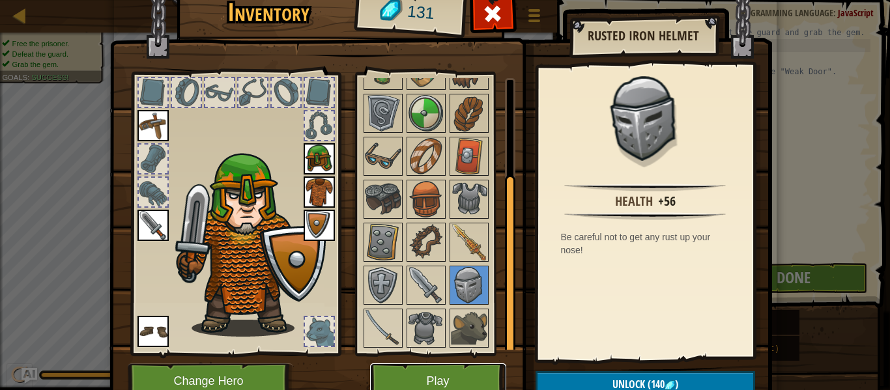
click at [447, 374] on button "Play" at bounding box center [438, 382] width 136 height 36
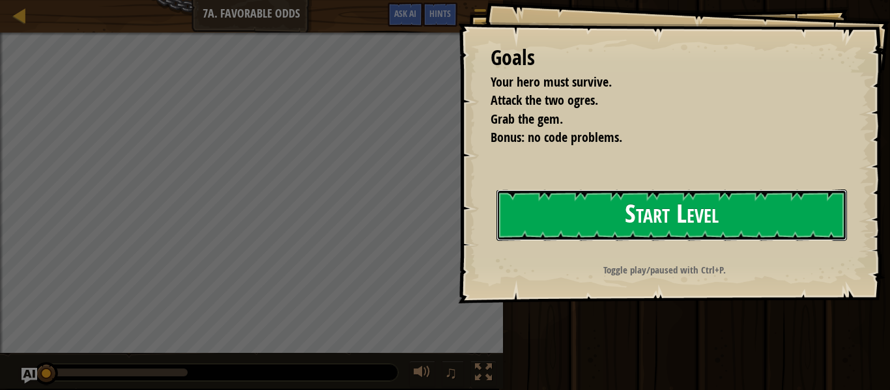
click at [613, 221] on button "Start Level" at bounding box center [672, 215] width 351 height 51
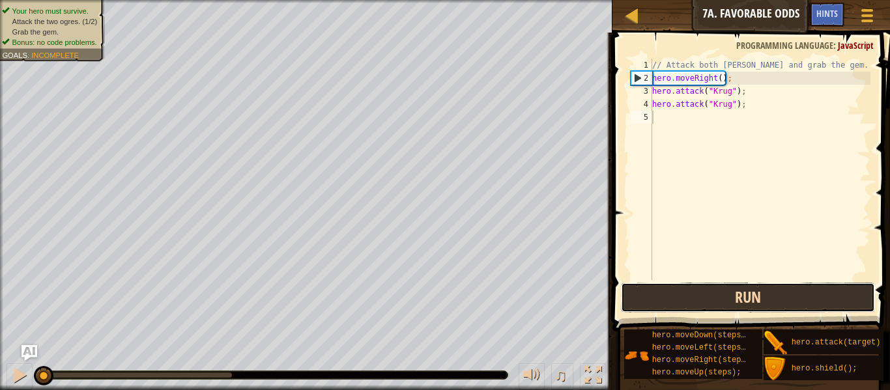
click at [650, 291] on button "Run" at bounding box center [748, 298] width 254 height 30
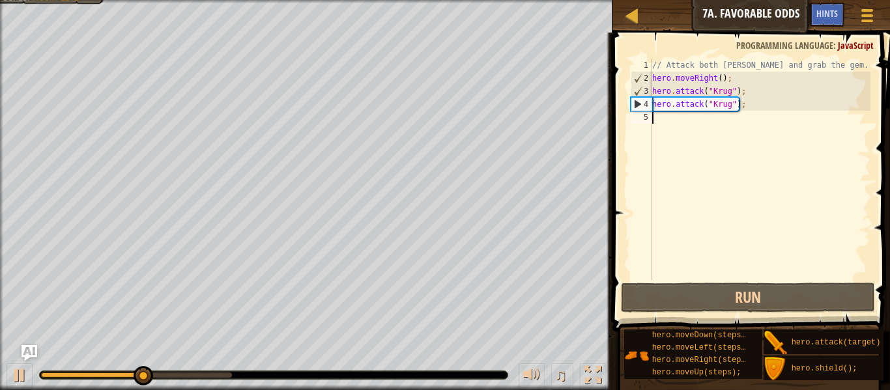
click at [728, 126] on div "// Attack both [PERSON_NAME] and grab the gem. hero . moveRight ( ) ; hero . at…" at bounding box center [760, 183] width 221 height 248
type textarea "r"
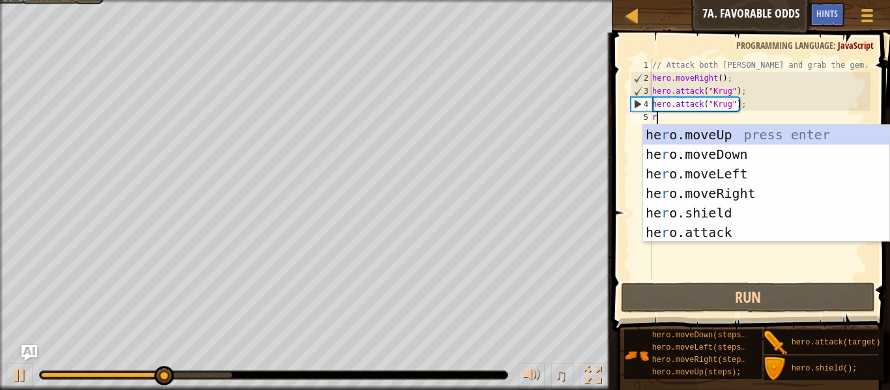
scroll to position [6, 0]
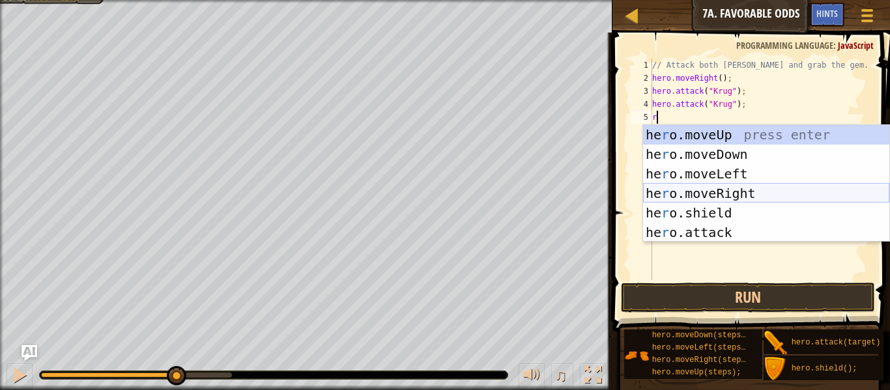
click at [711, 190] on div "he r o.moveUp press enter he r o.moveDown press enter he r o.moveLeft press ent…" at bounding box center [766, 203] width 246 height 156
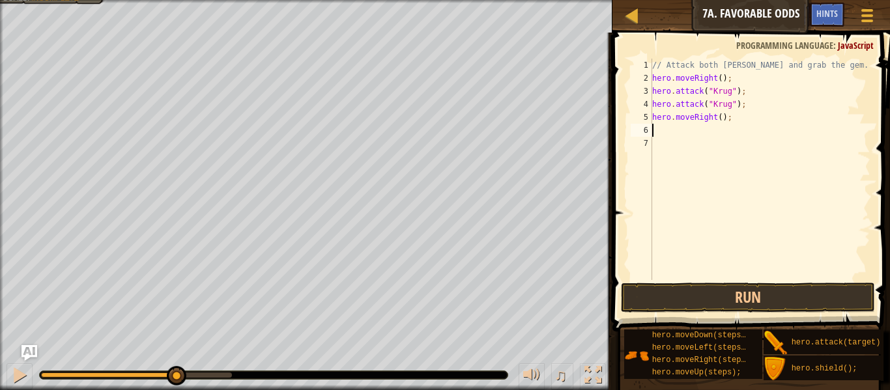
type textarea "u"
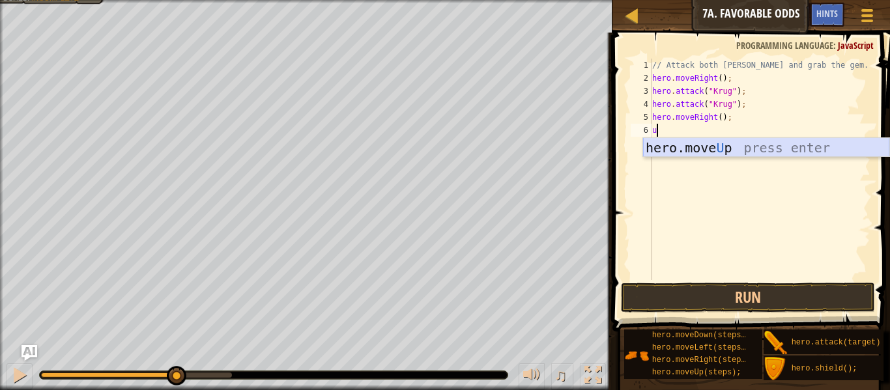
click at [810, 150] on div "hero.move U p press enter" at bounding box center [766, 167] width 246 height 59
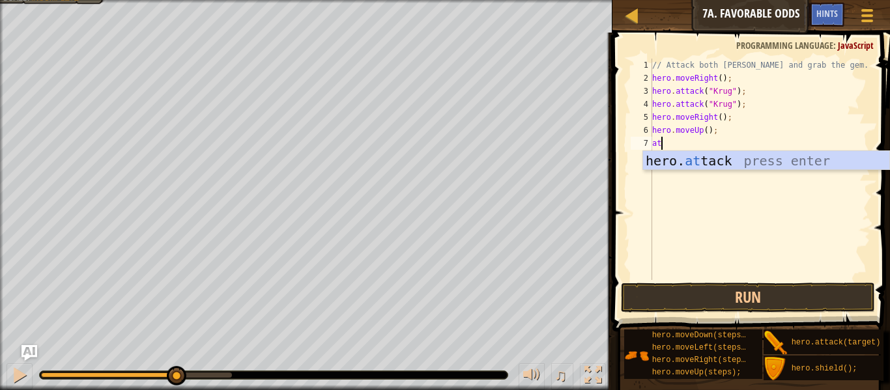
scroll to position [6, 1]
click at [707, 164] on div "hero. att ack press enter" at bounding box center [766, 180] width 246 height 59
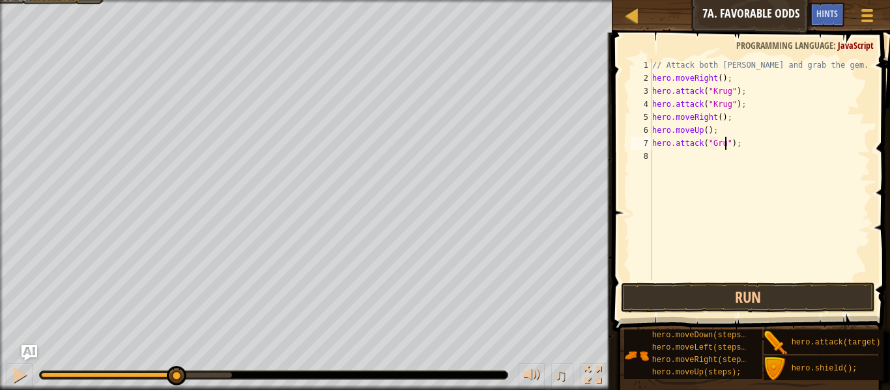
type textarea "hero.attack("Grump");"
click at [694, 166] on div "// Attack both [PERSON_NAME] and grab the gem. hero . moveRight ( ) ; hero . at…" at bounding box center [760, 183] width 221 height 248
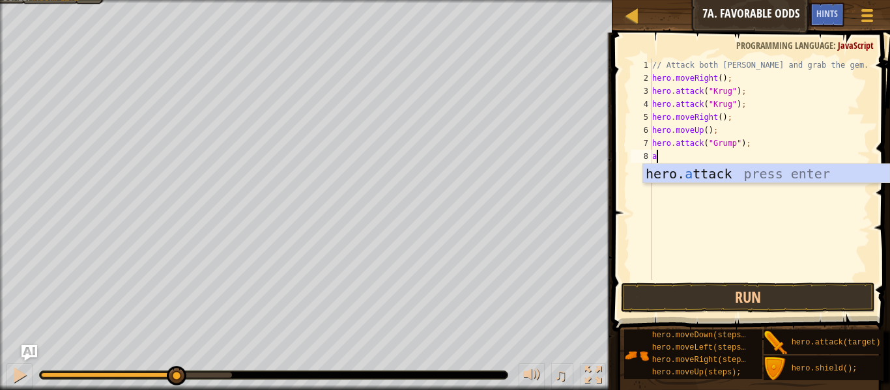
scroll to position [6, 1]
click at [701, 169] on div "hero. at tack press enter" at bounding box center [766, 193] width 246 height 59
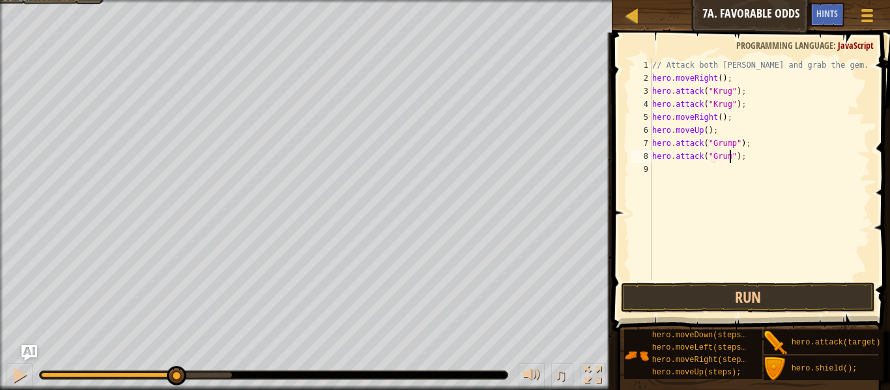
type textarea "hero.attack("Grump");"
click at [659, 277] on div "// Attack both [PERSON_NAME] and grab the gem. hero . moveRight ( ) ; hero . at…" at bounding box center [760, 183] width 221 height 248
click at [674, 297] on button "Run" at bounding box center [748, 298] width 254 height 30
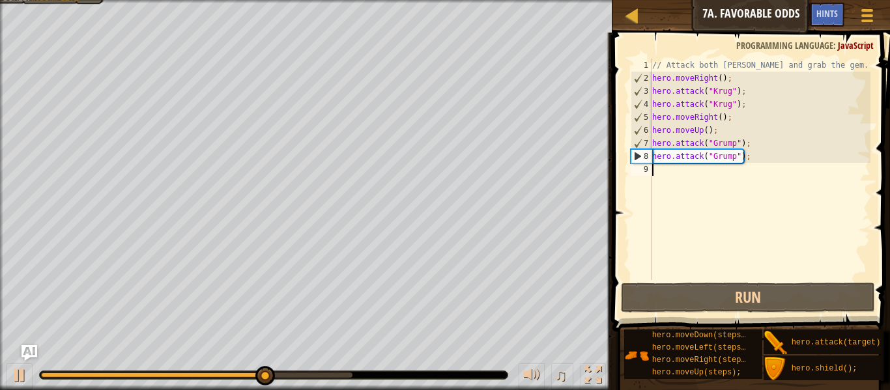
type textarea "r"
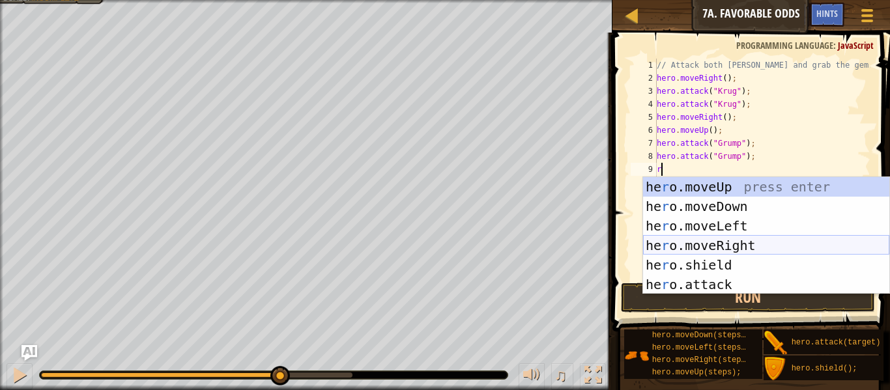
click at [694, 240] on div "he r o.moveUp press enter he r o.moveDown press enter he r o.moveLeft press ent…" at bounding box center [766, 255] width 246 height 156
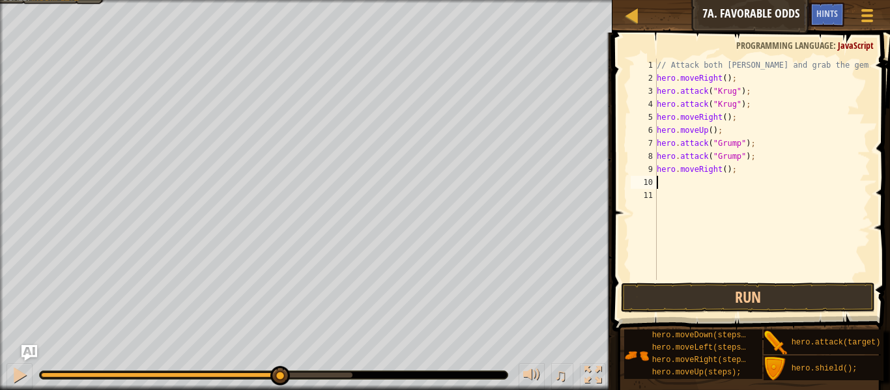
click at [728, 170] on div "// Attack both [PERSON_NAME] and grab the gem. hero . moveRight ( ) ; hero . at…" at bounding box center [763, 183] width 216 height 248
click at [672, 297] on button "Run" at bounding box center [748, 298] width 254 height 30
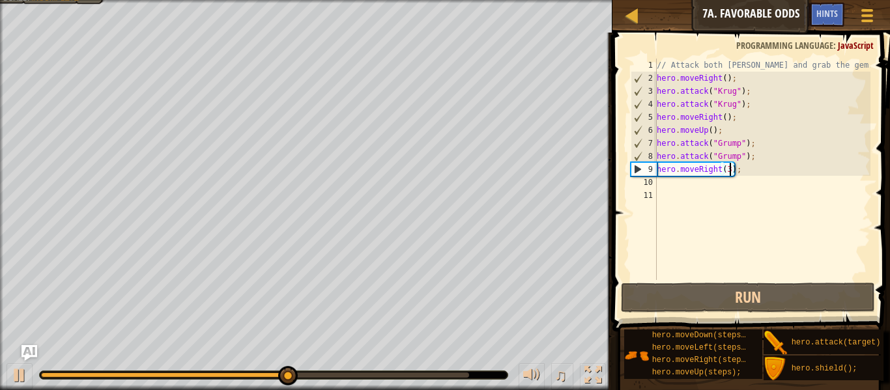
click at [720, 168] on div "// Attack both [PERSON_NAME] and grab the gem. hero . moveRight ( ) ; hero . at…" at bounding box center [763, 183] width 216 height 248
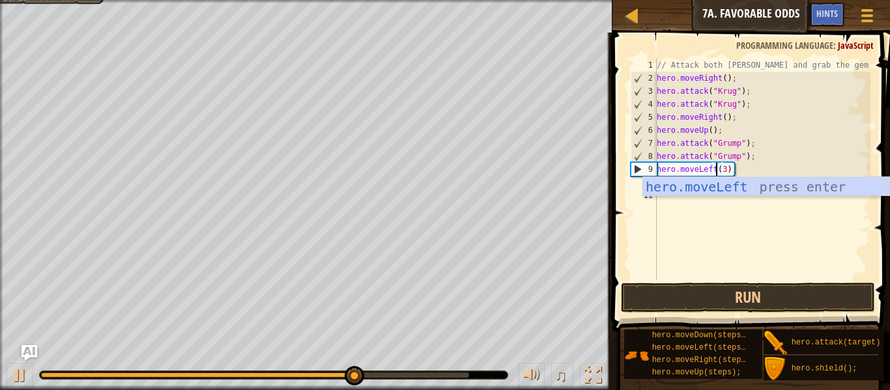
scroll to position [6, 8]
type textarea "hero.moveLeft(3);"
click at [684, 286] on button "Run" at bounding box center [748, 298] width 254 height 30
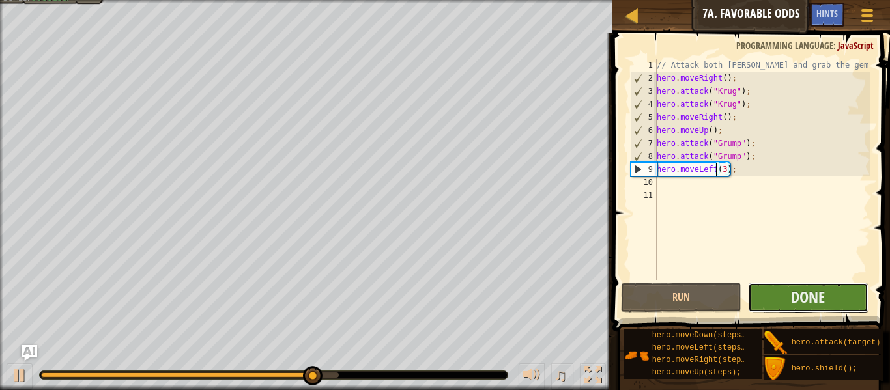
click at [765, 293] on button "Done" at bounding box center [808, 298] width 121 height 30
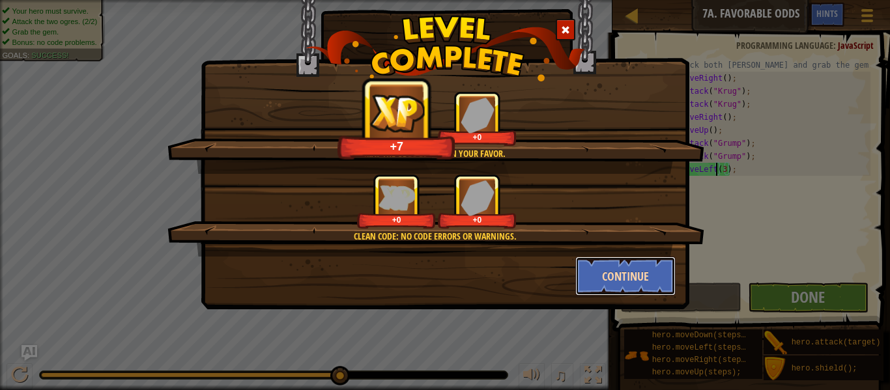
click at [667, 270] on button "Continue" at bounding box center [626, 276] width 101 height 39
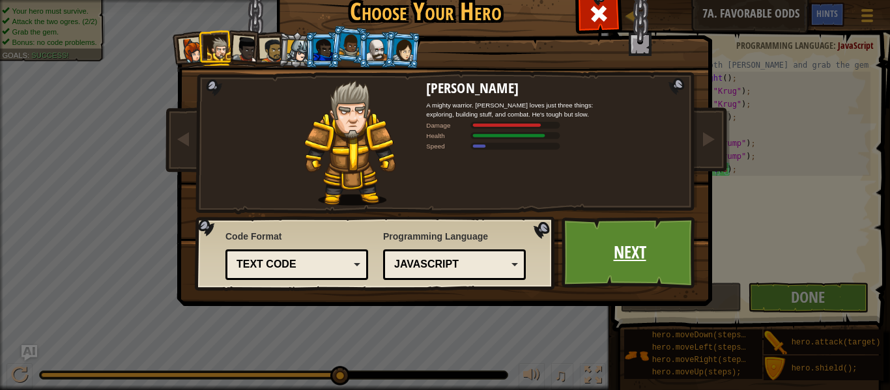
click at [599, 262] on link "Next" at bounding box center [630, 253] width 136 height 72
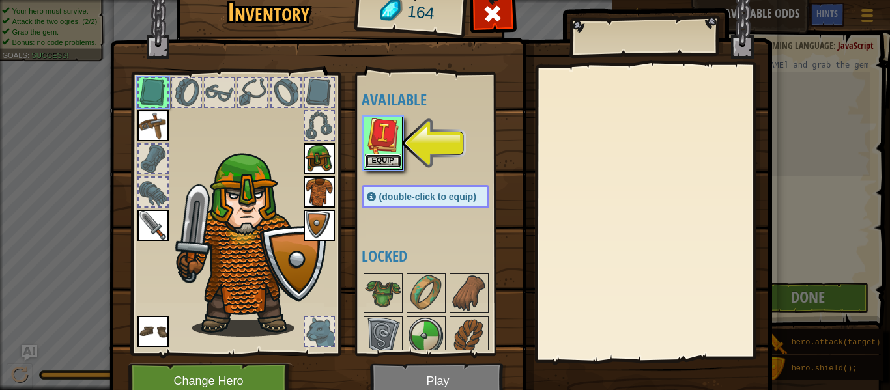
click at [386, 162] on button "Equip" at bounding box center [383, 161] width 37 height 14
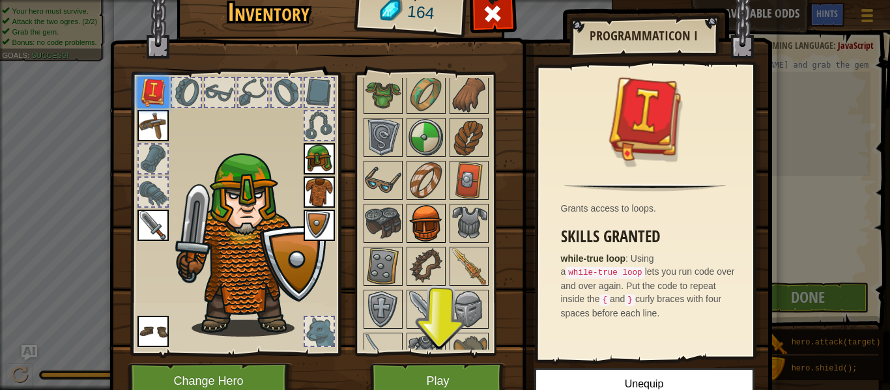
scroll to position [66, 0]
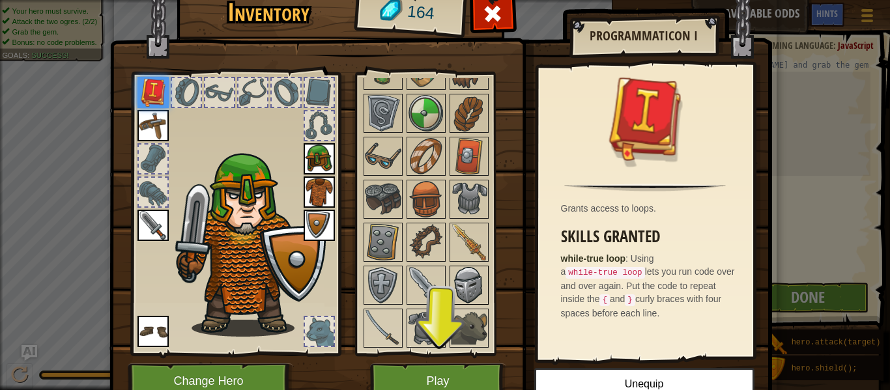
click at [464, 287] on img at bounding box center [469, 285] width 37 height 37
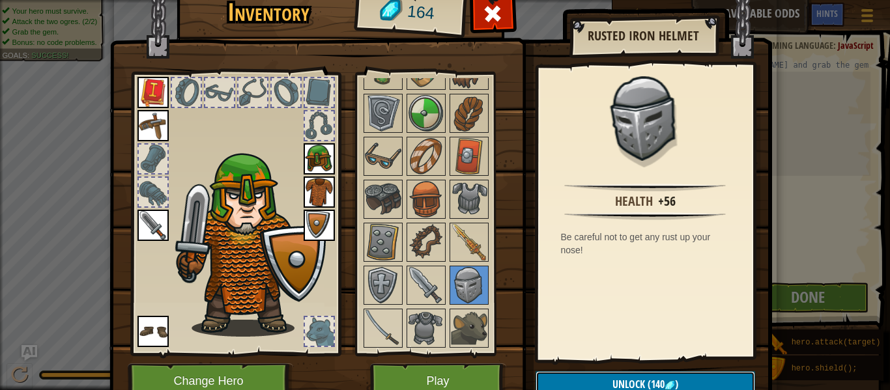
click at [582, 380] on button "Unlock (140 )" at bounding box center [646, 385] width 220 height 27
click at [580, 383] on button "Confirm" at bounding box center [646, 385] width 220 height 27
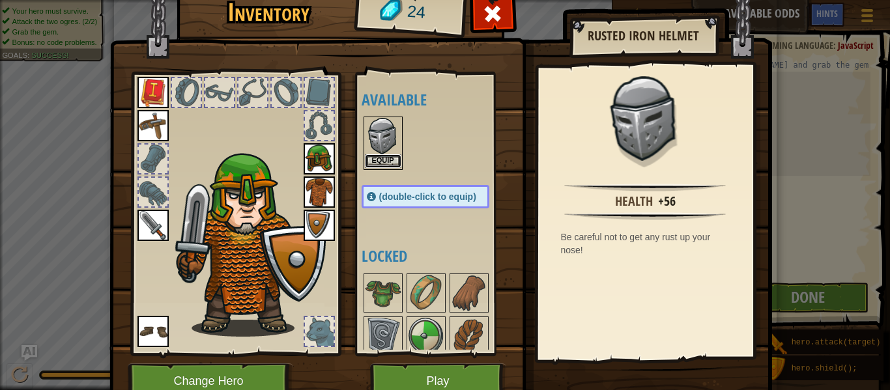
click at [383, 156] on button "Equip" at bounding box center [383, 161] width 37 height 14
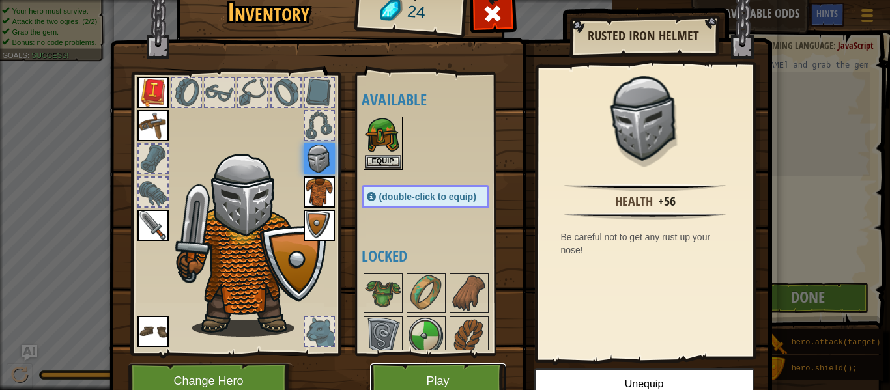
click at [435, 377] on button "Play" at bounding box center [438, 382] width 136 height 36
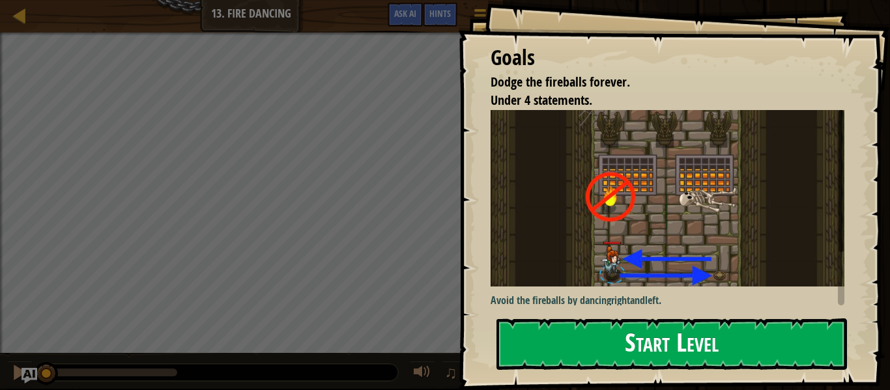
click at [518, 245] on img at bounding box center [668, 198] width 354 height 177
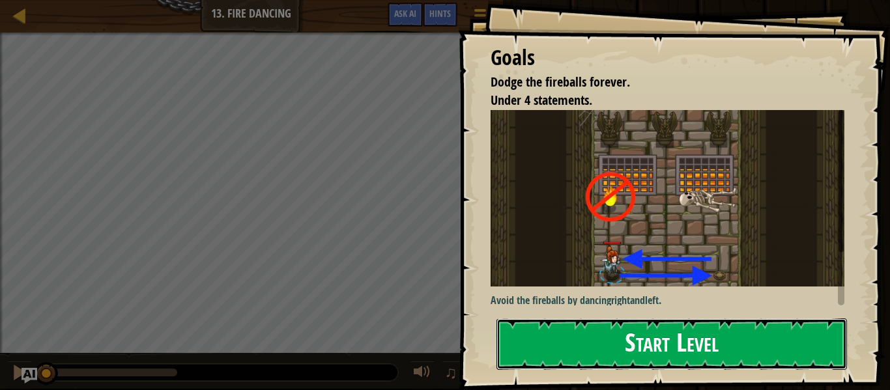
click at [553, 331] on button "Start Level" at bounding box center [672, 344] width 351 height 51
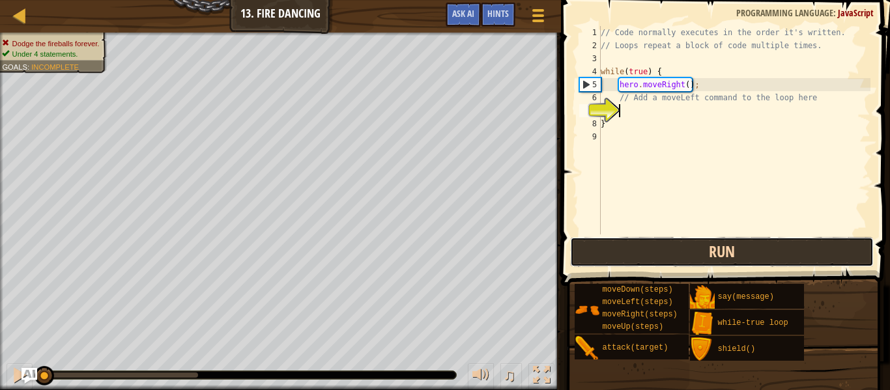
click at [585, 252] on button "Run" at bounding box center [722, 252] width 304 height 30
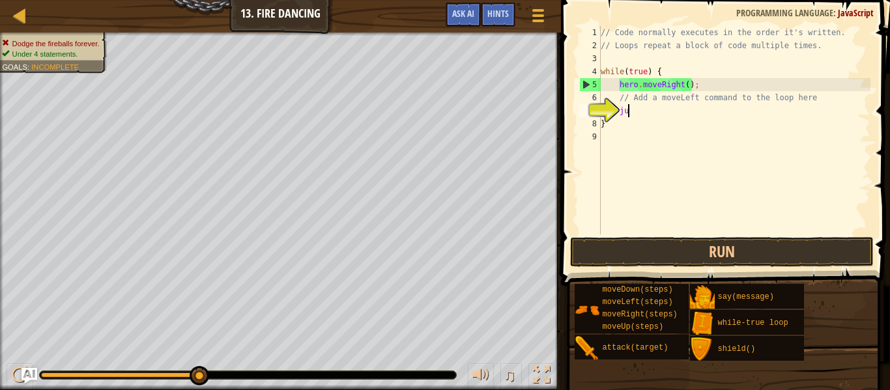
scroll to position [6, 3]
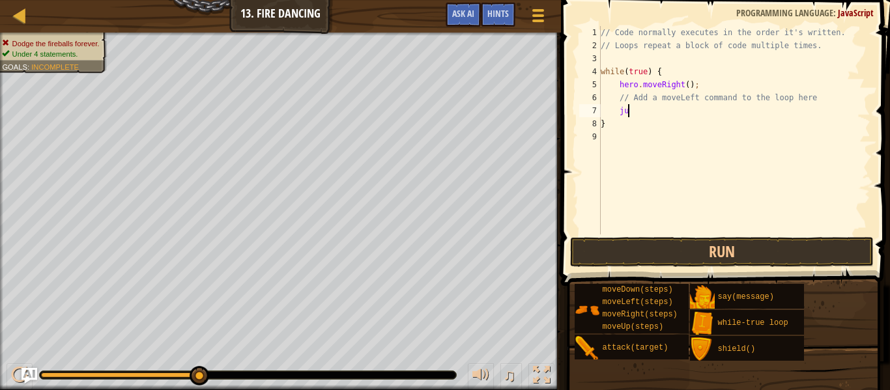
type textarea "j"
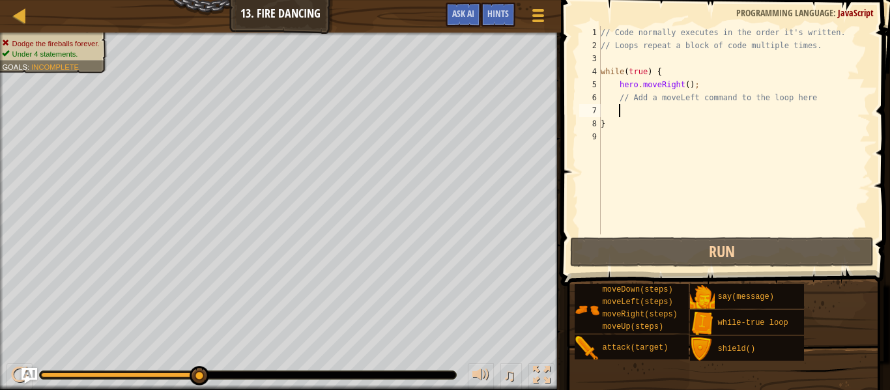
scroll to position [6, 2]
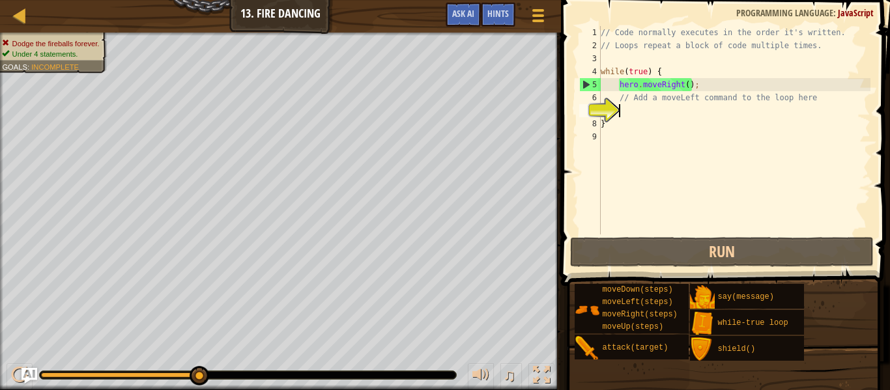
type textarea "l"
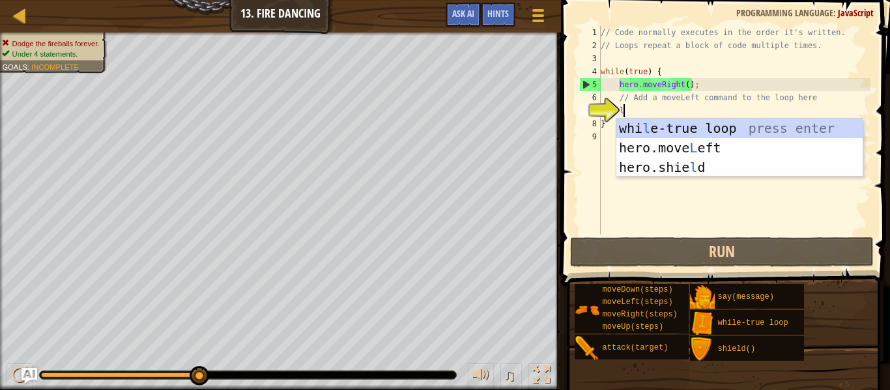
scroll to position [6, 3]
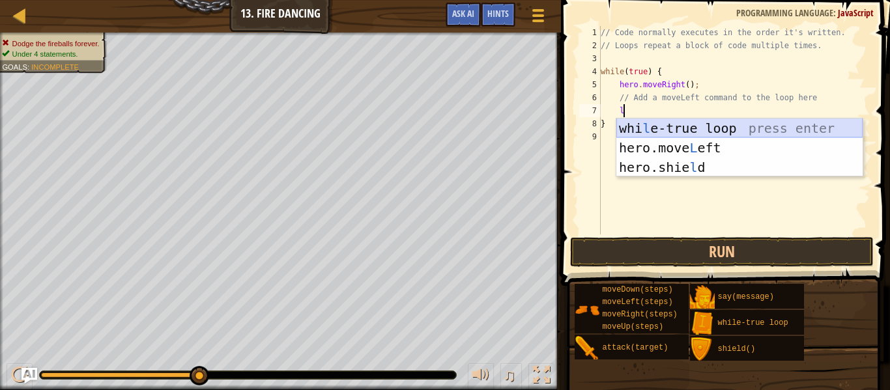
click at [700, 126] on div "whi l e-true loop press enter hero.move L eft press enter hero.[PERSON_NAME] pr…" at bounding box center [740, 168] width 246 height 98
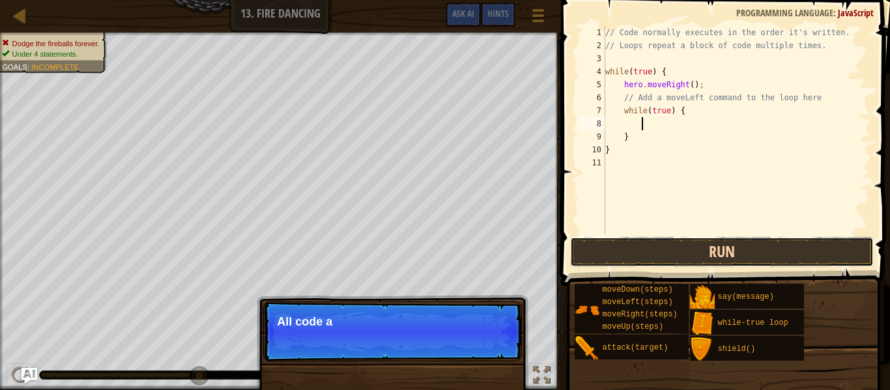
click at [727, 257] on button "Run" at bounding box center [722, 252] width 304 height 30
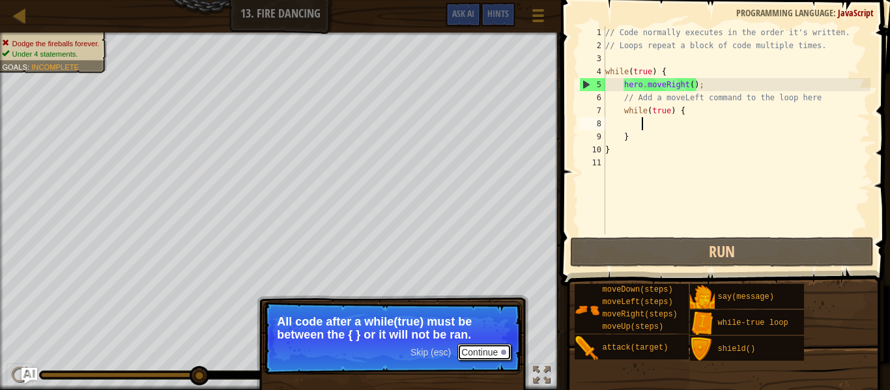
click at [483, 346] on button "Continue" at bounding box center [485, 352] width 54 height 17
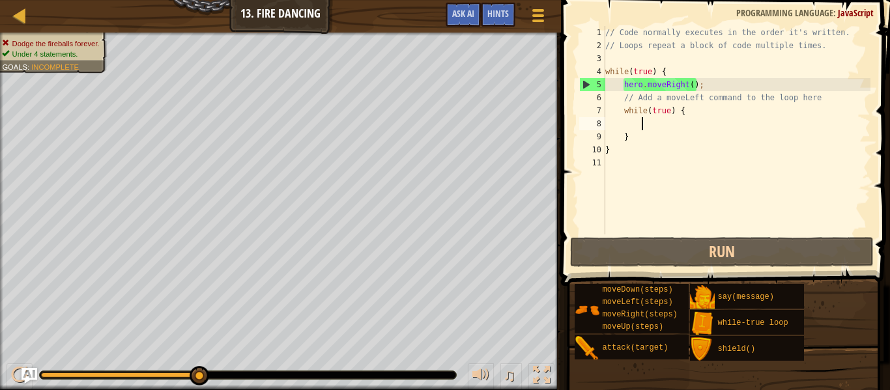
scroll to position [6, 5]
click at [625, 84] on div "// Code normally executes in the order it's written. // Loops repeat a block of…" at bounding box center [737, 143] width 268 height 235
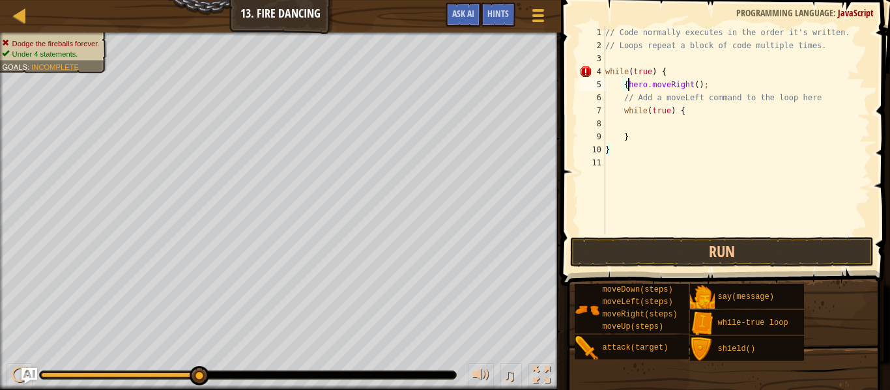
click at [688, 111] on div "// Code normally executes in the order it's written. // Loops repeat a block of…" at bounding box center [737, 143] width 268 height 235
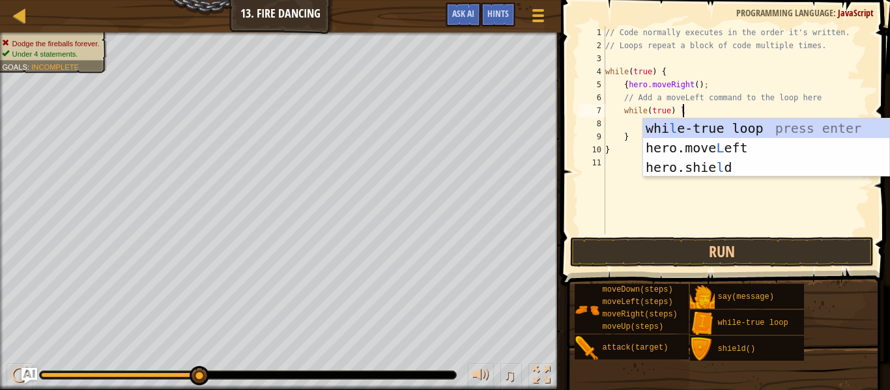
scroll to position [6, 11]
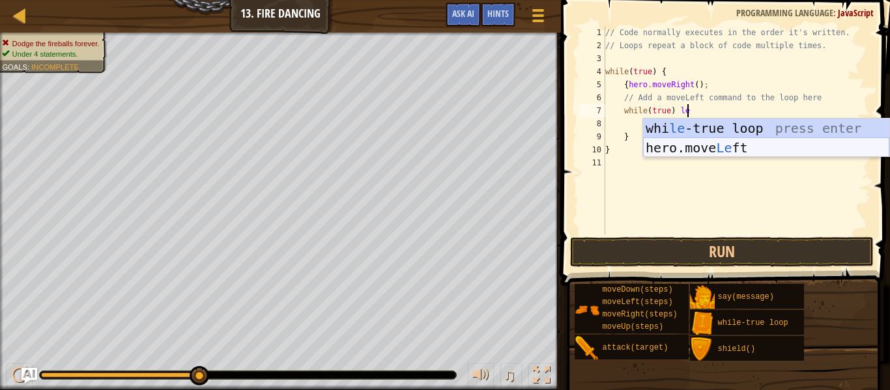
click at [705, 154] on div "whi le -true loop press enter hero.move Le ft press enter" at bounding box center [766, 158] width 246 height 78
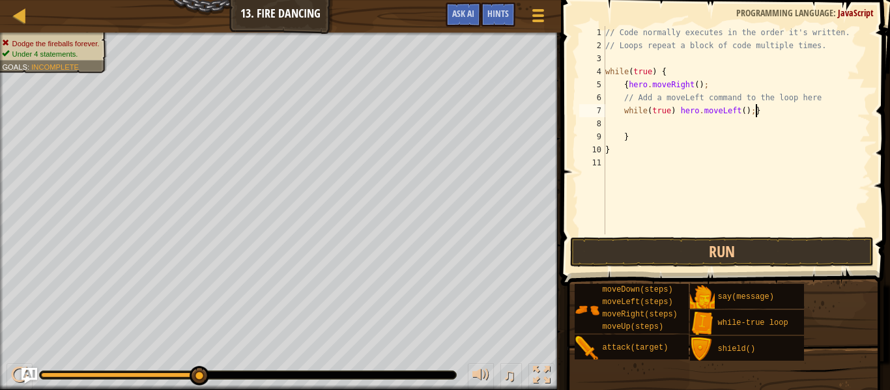
scroll to position [6, 21]
click at [632, 246] on button "Run" at bounding box center [722, 252] width 304 height 30
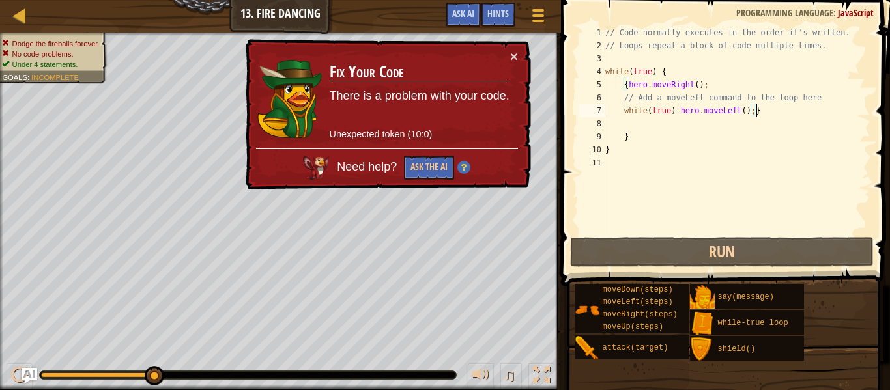
click at [771, 117] on div "// Code normally executes in the order it's written. // Loops repeat a block of…" at bounding box center [737, 143] width 268 height 235
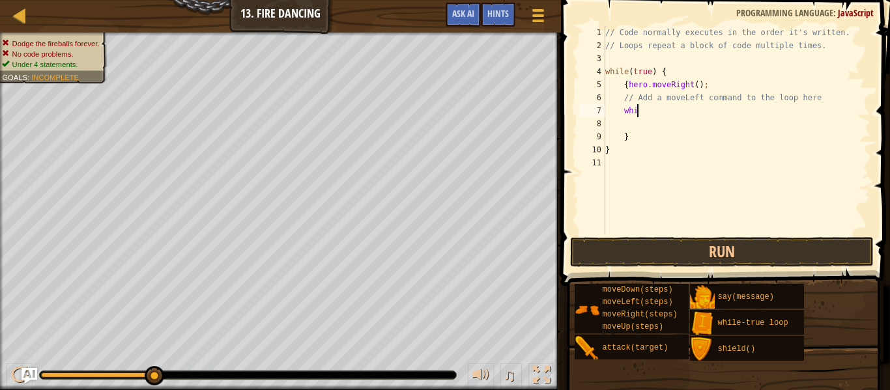
type textarea "w"
click at [715, 165] on div "// Code normally executes in the order it's written. // Loops repeat a block of…" at bounding box center [737, 143] width 268 height 235
type textarea "}"
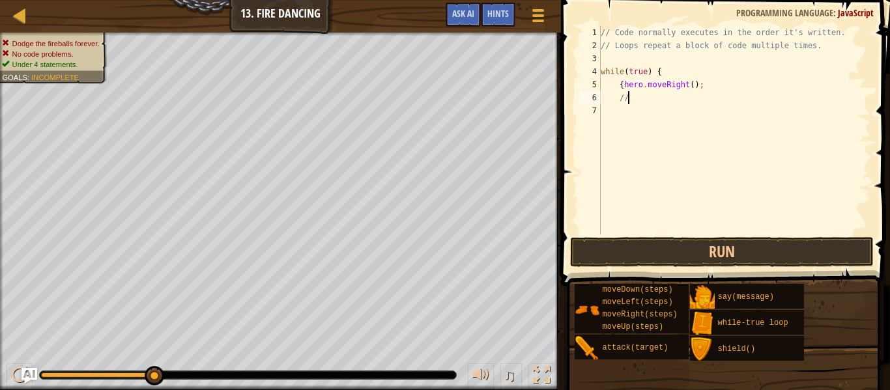
type textarea "/"
type textarea "{"
type textarea "w"
type textarea "// Loops repeat a block of code multiple times"
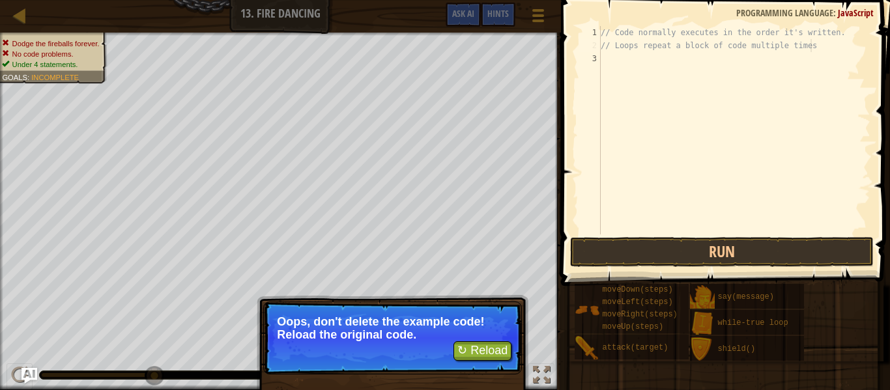
click at [680, 263] on button "Run" at bounding box center [722, 252] width 304 height 30
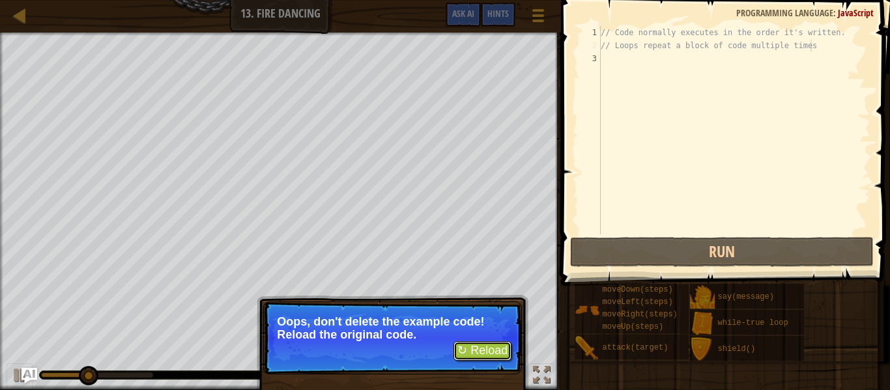
click at [490, 357] on button "↻ Reload" at bounding box center [483, 352] width 58 height 20
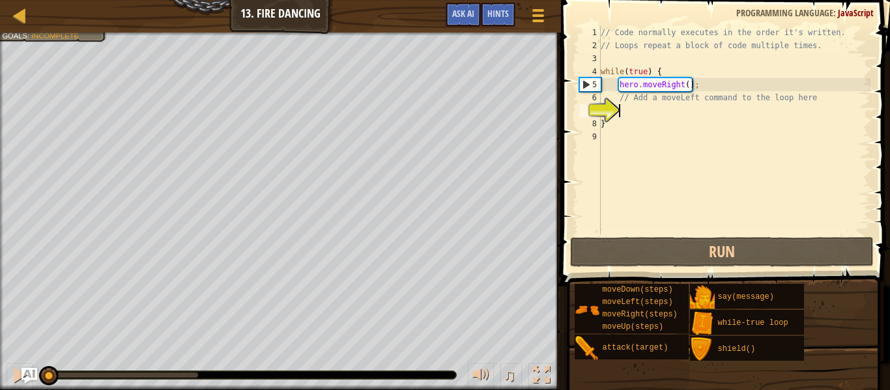
scroll to position [6, 3]
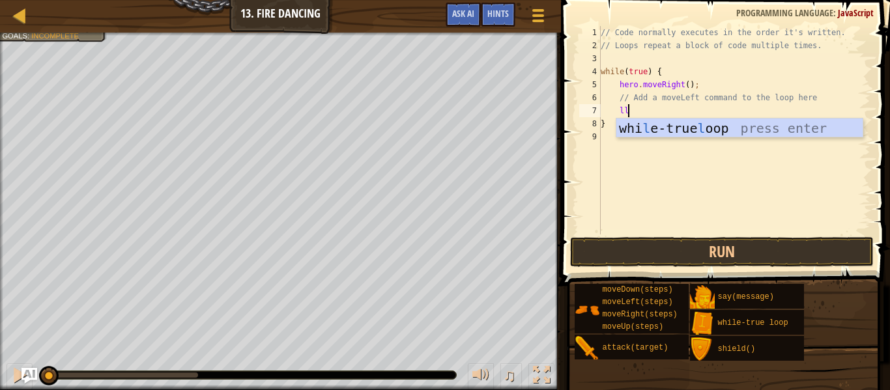
type textarea "le"
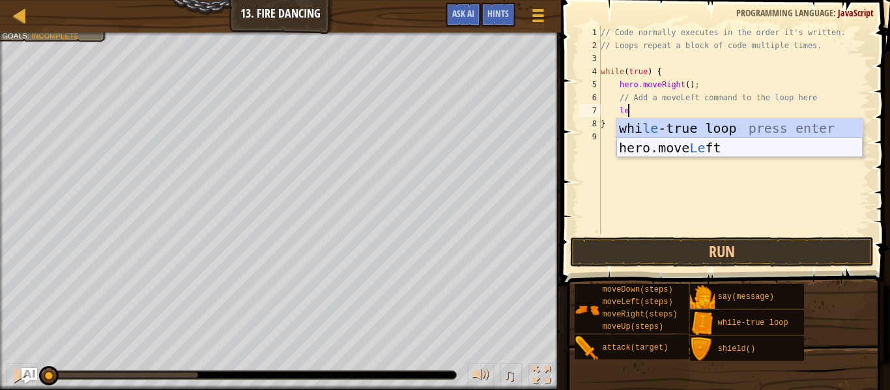
click at [669, 145] on div "whi le -true loop press enter hero.move Le ft press enter" at bounding box center [740, 158] width 246 height 78
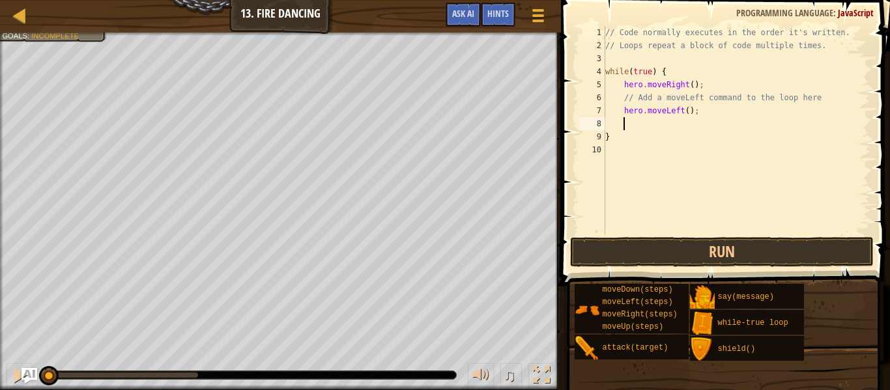
scroll to position [6, 2]
click at [653, 256] on button "Run" at bounding box center [722, 252] width 304 height 30
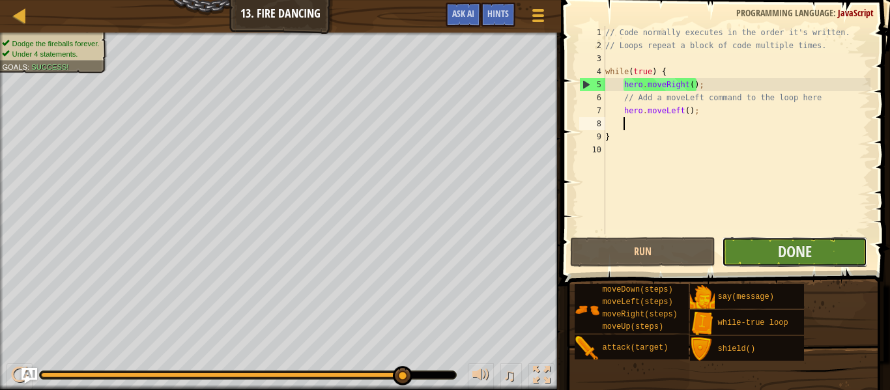
click at [755, 254] on button "Done" at bounding box center [794, 252] width 145 height 30
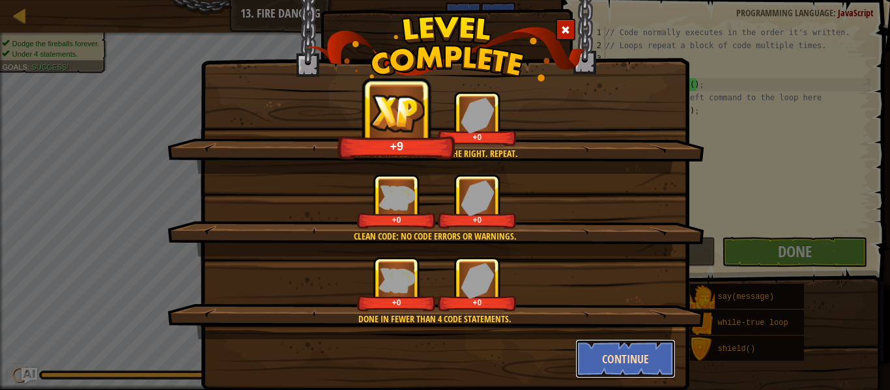
click at [611, 349] on button "Continue" at bounding box center [626, 359] width 101 height 39
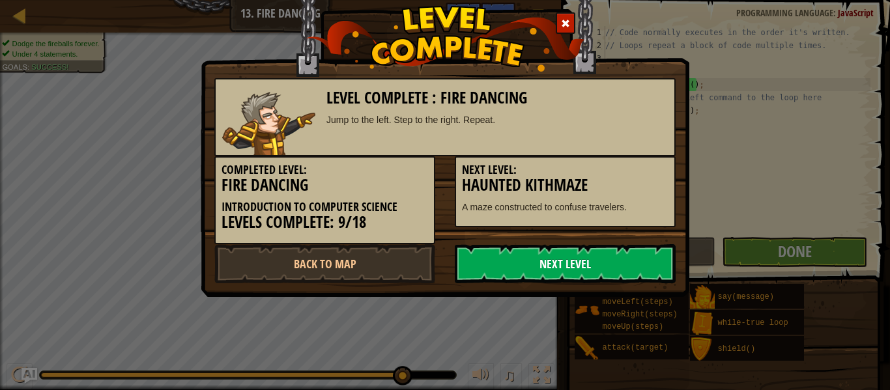
click at [650, 256] on link "Next Level" at bounding box center [565, 263] width 221 height 39
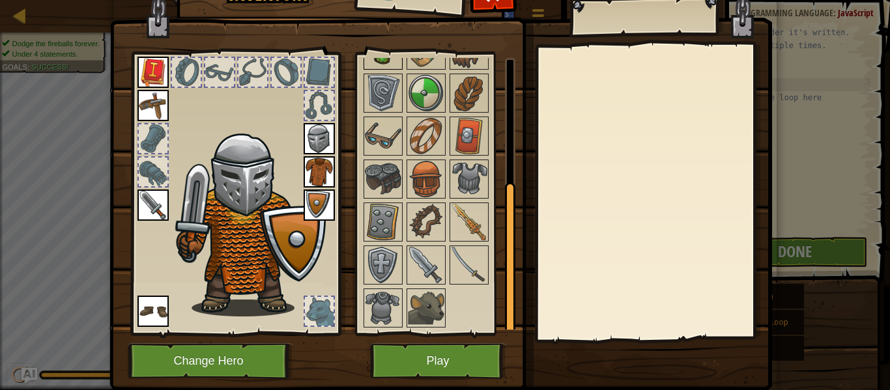
scroll to position [22, 0]
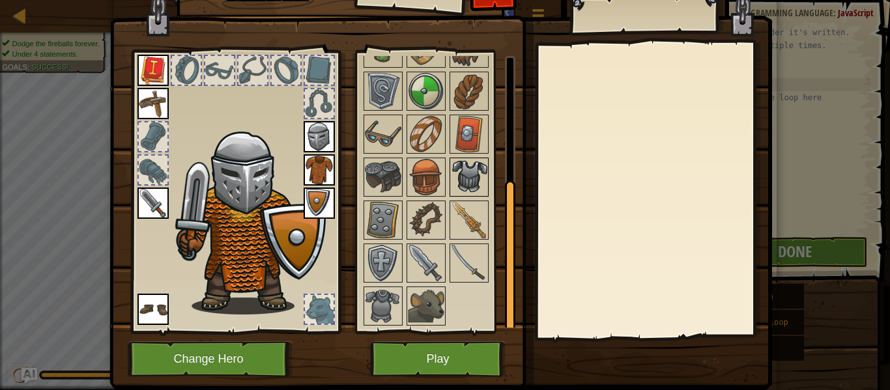
click at [467, 181] on img at bounding box center [469, 177] width 37 height 37
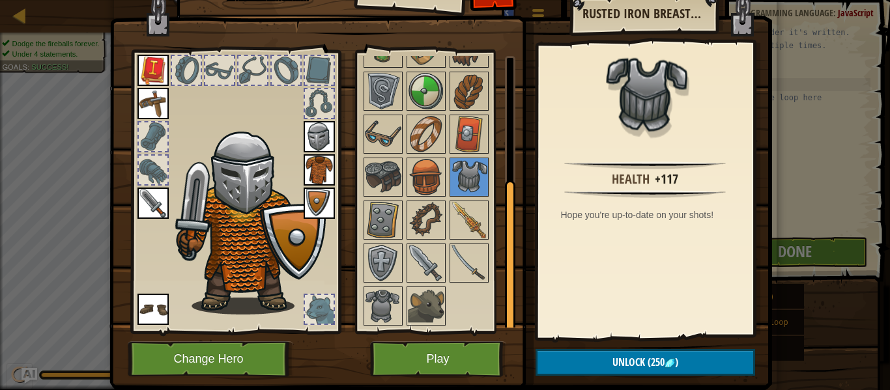
click at [316, 164] on img at bounding box center [319, 169] width 31 height 31
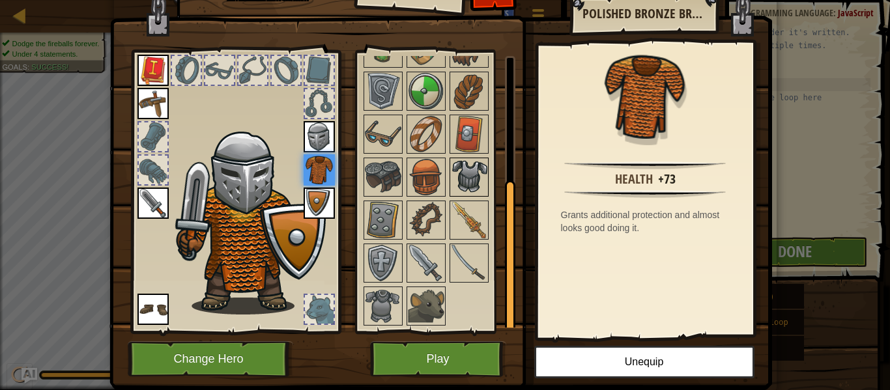
click at [483, 181] on img at bounding box center [469, 177] width 37 height 37
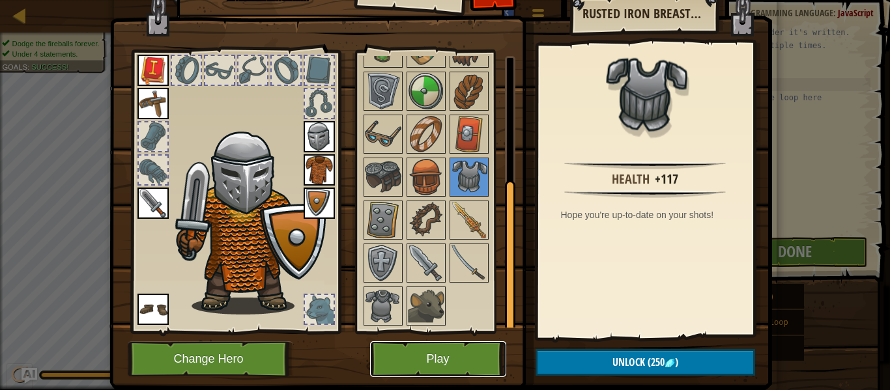
click at [404, 350] on button "Play" at bounding box center [438, 360] width 136 height 36
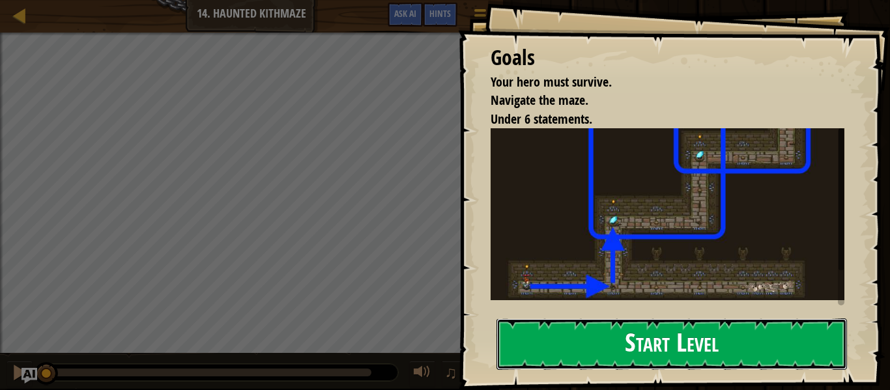
click at [708, 338] on button "Start Level" at bounding box center [672, 344] width 351 height 51
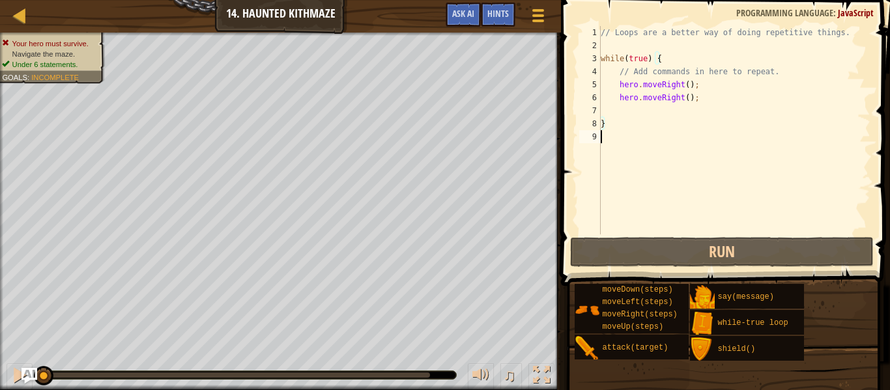
click at [678, 194] on div "// Loops are a better way of doing repetitive things. while ( true ) { // Add c…" at bounding box center [734, 143] width 272 height 235
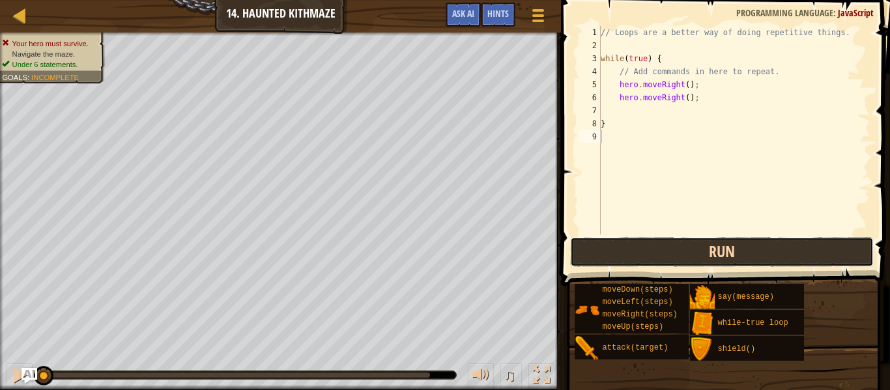
click at [690, 262] on button "Run" at bounding box center [722, 252] width 304 height 30
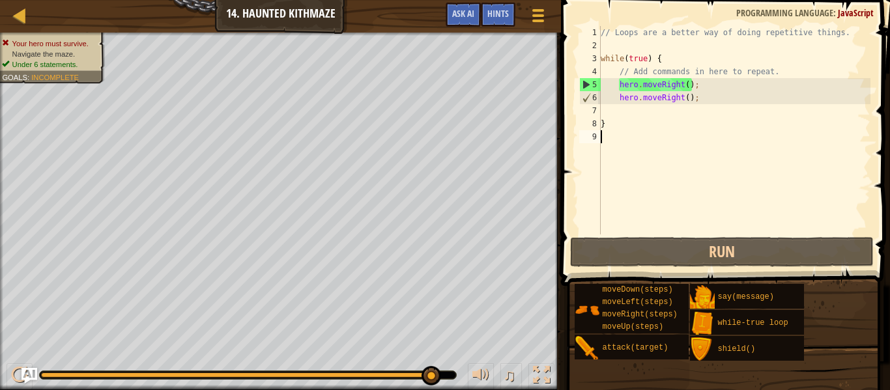
click at [705, 99] on div "// Loops are a better way of doing repetitive things. while ( true ) { // Add c…" at bounding box center [734, 143] width 272 height 235
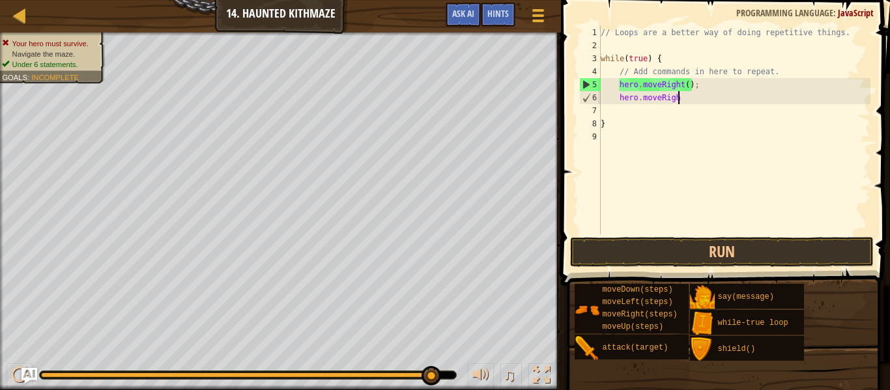
type textarea "hero.moveRig"
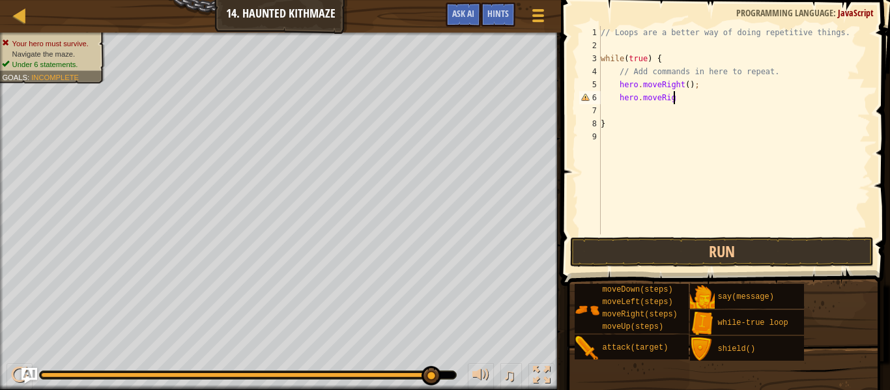
click at [658, 231] on div "// Loops are a better way of doing repetitive things. while ( true ) { // Add c…" at bounding box center [734, 143] width 272 height 235
click at [679, 248] on button "Run" at bounding box center [722, 252] width 304 height 30
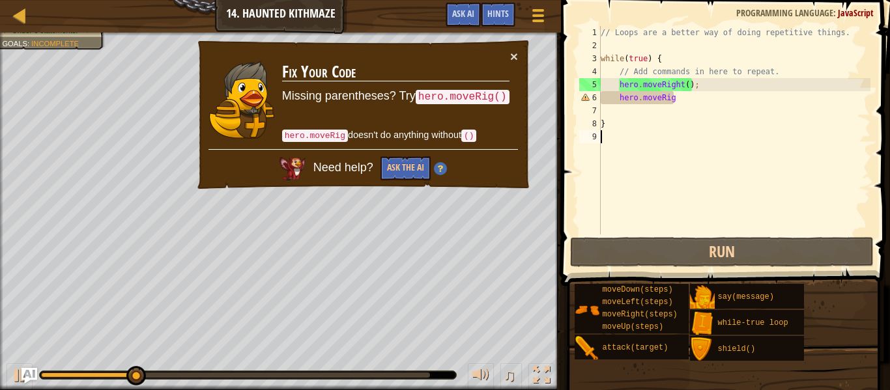
click at [679, 99] on div "// Loops are a better way of doing repetitive things. while ( true ) { // Add c…" at bounding box center [734, 143] width 272 height 235
type textarea "hero.moveRigt"
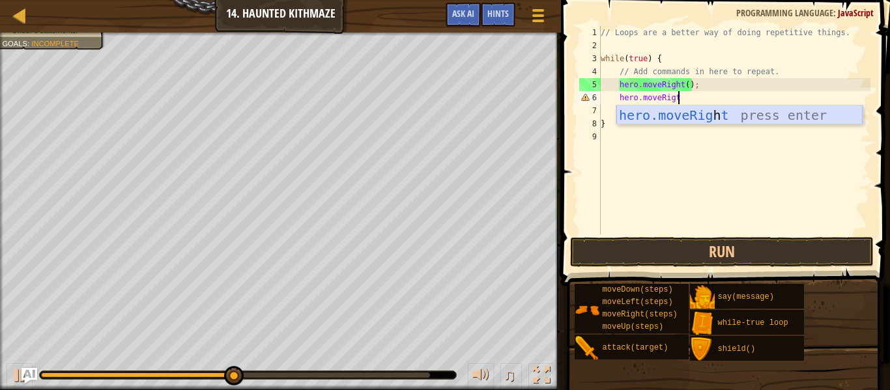
click at [690, 113] on div "hero.moveRig h t press enter" at bounding box center [740, 135] width 246 height 59
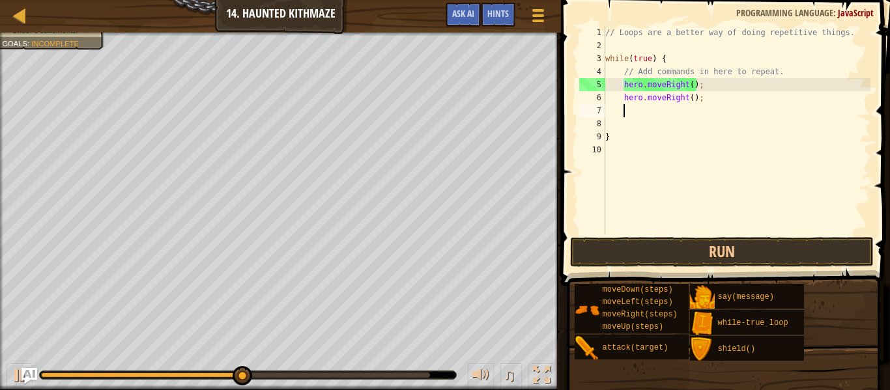
scroll to position [6, 2]
click at [692, 98] on div "// Loops are a better way of doing repetitive things. while ( true ) { // Add c…" at bounding box center [737, 143] width 268 height 235
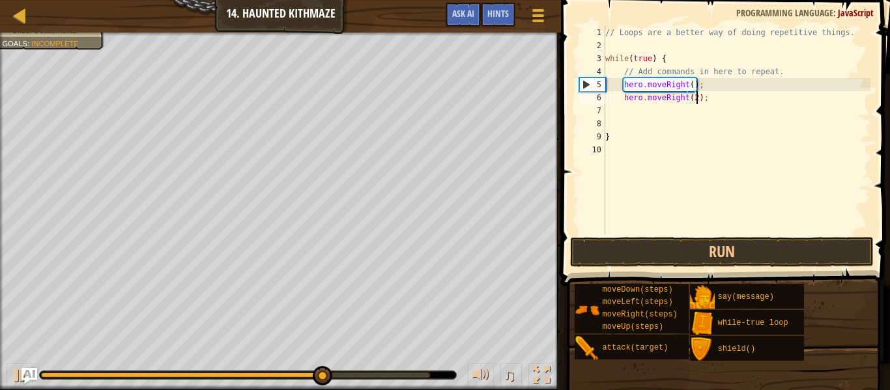
scroll to position [6, 14]
click at [693, 85] on div "// Loops are a better way of doing repetitive things. while ( true ) { // Add c…" at bounding box center [737, 143] width 268 height 235
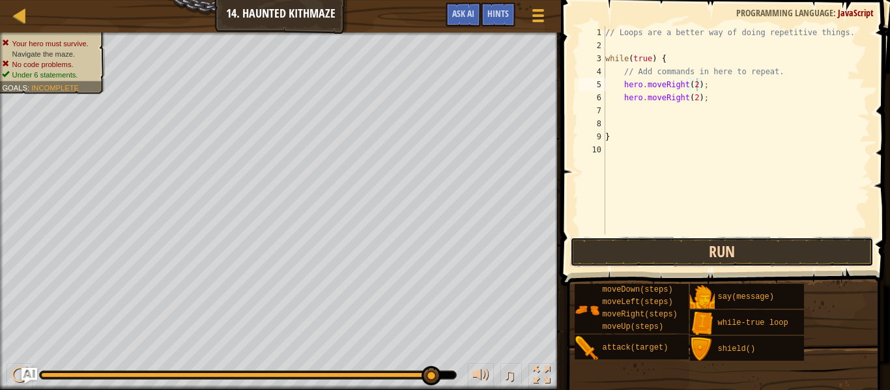
click at [647, 261] on button "Run" at bounding box center [722, 252] width 304 height 30
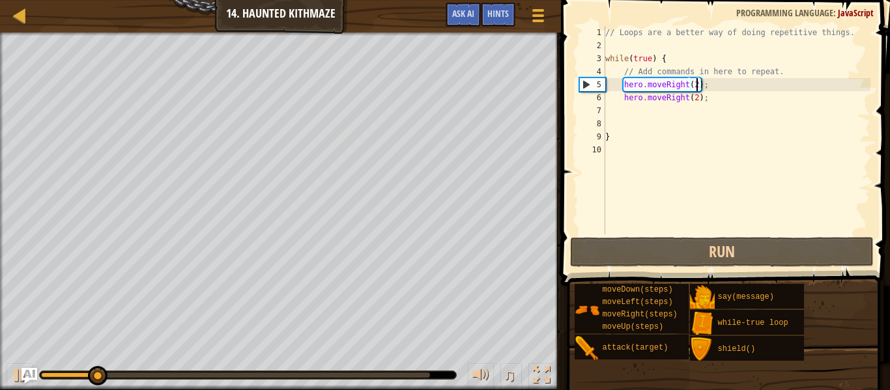
click at [686, 96] on div "// Loops are a better way of doing repetitive things. while ( true ) { // Add c…" at bounding box center [737, 143] width 268 height 235
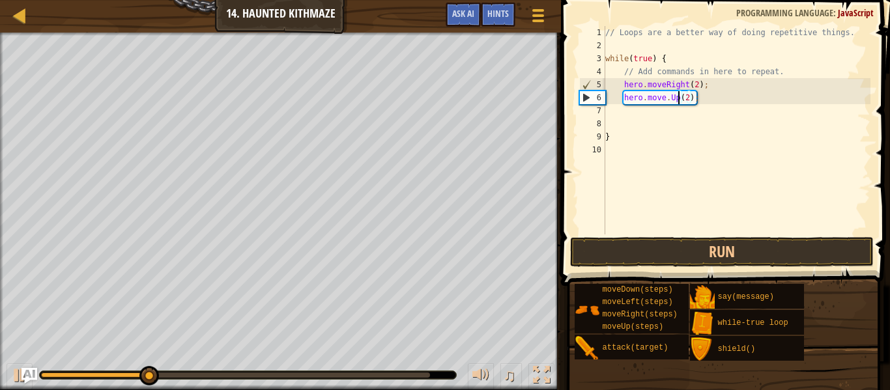
scroll to position [6, 11]
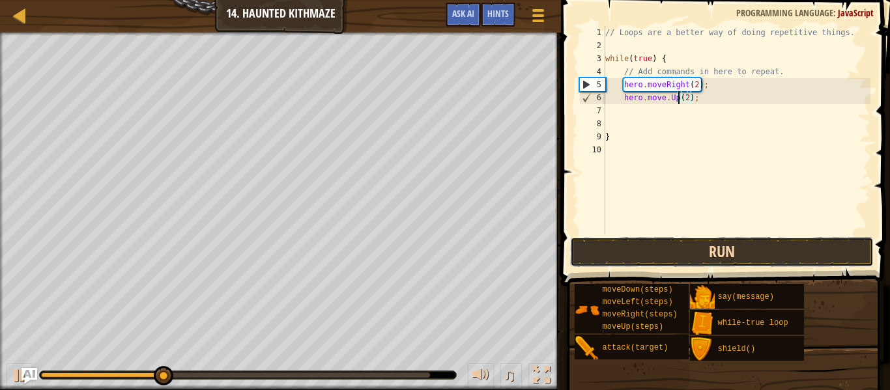
click at [641, 245] on button "Run" at bounding box center [722, 252] width 304 height 30
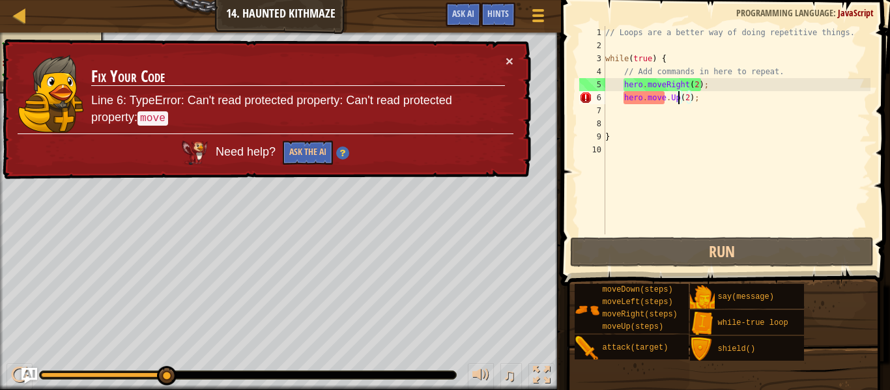
click at [669, 99] on div "// Loops are a better way of doing repetitive things. while ( true ) { // Add c…" at bounding box center [737, 143] width 268 height 235
type textarea "hero.moveUp(2);"
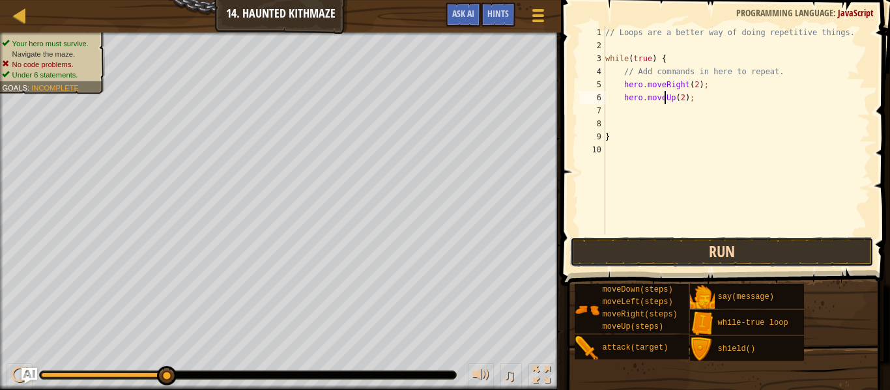
click at [630, 248] on button "Run" at bounding box center [722, 252] width 304 height 30
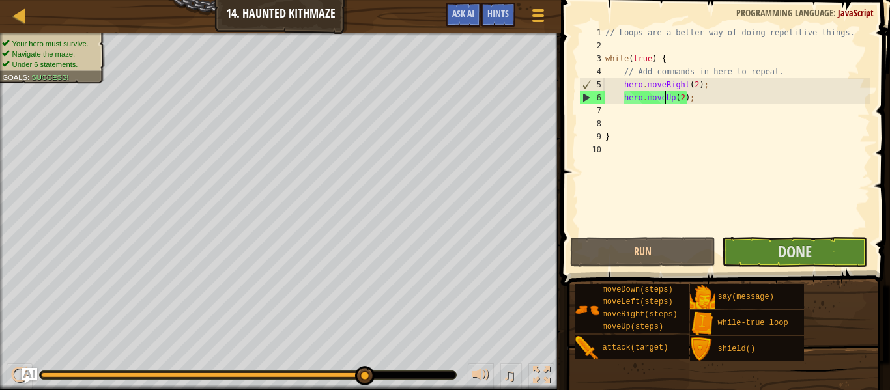
drag, startPoint x: 147, startPoint y: 381, endPoint x: 366, endPoint y: 390, distance: 219.2
click at [366, 390] on div "Your hero must survive. Navigate the maze. Under 6 statements. Goals : Success!…" at bounding box center [445, 212] width 890 height 358
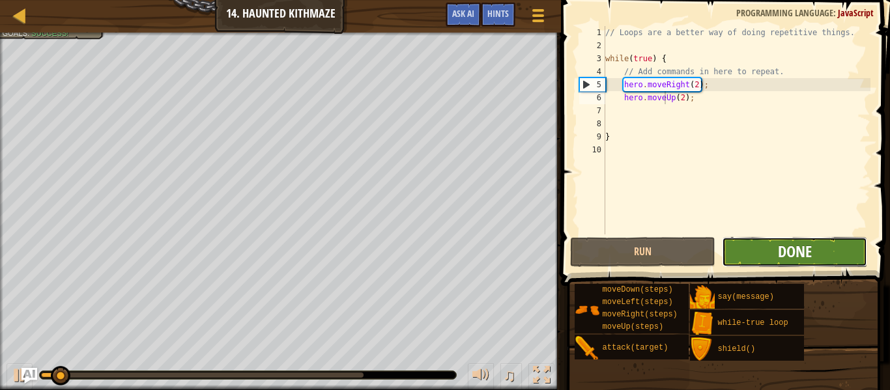
click at [780, 250] on span "Done" at bounding box center [795, 251] width 34 height 21
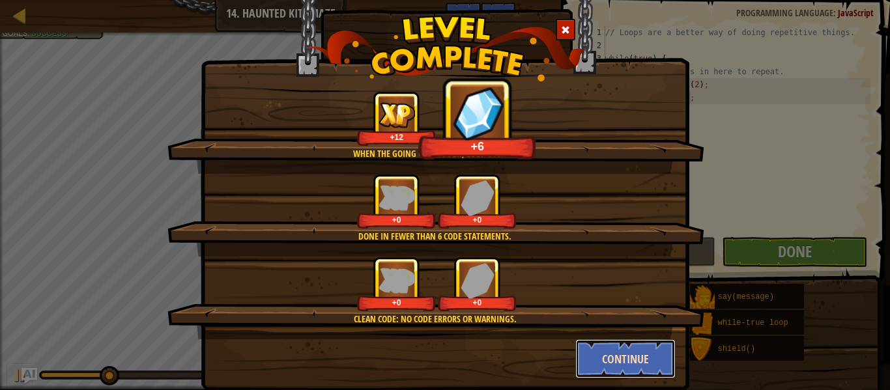
click at [615, 357] on button "Continue" at bounding box center [626, 359] width 101 height 39
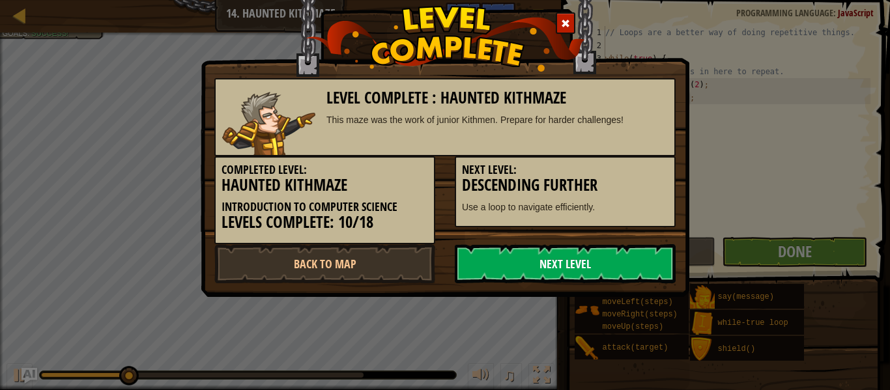
click at [478, 271] on link "Next Level" at bounding box center [565, 263] width 221 height 39
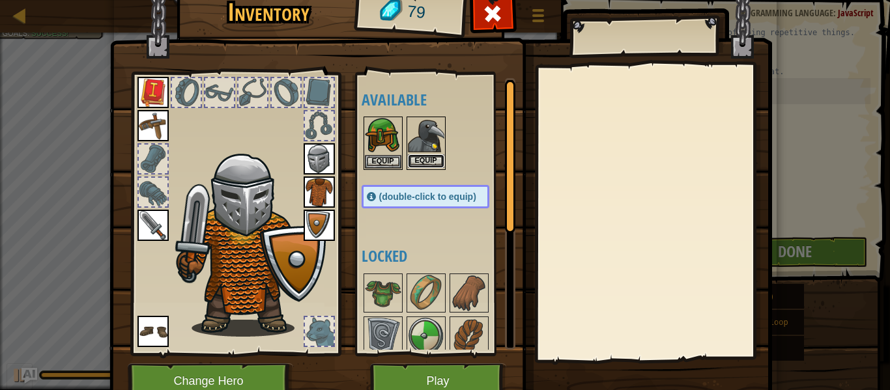
click at [413, 168] on button "Equip" at bounding box center [426, 161] width 37 height 14
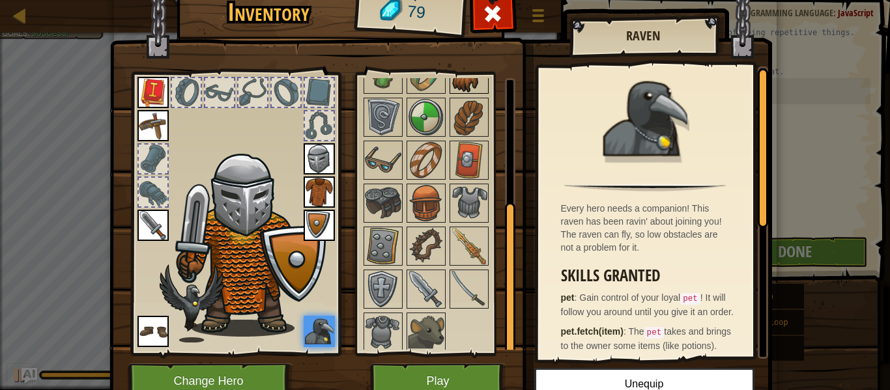
scroll to position [223, 0]
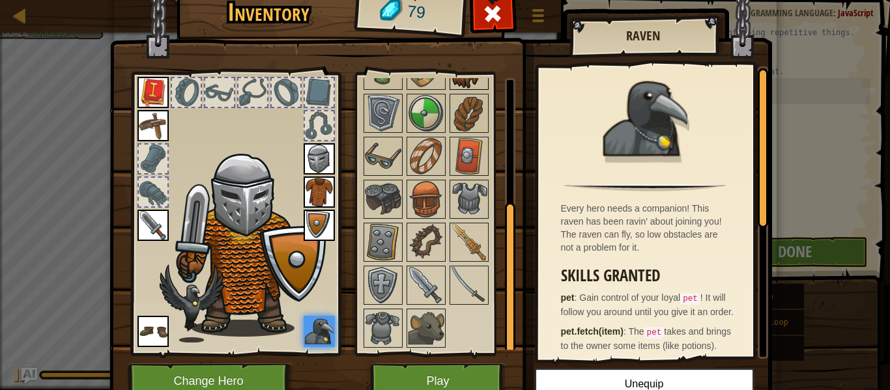
click at [472, 289] on img at bounding box center [469, 285] width 37 height 37
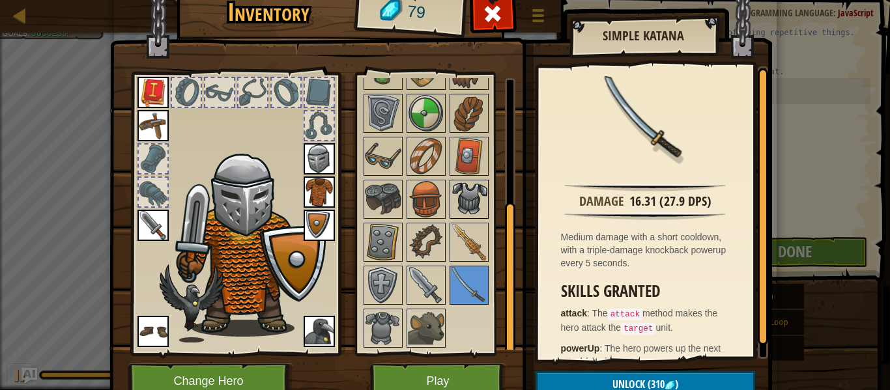
click at [469, 195] on img at bounding box center [469, 199] width 37 height 37
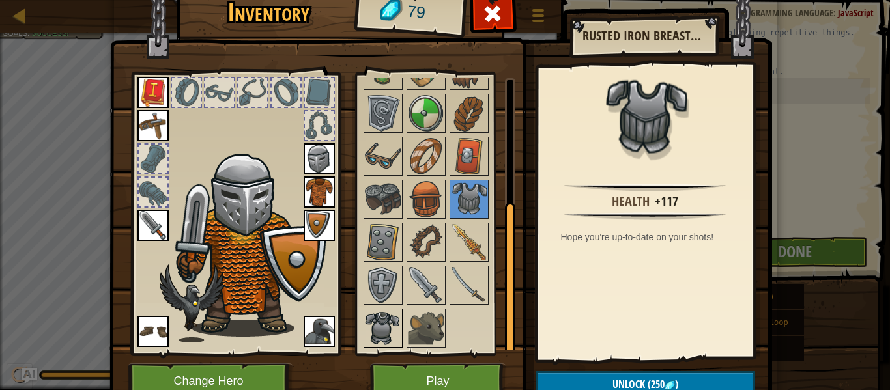
click at [368, 323] on img at bounding box center [383, 328] width 37 height 37
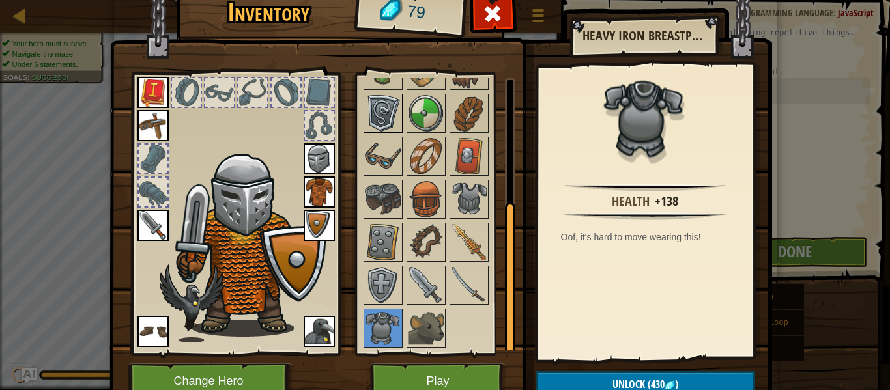
click at [377, 115] on img at bounding box center [383, 113] width 37 height 37
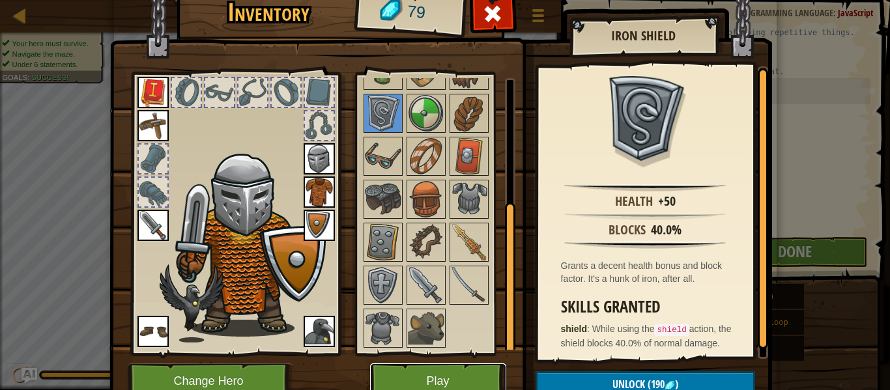
click at [421, 381] on button "Play" at bounding box center [438, 382] width 136 height 36
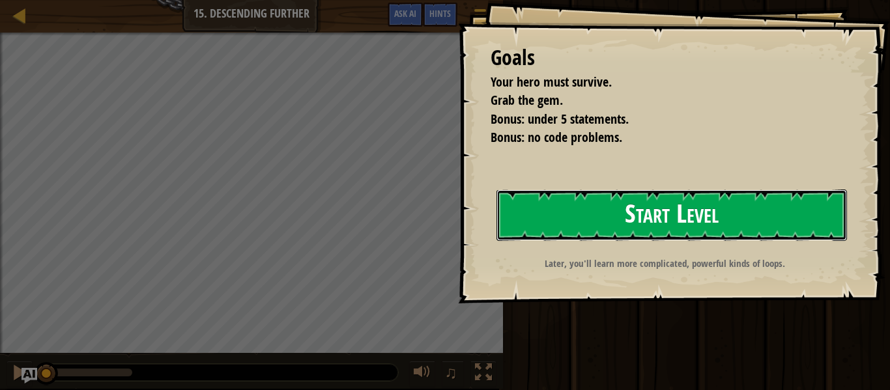
click at [573, 208] on button "Start Level" at bounding box center [672, 215] width 351 height 51
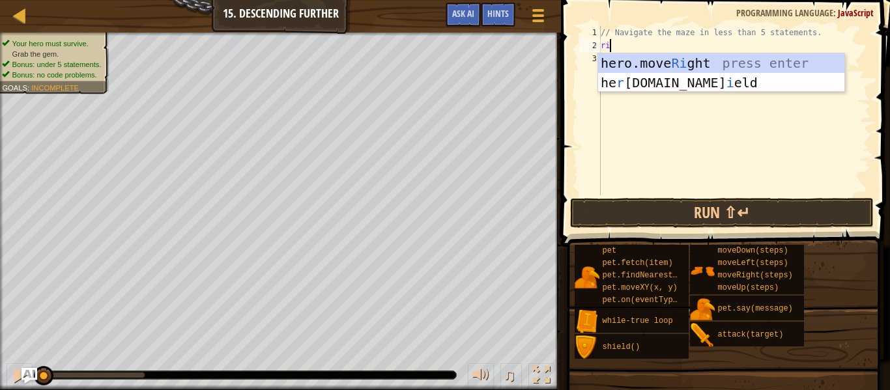
scroll to position [6, 2]
type textarea "righ"
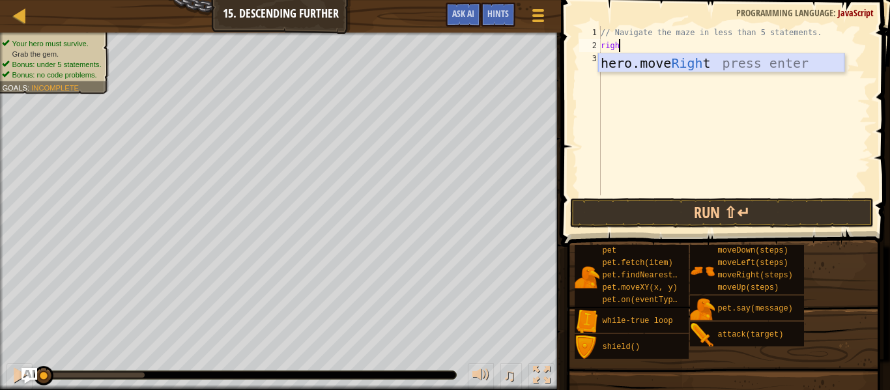
click at [642, 70] on div "hero.move Righ t press enter" at bounding box center [721, 82] width 246 height 59
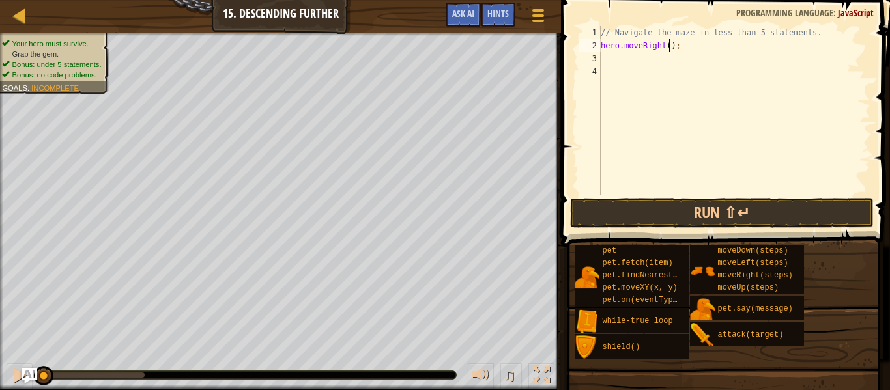
click at [669, 45] on div "// Navigate the maze in less than 5 statements. hero . moveRight ( ) ;" at bounding box center [734, 124] width 272 height 196
type textarea "hero.moveRight(2);"
click at [615, 64] on div "// Navigate the maze in less than 5 statements. hero . moveRight ( 2 ) ;" at bounding box center [734, 124] width 272 height 196
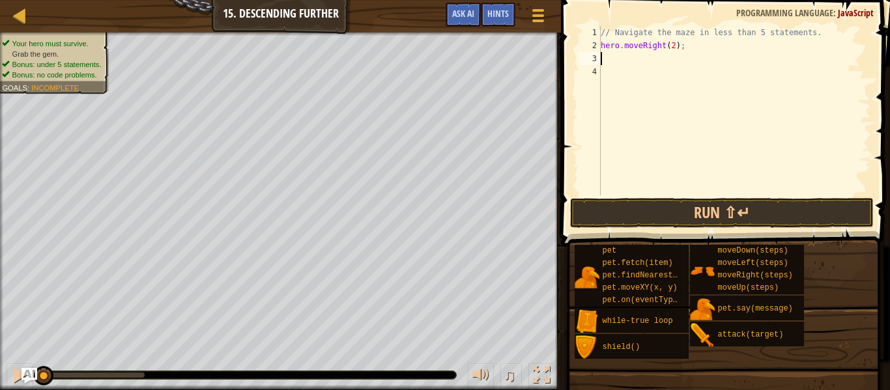
type textarea "d"
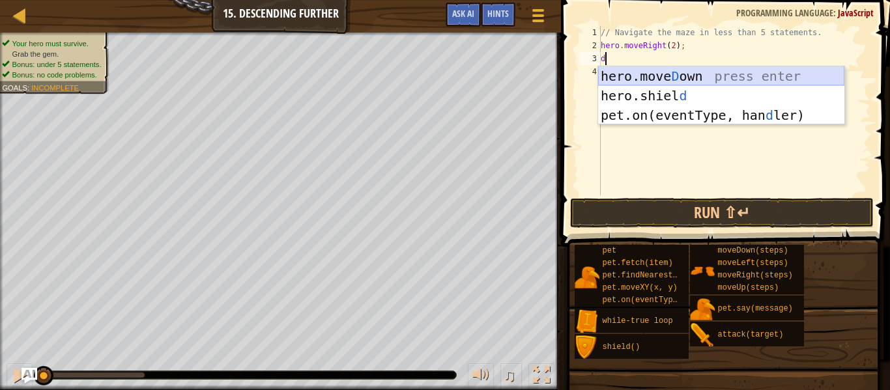
click at [690, 74] on div "hero.[PERSON_NAME] own press enter hero.[PERSON_NAME] d press enter pet.on(even…" at bounding box center [721, 115] width 246 height 98
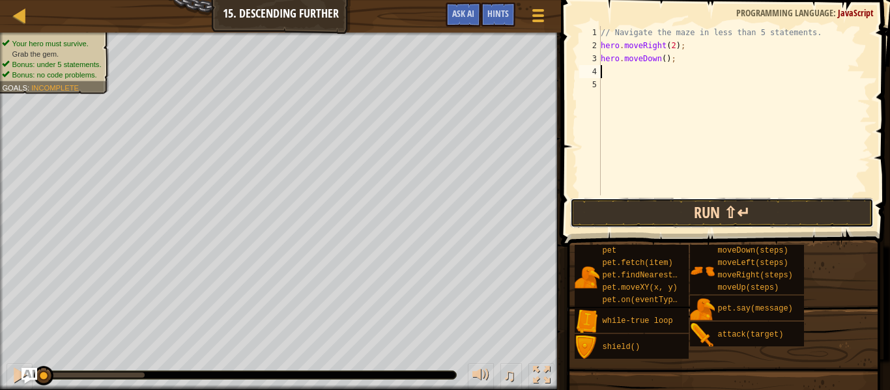
click at [672, 209] on button "Run ⇧↵" at bounding box center [722, 213] width 304 height 30
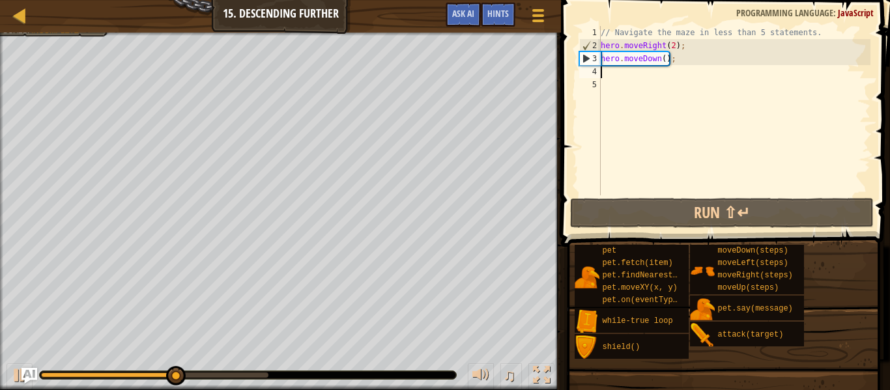
click at [664, 76] on div "// Navigate the maze in less than 5 statements. hero . moveRight ( 2 ) ; hero .…" at bounding box center [734, 124] width 272 height 196
type textarea "r"
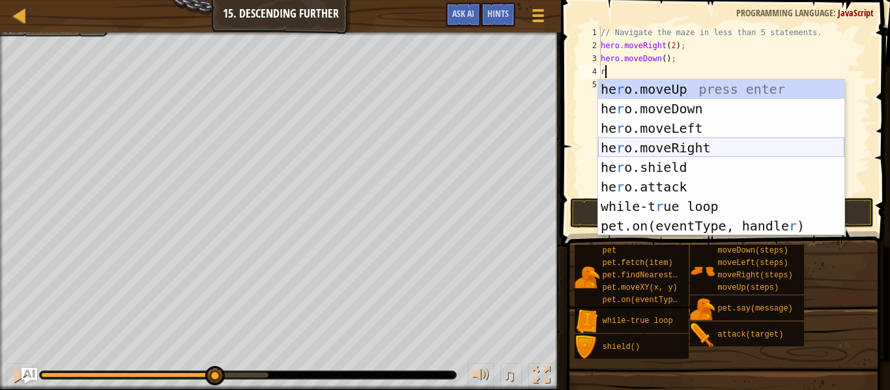
click at [629, 152] on div "he r o.moveUp press enter he r o.moveDown press enter he r o.moveLeft press ent…" at bounding box center [721, 178] width 246 height 196
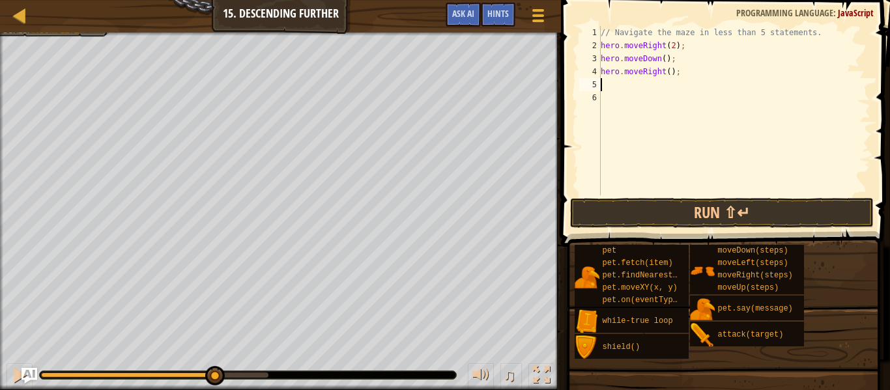
click at [681, 77] on div "// Navigate the maze in less than 5 statements. hero . moveRight ( 2 ) ; hero .…" at bounding box center [734, 124] width 272 height 196
click at [669, 72] on div "// Navigate the maze in less than 5 statements. hero . moveRight ( 2 ) ; hero .…" at bounding box center [734, 124] width 272 height 196
type textarea "hero.moveRight(2);"
click at [621, 87] on div "// Navigate the maze in less than 5 statements. hero . moveRight ( 2 ) ; hero .…" at bounding box center [734, 124] width 272 height 196
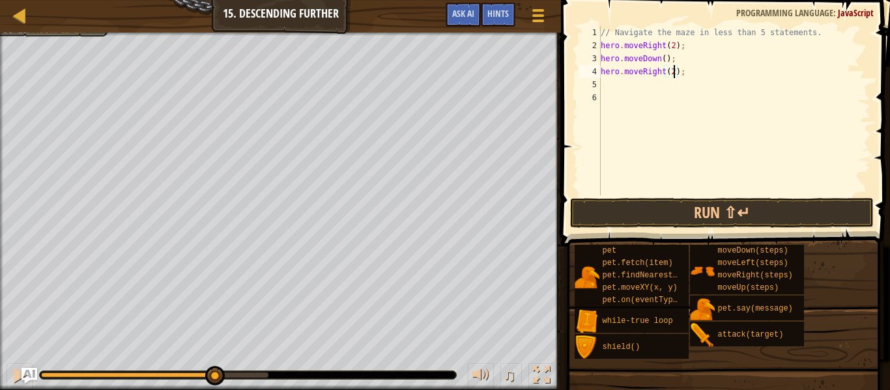
scroll to position [6, 0]
type textarea "d"
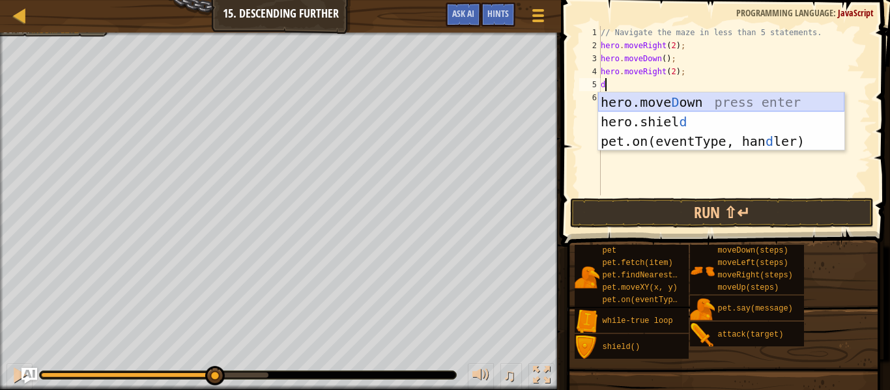
click at [633, 108] on div "hero.[PERSON_NAME] own press enter hero.[PERSON_NAME] d press enter pet.on(even…" at bounding box center [721, 142] width 246 height 98
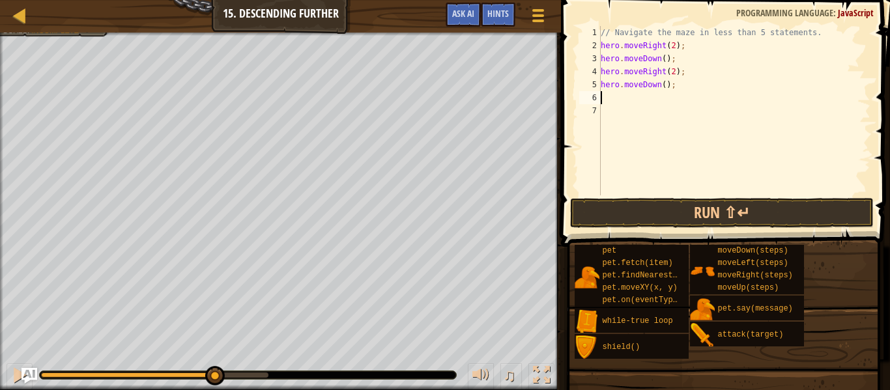
click at [631, 106] on div "// Navigate the maze in less than 5 statements. hero . moveRight ( 2 ) ; hero .…" at bounding box center [734, 124] width 272 height 196
type textarea "r"
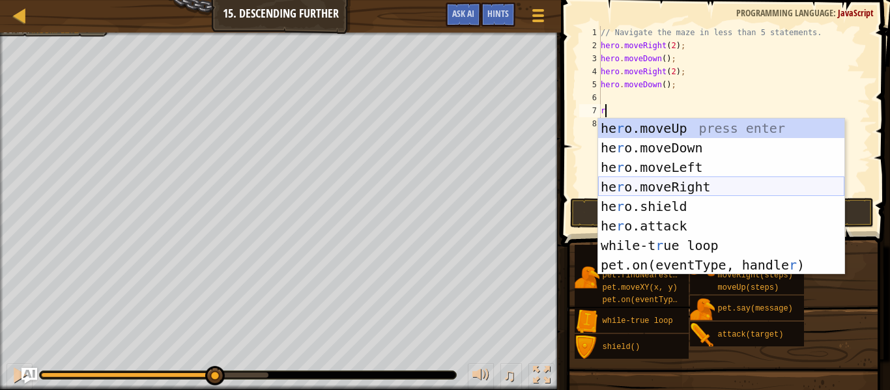
click at [662, 184] on div "he r o.moveUp press enter he r o.moveDown press enter he r o.moveLeft press ent…" at bounding box center [721, 217] width 246 height 196
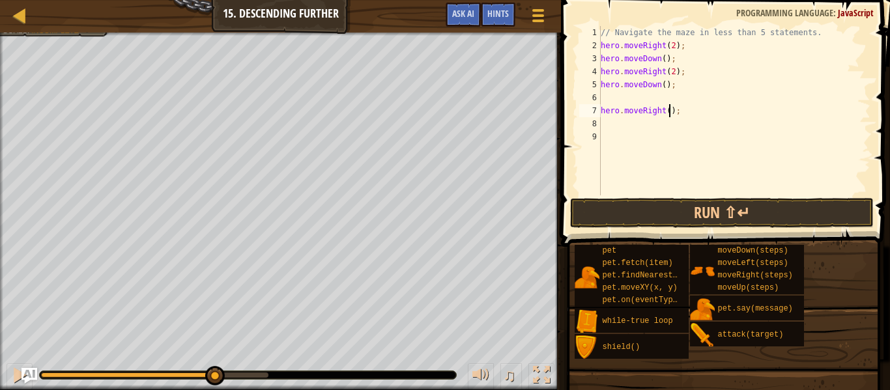
click at [669, 112] on div "// Navigate the maze in less than 5 statements. hero . moveRight ( 2 ) ; hero .…" at bounding box center [734, 124] width 272 height 196
click at [643, 209] on button "Run ⇧↵" at bounding box center [722, 213] width 304 height 30
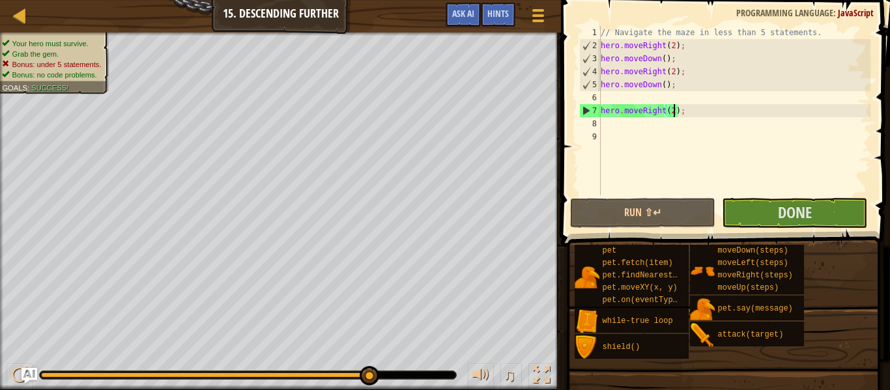
click at [738, 112] on div "// Navigate the maze in less than 5 statements. hero . moveRight ( 2 ) ; hero .…" at bounding box center [734, 124] width 272 height 196
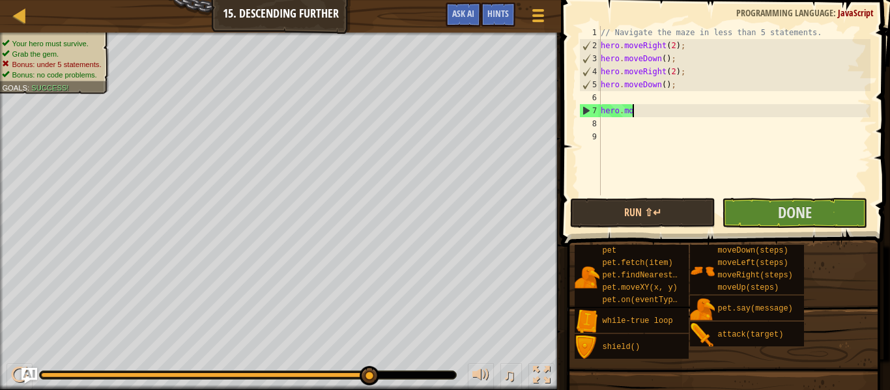
scroll to position [6, 1]
type textarea "h"
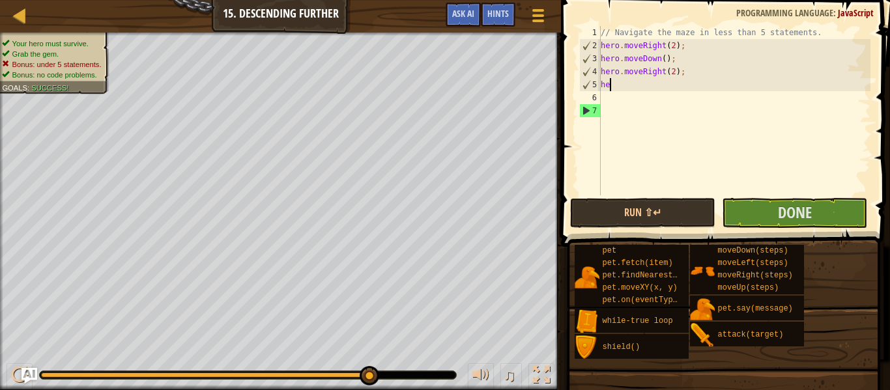
type textarea "h"
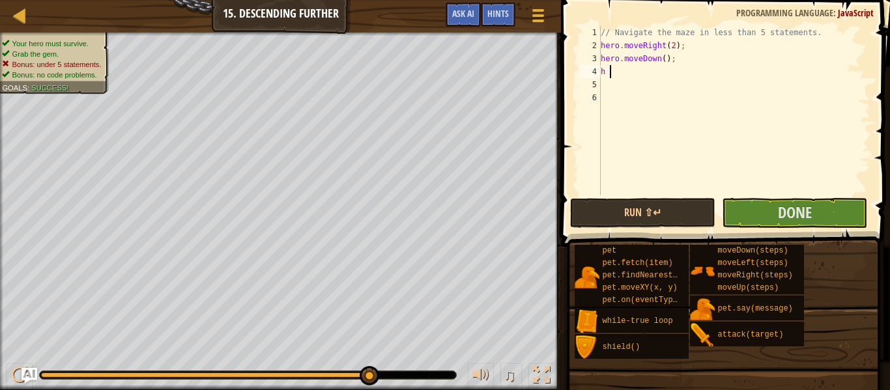
type textarea "h w"
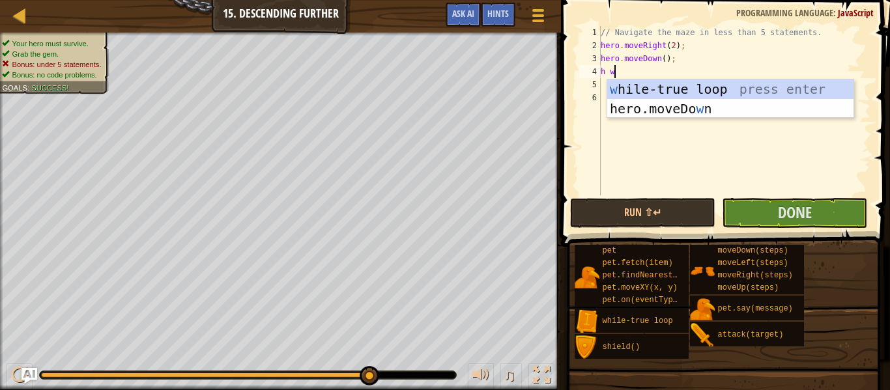
scroll to position [6, 1]
click at [759, 81] on div "w [PERSON_NAME]-true loop press enter hero.moveDo w n press enter" at bounding box center [731, 119] width 246 height 78
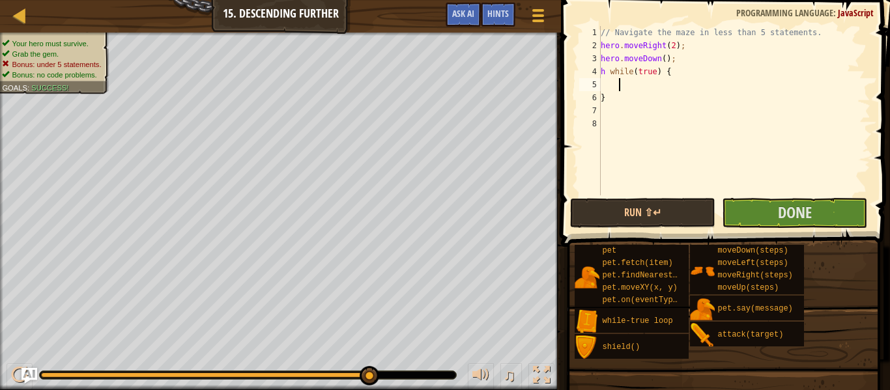
click at [606, 70] on div "// Navigate the maze in less than 5 statements. hero . moveRight ( 2 ) ; hero .…" at bounding box center [734, 124] width 272 height 196
click at [673, 100] on div "// Navigate the maze in less than 5 statements. hero . moveRight ( 2 ) ; hero .…" at bounding box center [734, 124] width 272 height 196
type textarea "}"
type textarea "w"
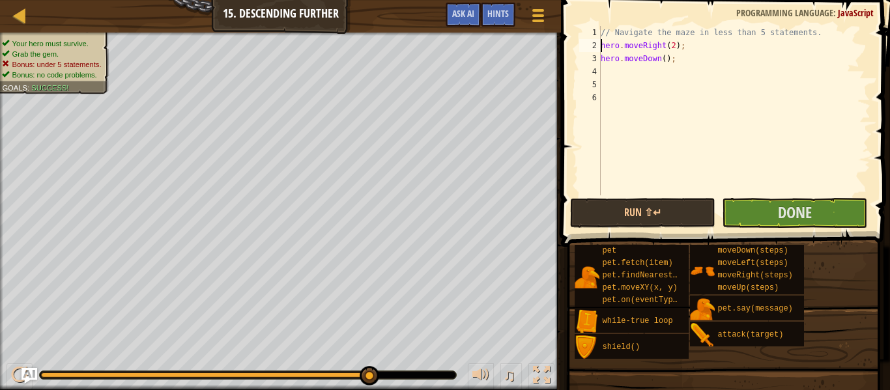
click at [601, 47] on div "// Navigate the maze in less than 5 statements. hero . moveRight ( 2 ) ; hero .…" at bounding box center [734, 124] width 272 height 196
type textarea "whero.moveRight(2);"
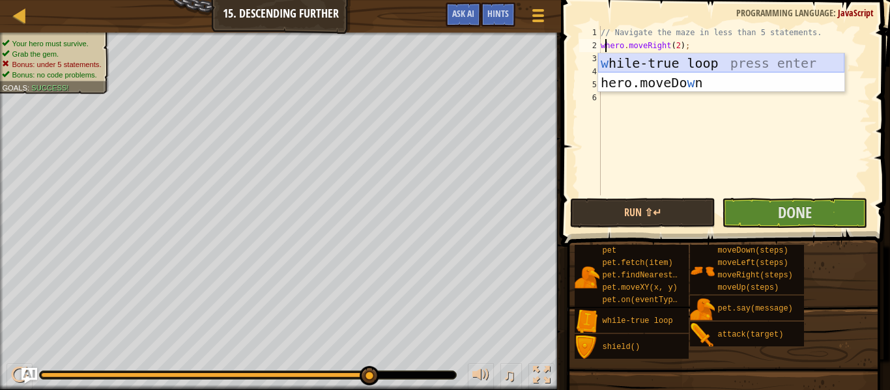
click at [633, 65] on div "w [PERSON_NAME]-true loop press enter hero.moveDo w n press enter" at bounding box center [721, 92] width 246 height 78
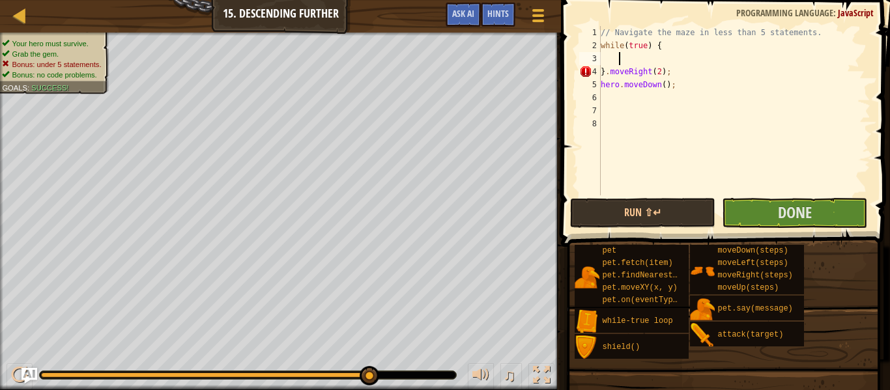
click at [605, 74] on div "// Navigate the maze in less than 5 statements. while ( true ) { } . moveRight …" at bounding box center [734, 124] width 272 height 196
click at [696, 85] on div "// Navigate the maze in less than 5 statements. while ( true ) { . moveRight ( …" at bounding box center [734, 124] width 272 height 196
click at [682, 203] on button "Run ⇧↵" at bounding box center [642, 213] width 145 height 30
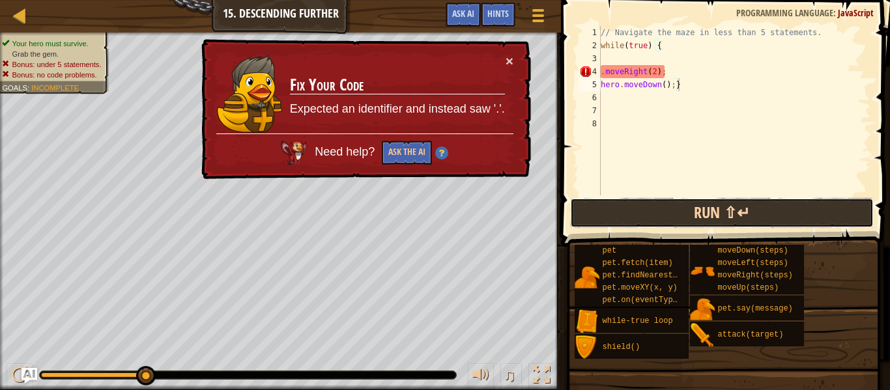
click at [666, 211] on button "Run ⇧↵" at bounding box center [722, 213] width 304 height 30
click at [670, 216] on button "Run ⇧↵" at bounding box center [722, 213] width 304 height 30
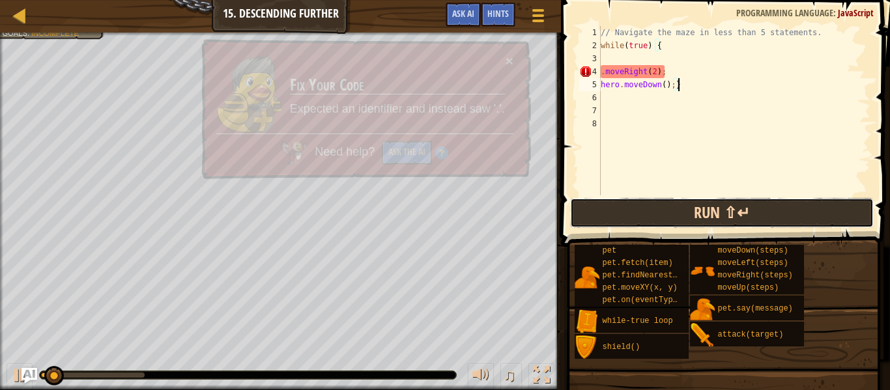
click at [670, 216] on button "Run ⇧↵" at bounding box center [722, 213] width 304 height 30
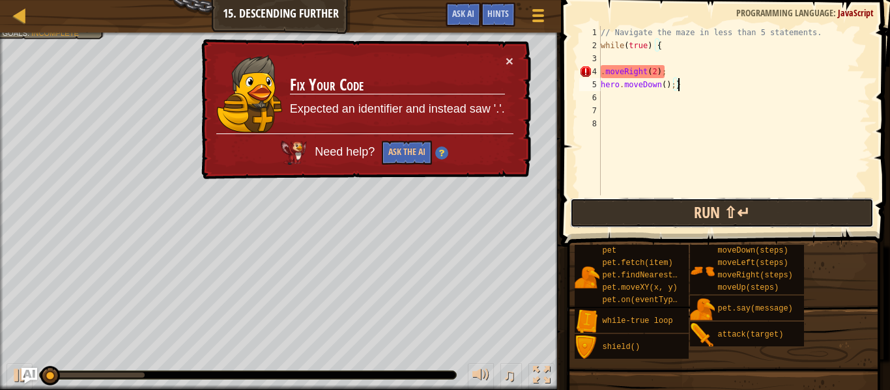
click at [670, 216] on button "Run ⇧↵" at bounding box center [722, 213] width 304 height 30
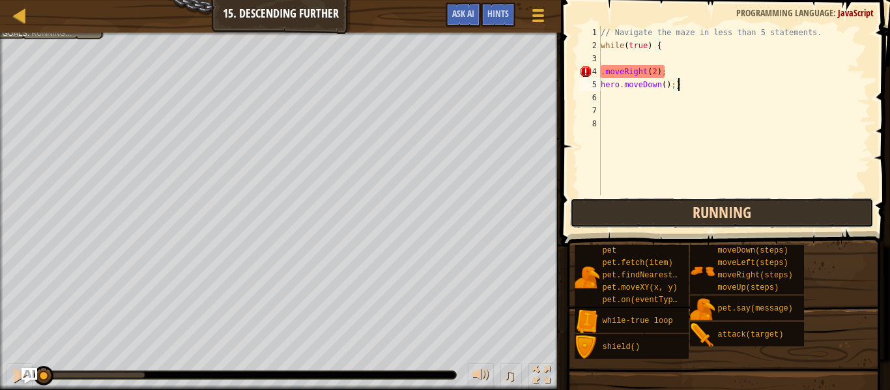
click at [670, 216] on button "Running" at bounding box center [722, 213] width 304 height 30
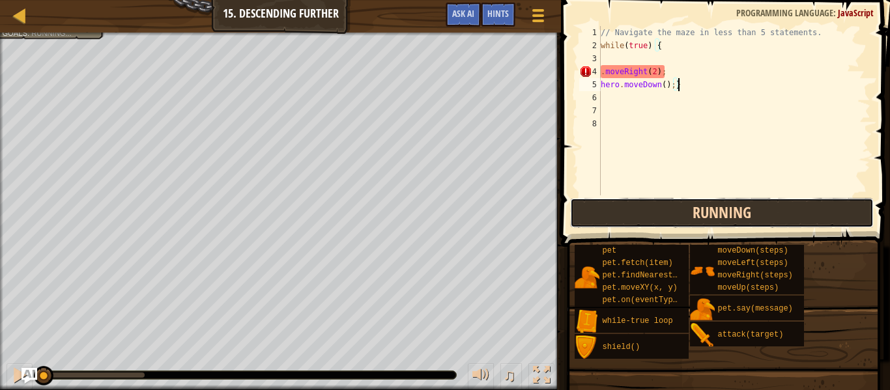
click at [670, 216] on button "Running" at bounding box center [722, 213] width 304 height 30
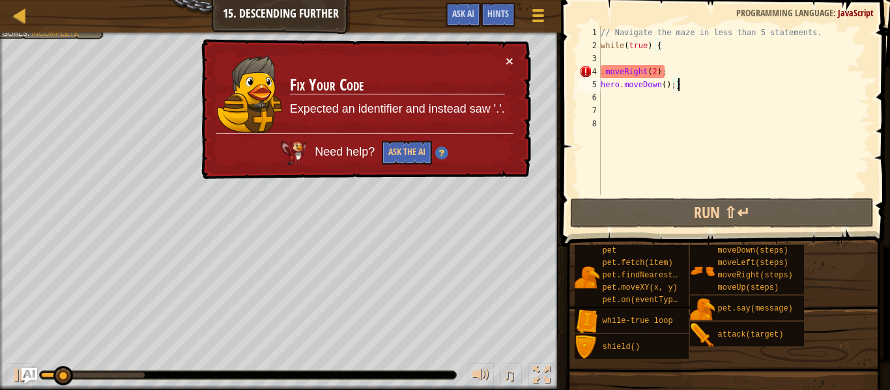
click at [708, 70] on div "// Navigate the maze in less than 5 statements. while ( true ) { . moveRight ( …" at bounding box center [734, 124] width 272 height 196
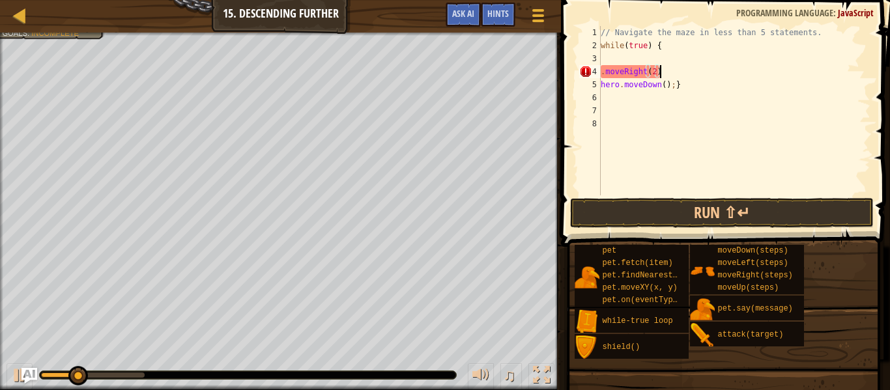
scroll to position [6, 8]
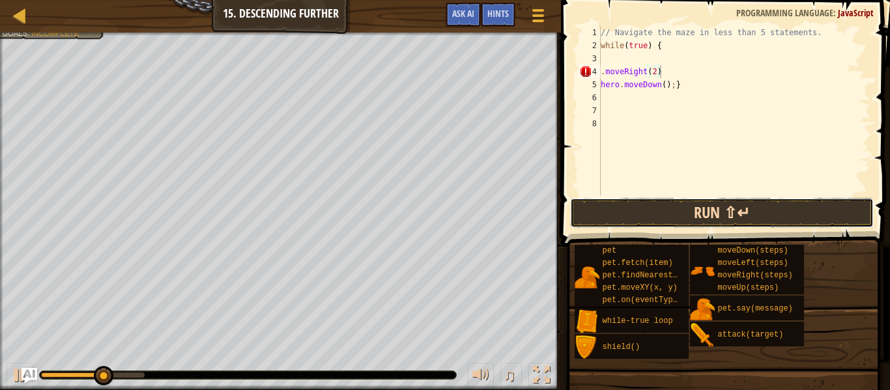
click at [619, 211] on button "Run ⇧↵" at bounding box center [722, 213] width 304 height 30
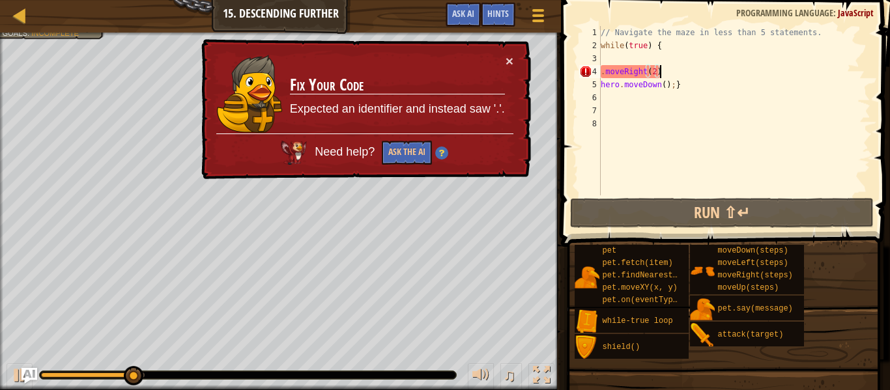
click at [602, 73] on div "// Navigate the maze in less than 5 statements. while ( true ) { . moveRight ( …" at bounding box center [734, 124] width 272 height 196
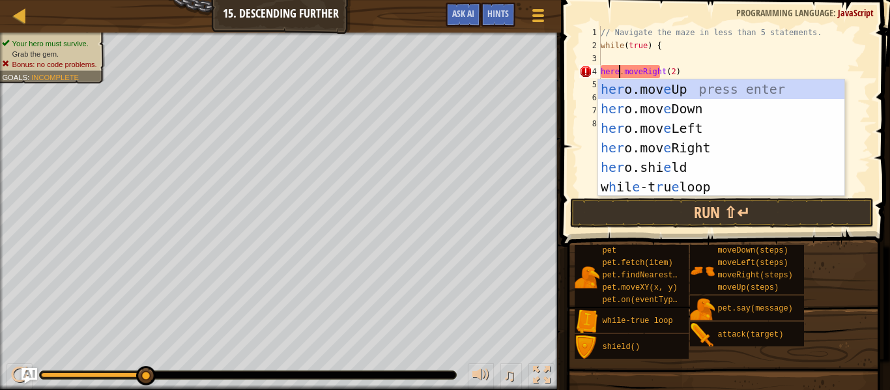
scroll to position [6, 3]
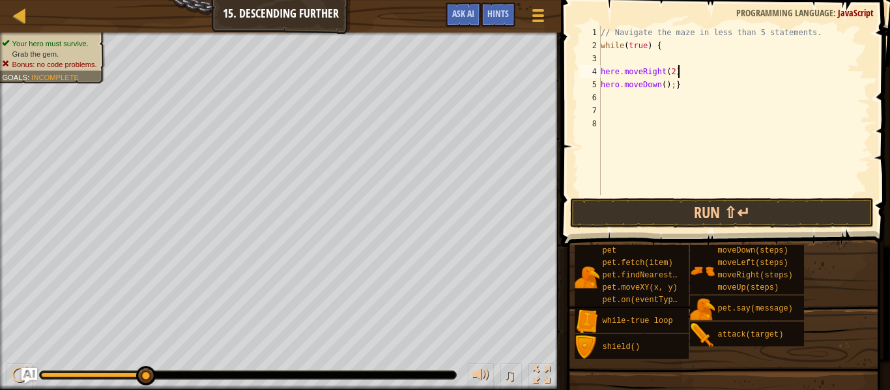
click at [693, 72] on div "// Navigate the maze in less than 5 statements. while ( true ) { here . moveRig…" at bounding box center [734, 124] width 272 height 196
click at [592, 222] on button "Run ⇧↵" at bounding box center [722, 213] width 304 height 30
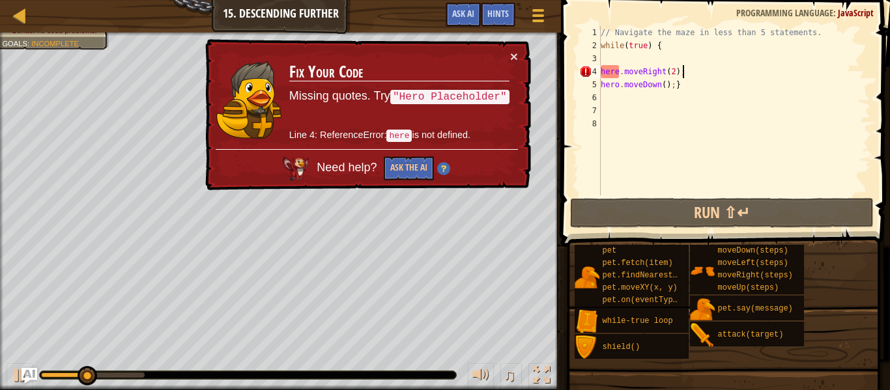
click at [622, 70] on div "// Navigate the maze in less than 5 statements. while ( true ) { here . moveRig…" at bounding box center [734, 124] width 272 height 196
click at [619, 72] on div "// Navigate the maze in less than 5 statements. while ( true ) { here . moveRig…" at bounding box center [734, 124] width 272 height 196
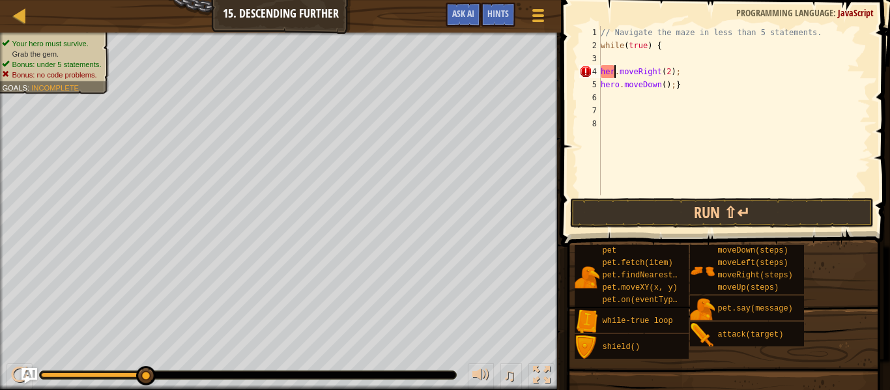
scroll to position [6, 3]
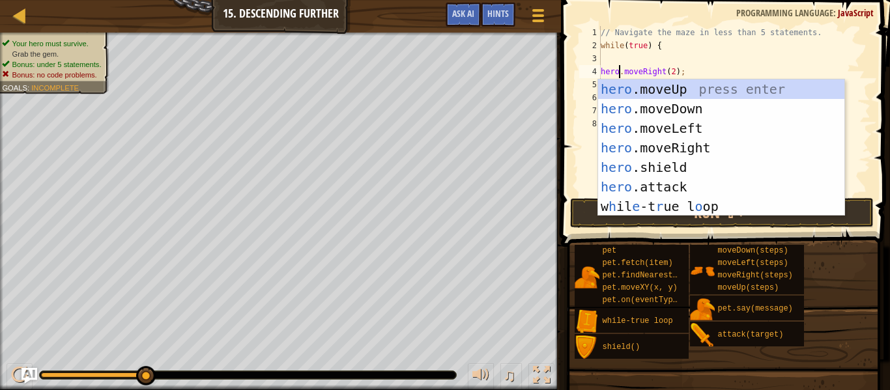
type textarea "hero.moveRight(2);"
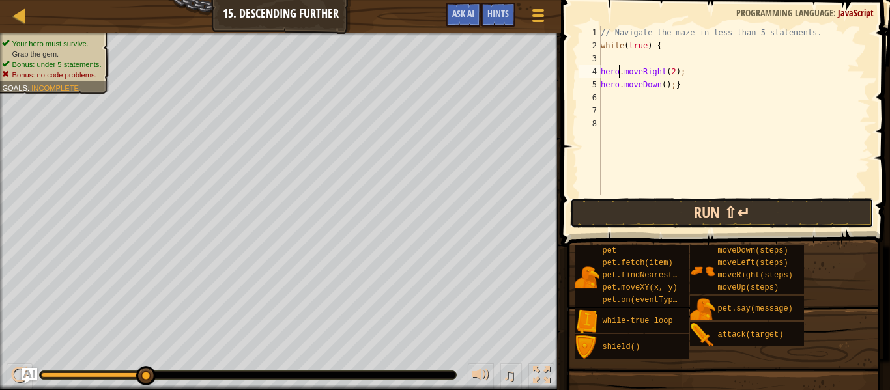
click at [611, 198] on button "Run ⇧↵" at bounding box center [722, 213] width 304 height 30
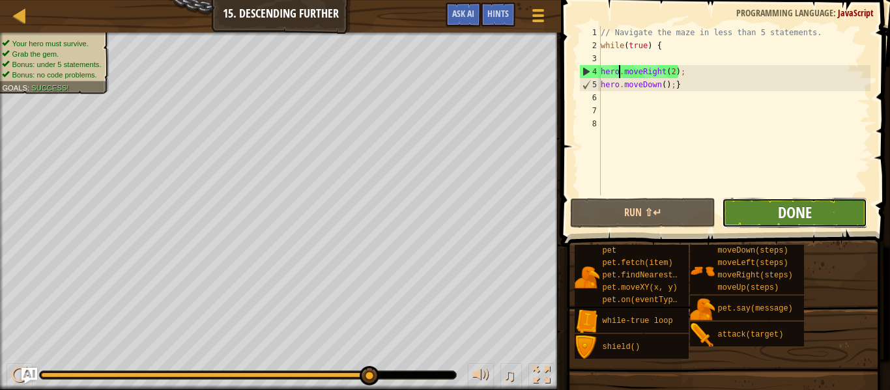
click at [805, 209] on span "Done" at bounding box center [795, 212] width 34 height 21
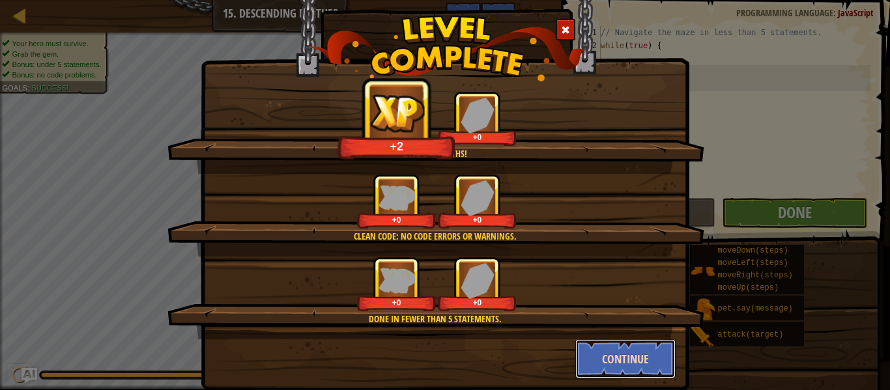
click at [634, 353] on button "Continue" at bounding box center [626, 359] width 101 height 39
click at [634, 353] on div "Into the depths! +2 +0 Clean code: no code errors or warnings. +0 +0 Done in fe…" at bounding box center [445, 195] width 890 height 390
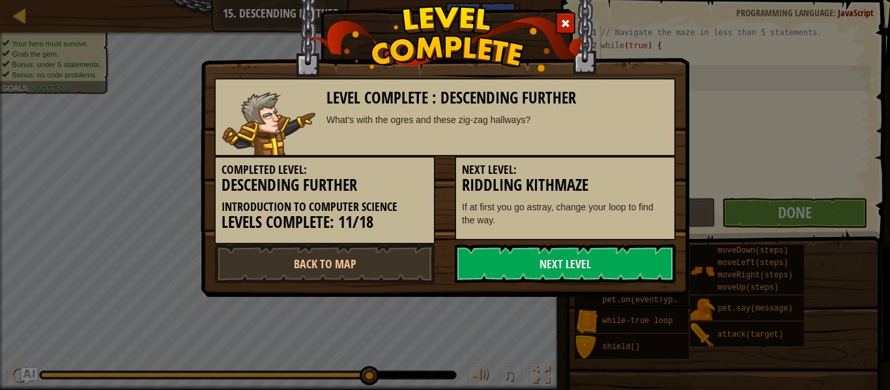
click at [634, 353] on div "Level Complete : Descending Further What's with the ogres and these zig-zag hal…" at bounding box center [445, 195] width 890 height 390
click at [338, 254] on link "Back to Map" at bounding box center [324, 263] width 221 height 39
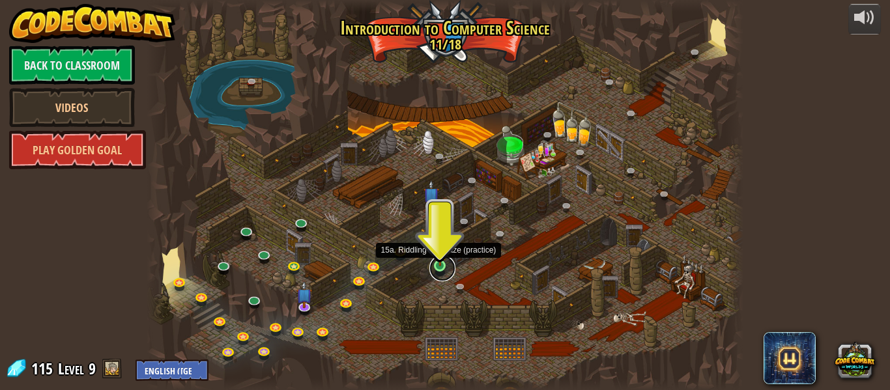
click at [442, 268] on link at bounding box center [443, 269] width 26 height 26
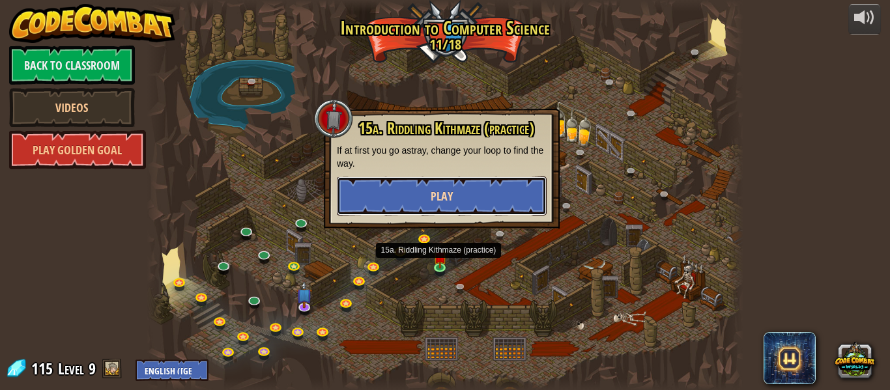
click at [514, 202] on button "Play" at bounding box center [442, 196] width 210 height 39
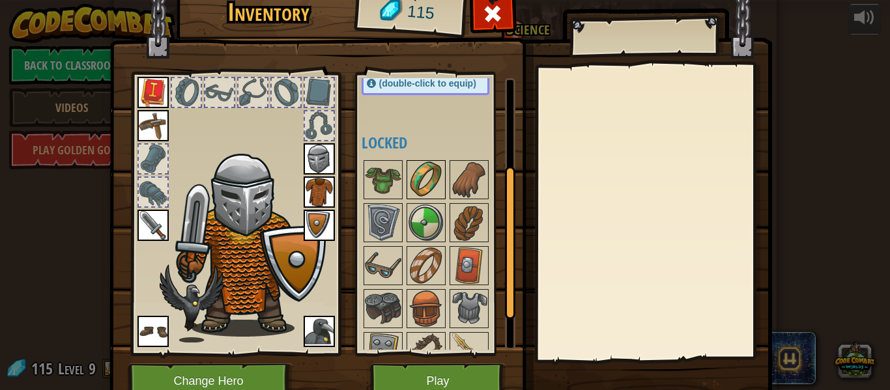
scroll to position [162, 0]
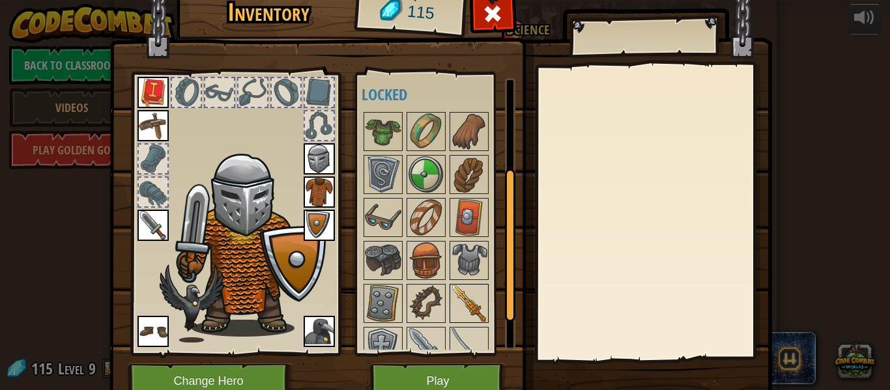
click at [477, 309] on img at bounding box center [469, 304] width 37 height 37
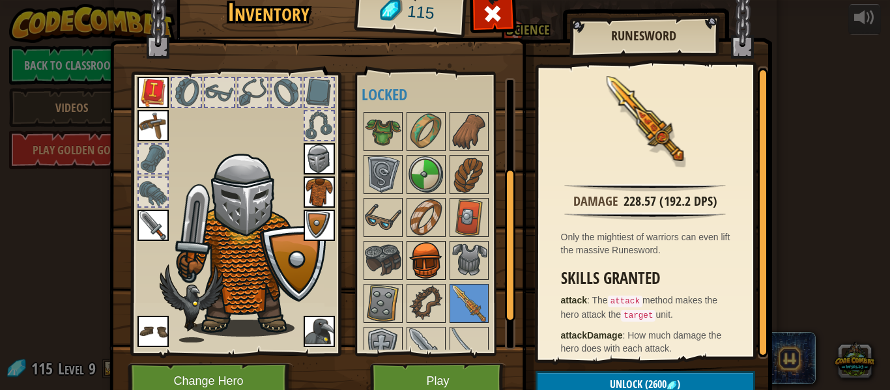
click at [441, 257] on img at bounding box center [426, 261] width 37 height 37
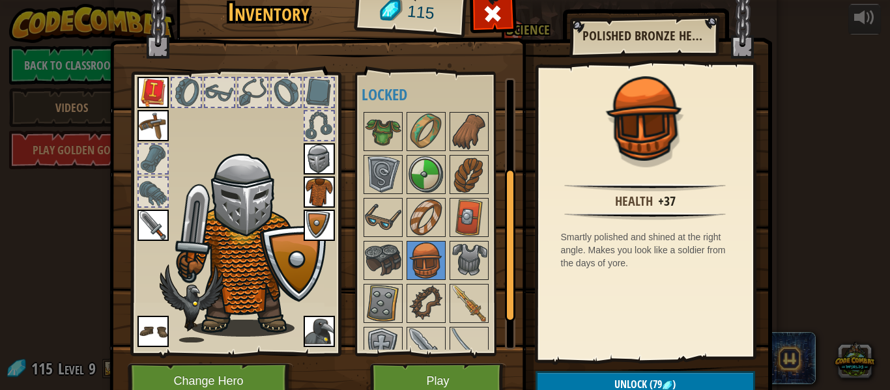
click at [304, 187] on img at bounding box center [319, 192] width 31 height 31
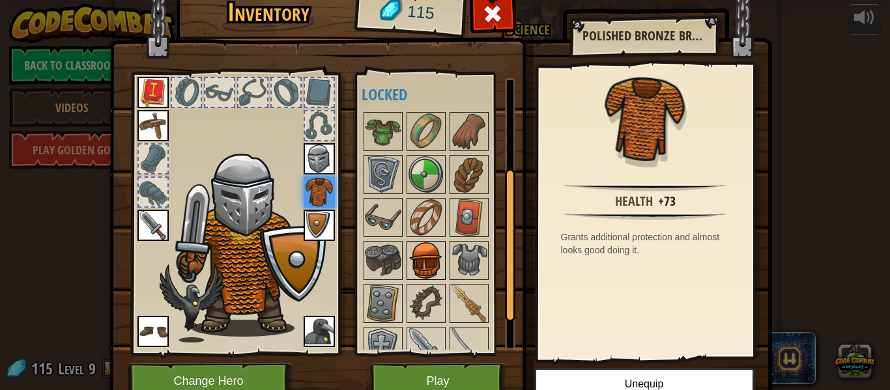
click at [437, 255] on img at bounding box center [426, 261] width 37 height 37
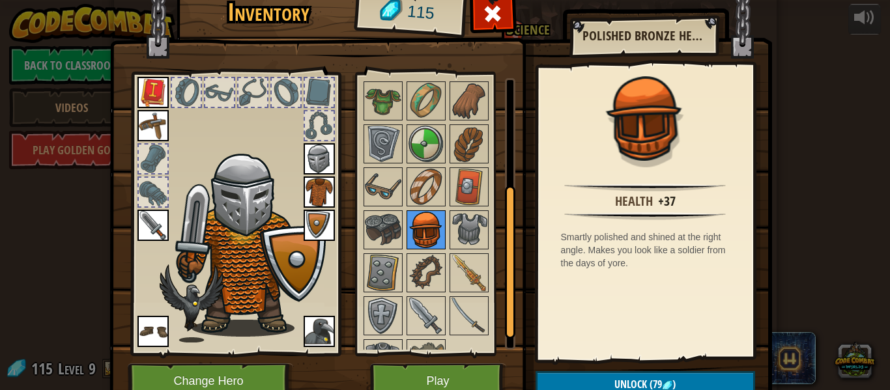
scroll to position [194, 0]
click at [468, 263] on img at bounding box center [469, 272] width 37 height 37
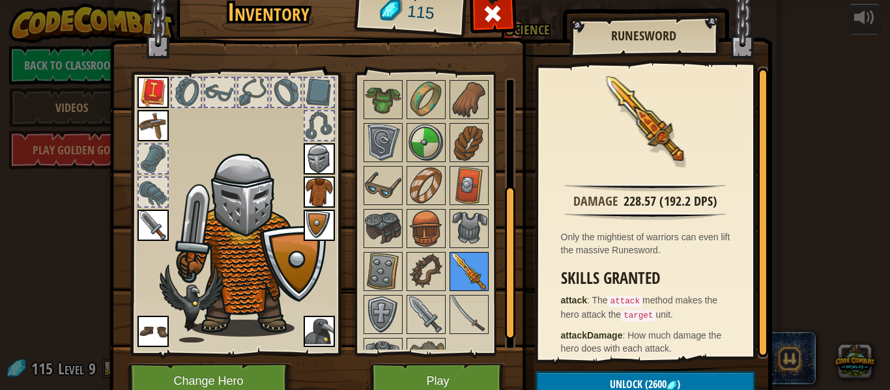
scroll to position [223, 0]
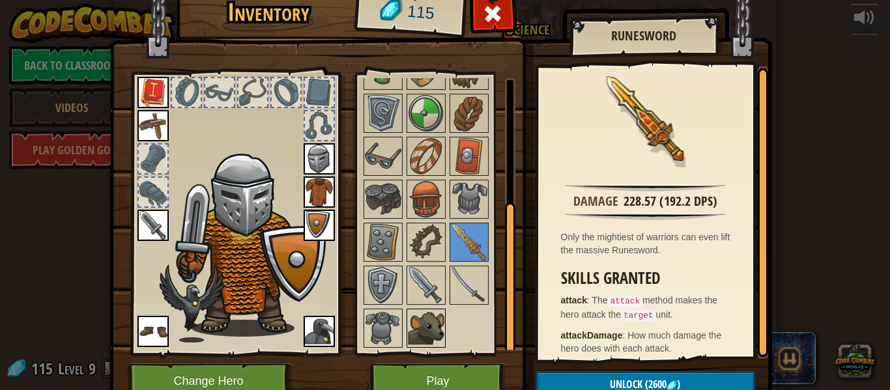
click at [439, 323] on img at bounding box center [426, 328] width 37 height 37
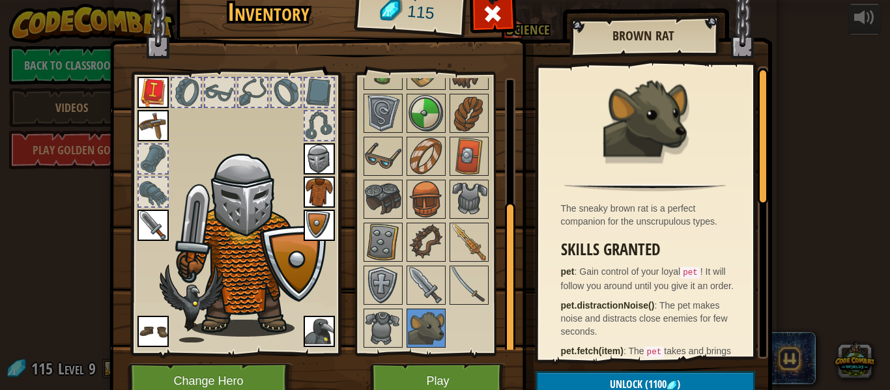
click at [158, 333] on img at bounding box center [153, 331] width 31 height 31
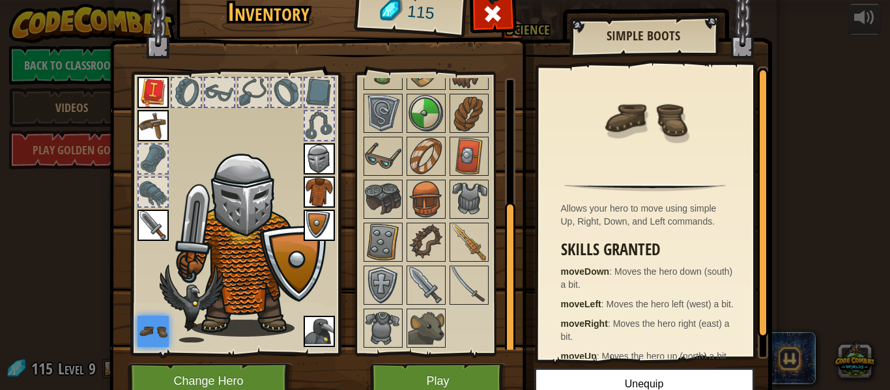
click at [152, 125] on img at bounding box center [153, 125] width 31 height 31
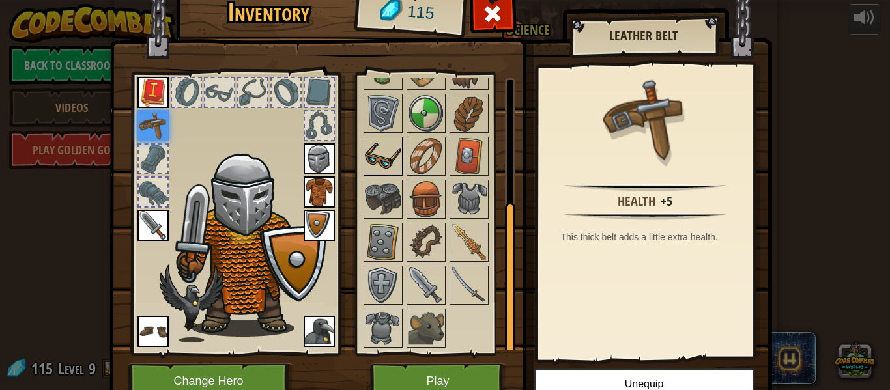
click at [386, 144] on img at bounding box center [383, 156] width 37 height 37
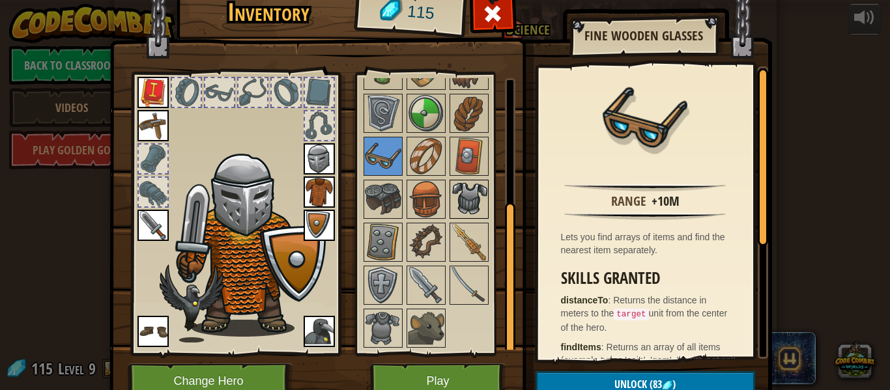
click at [470, 197] on img at bounding box center [469, 199] width 37 height 37
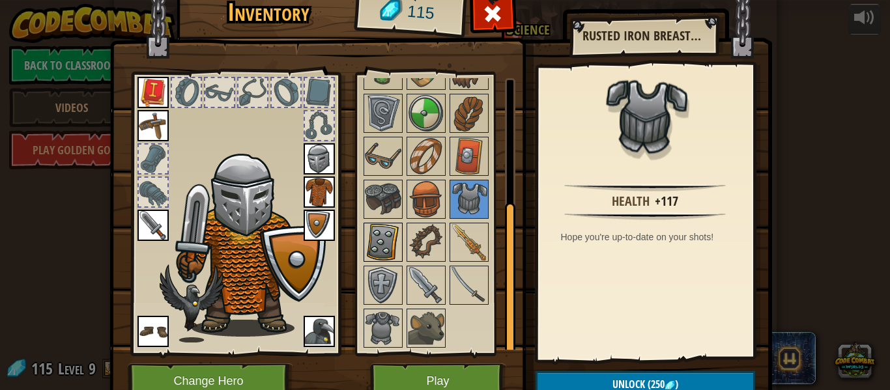
click at [400, 236] on img at bounding box center [383, 242] width 37 height 37
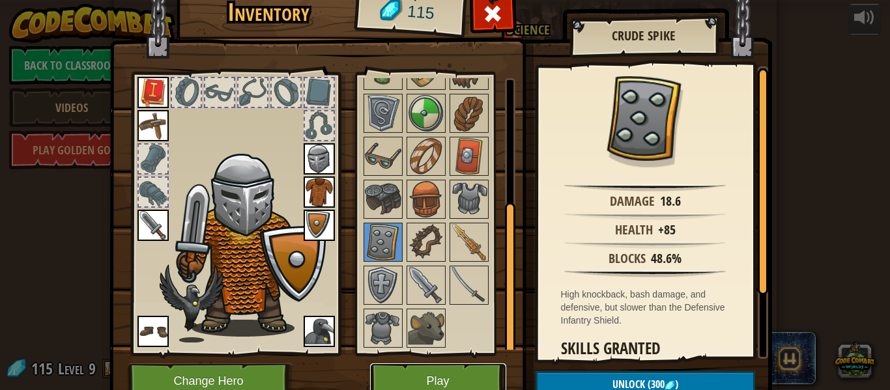
click at [418, 375] on button "Play" at bounding box center [438, 382] width 136 height 36
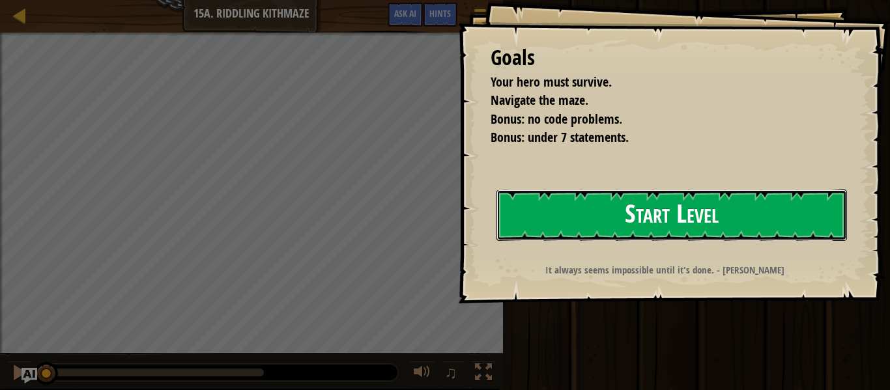
click at [540, 218] on button "Start Level" at bounding box center [672, 215] width 351 height 51
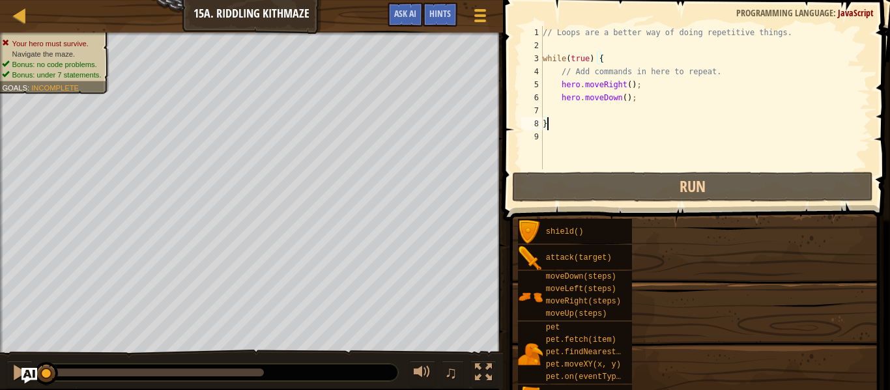
click at [540, 219] on div "shield()" at bounding box center [575, 231] width 114 height 25
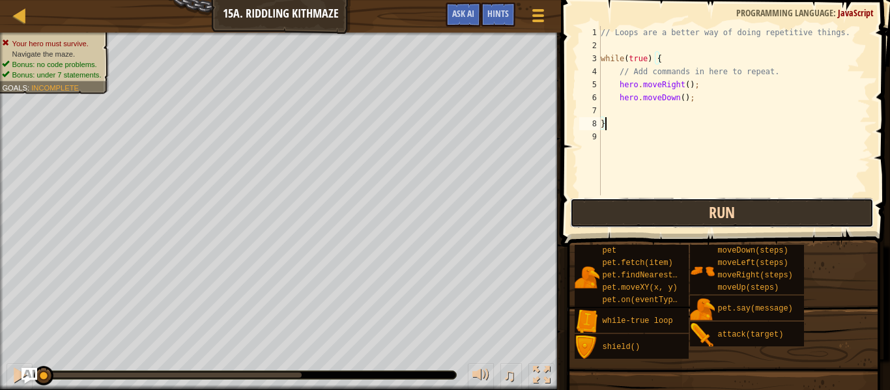
click at [629, 212] on button "Run" at bounding box center [722, 213] width 304 height 30
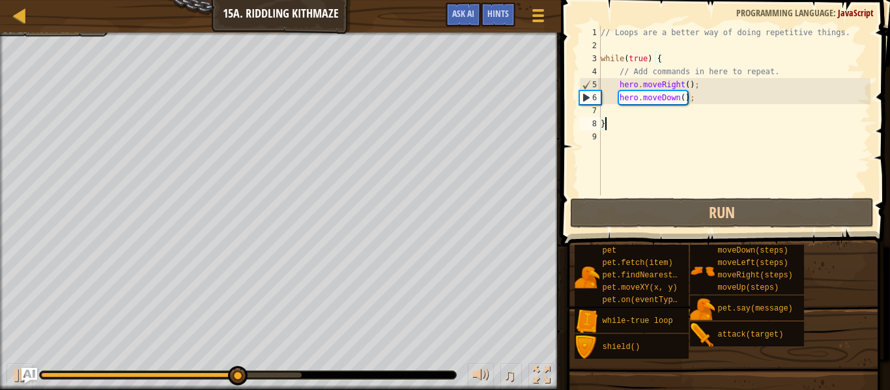
click at [699, 110] on div "// Loops are a better way of doing repetitive things. while ( true ) { // Add c…" at bounding box center [734, 124] width 272 height 196
click at [684, 119] on div "// Loops are a better way of doing repetitive things. while ( true ) { // Add c…" at bounding box center [734, 124] width 272 height 196
type textarea "}"
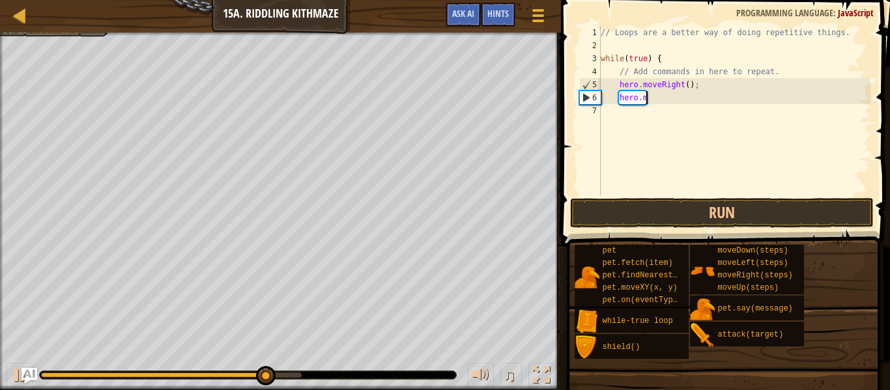
type textarea "h"
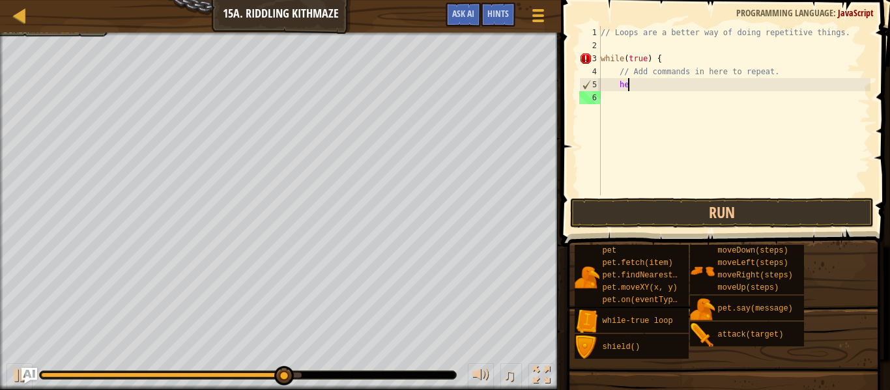
type textarea "h"
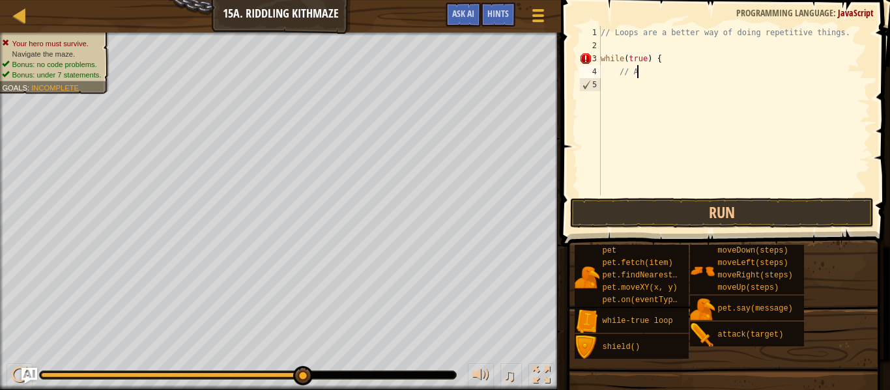
type textarea "/"
type textarea "w"
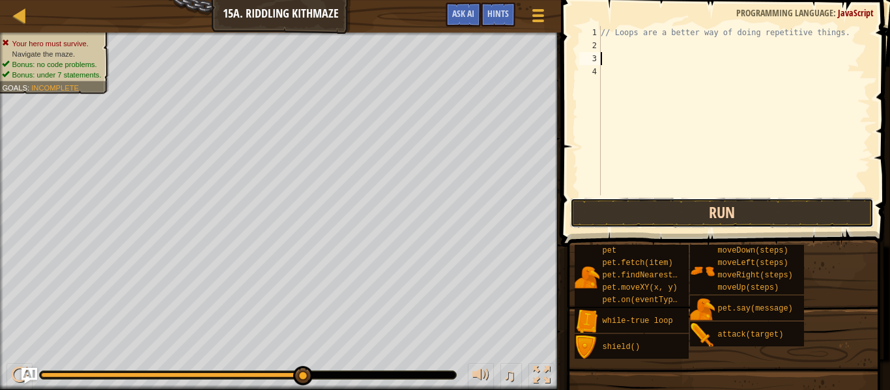
click at [672, 205] on button "Run" at bounding box center [722, 213] width 304 height 30
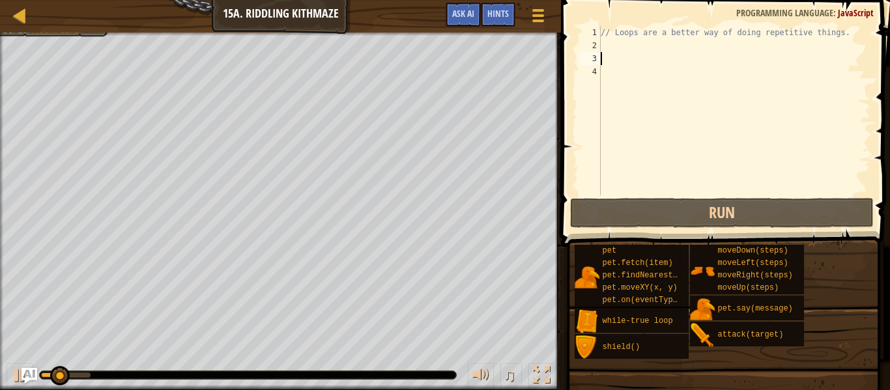
type textarea "r"
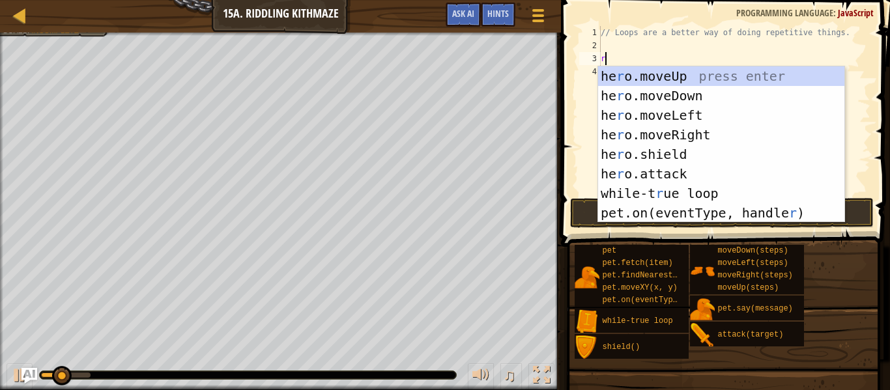
scroll to position [6, 0]
click at [669, 141] on div "he r o.moveUp press enter he r o.moveDown press enter he r o.moveLeft press ent…" at bounding box center [721, 164] width 246 height 196
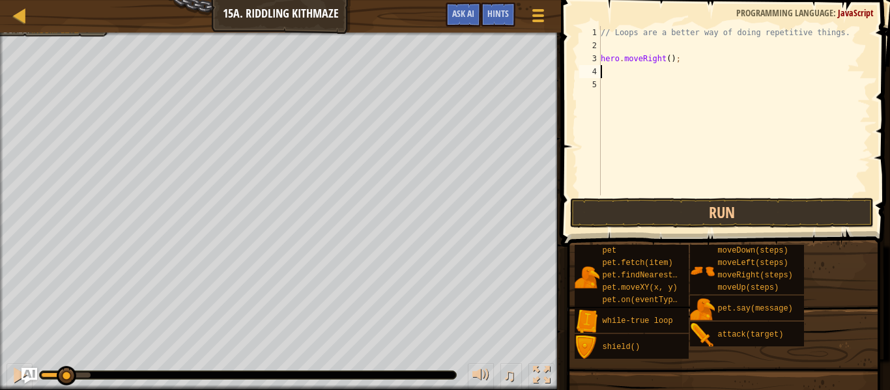
type textarea "d"
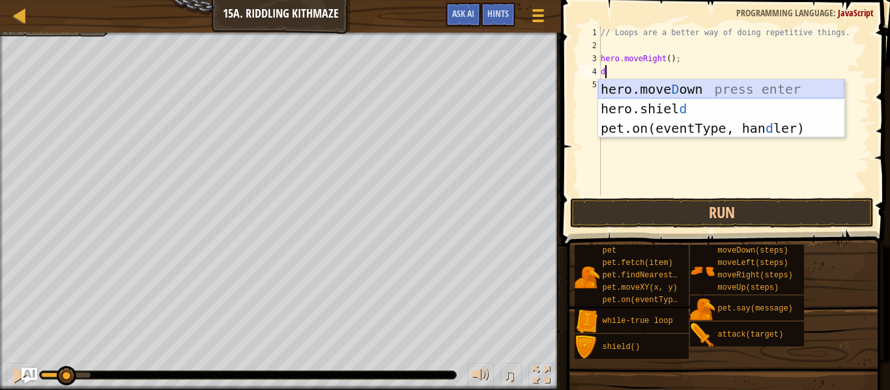
click at [666, 89] on div "hero.[PERSON_NAME] own press enter hero.[PERSON_NAME] d press enter pet.on(even…" at bounding box center [721, 129] width 246 height 98
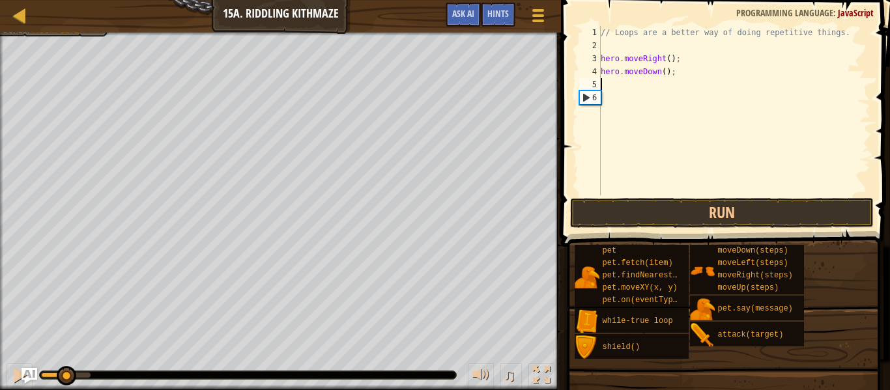
type textarea "r"
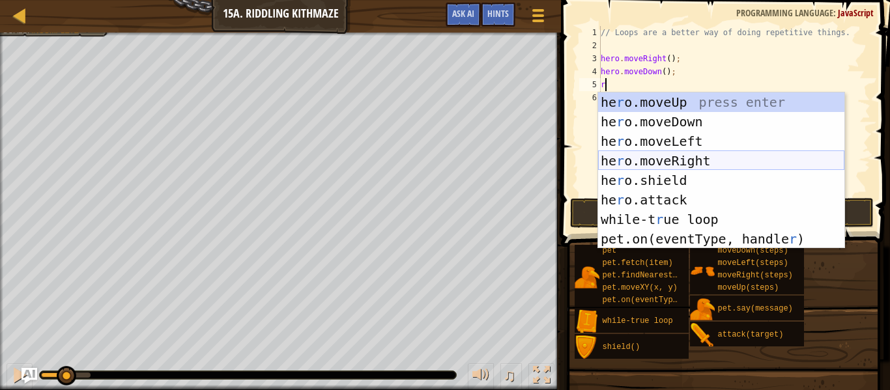
click at [686, 156] on div "he r o.moveUp press enter he r o.moveDown press enter he r o.moveLeft press ent…" at bounding box center [721, 191] width 246 height 196
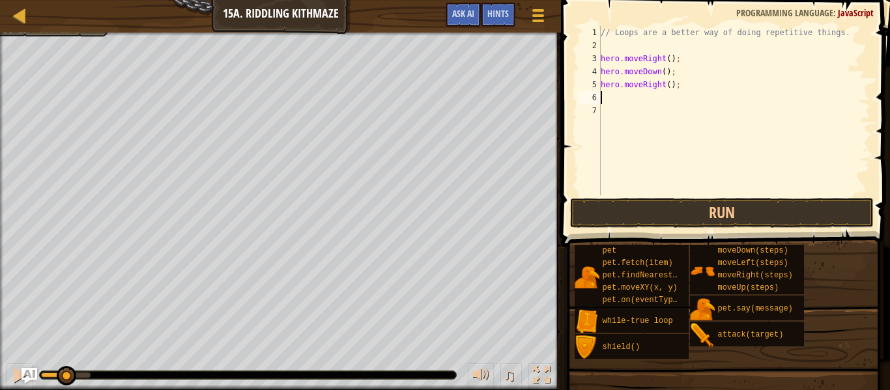
click at [669, 87] on div "// Loops are a better way of doing repetitive things. hero . moveRight ( ) ; he…" at bounding box center [734, 124] width 272 height 196
type textarea "hero.moveRight(2);"
click at [637, 94] on div "// Loops are a better way of doing repetitive things. hero . moveRight ( ) ; he…" at bounding box center [734, 124] width 272 height 196
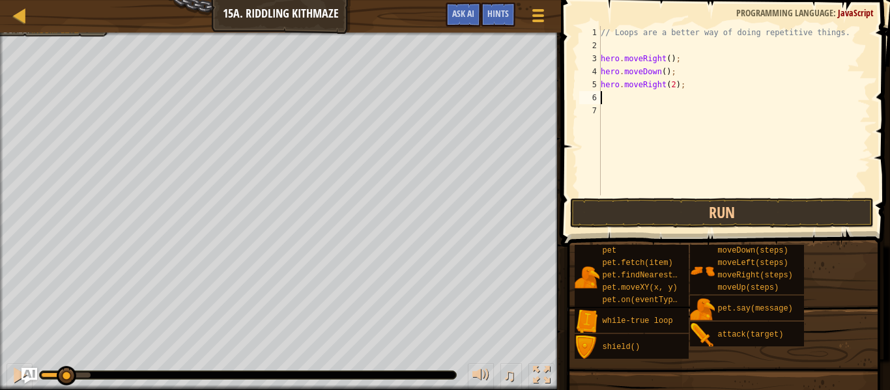
type textarea "u"
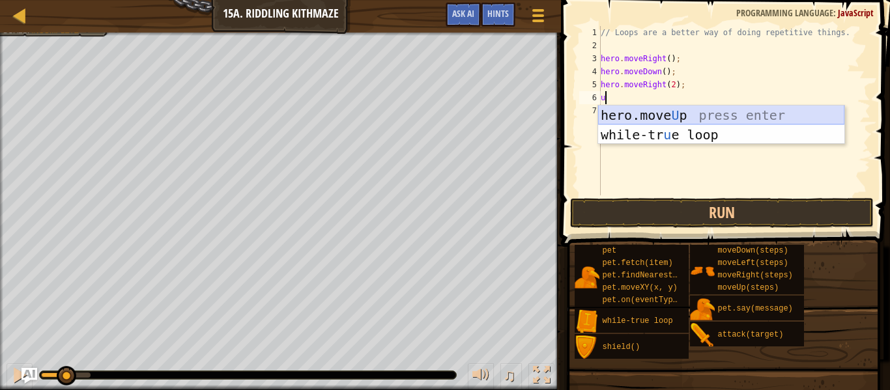
click at [659, 116] on div "hero.move U p press enter while-tr u e loop press enter" at bounding box center [721, 145] width 246 height 78
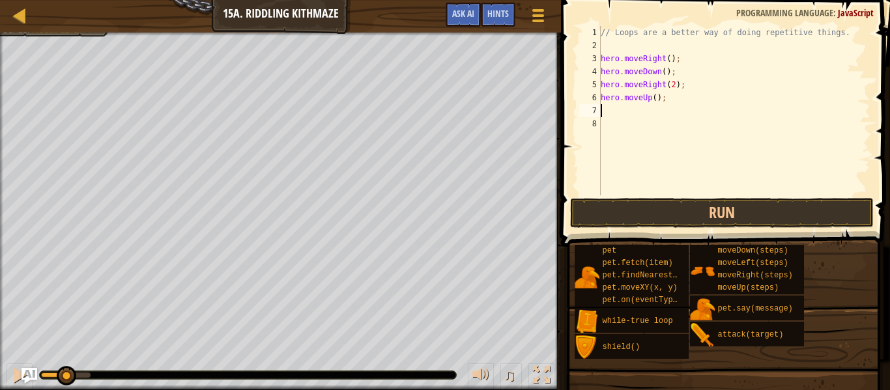
type textarea "r"
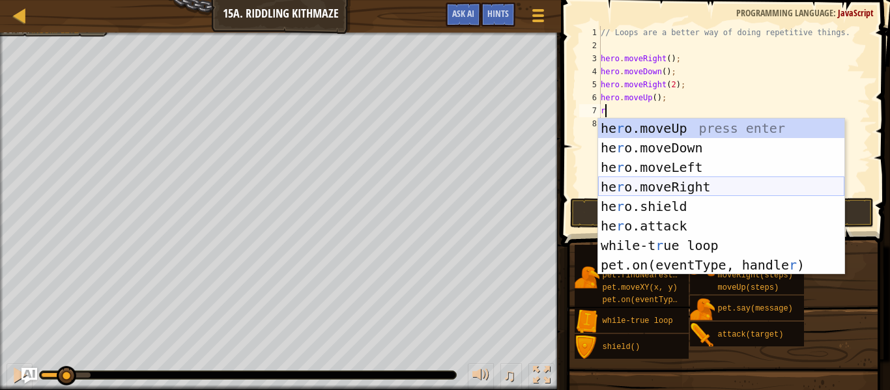
click at [713, 189] on div "he r o.moveUp press enter he r o.moveDown press enter he r o.moveLeft press ent…" at bounding box center [721, 217] width 246 height 196
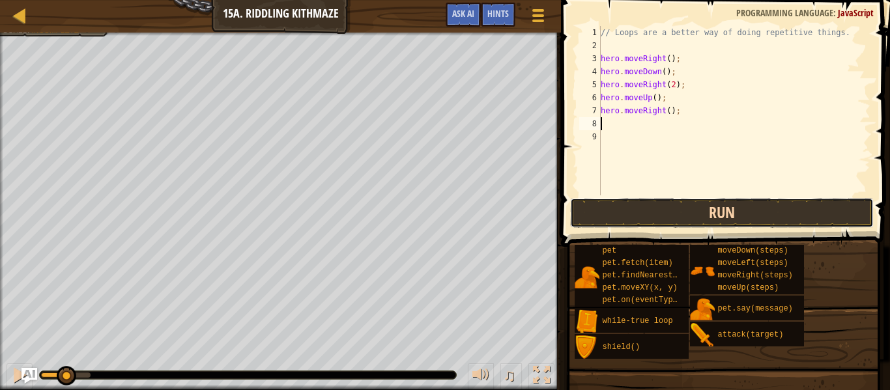
click at [689, 207] on button "Run" at bounding box center [722, 213] width 304 height 30
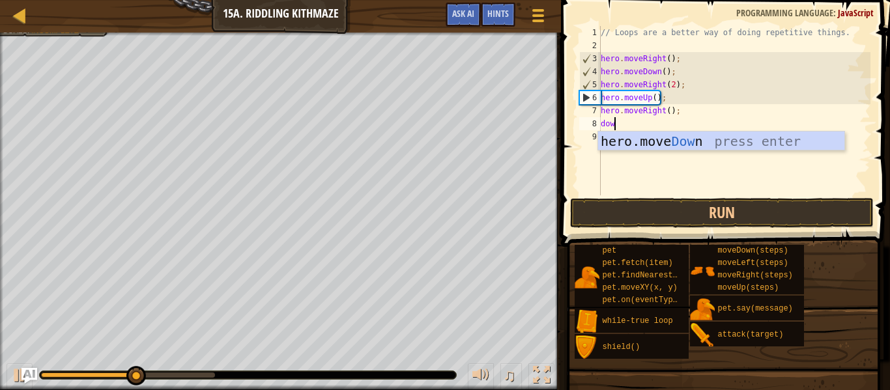
type textarea "dow"
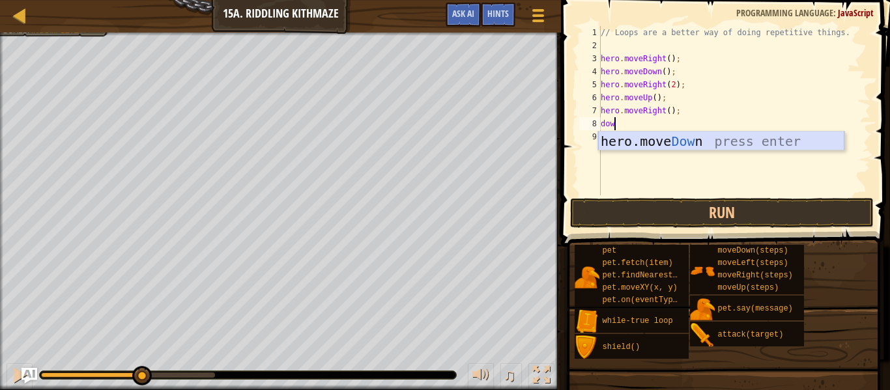
click at [615, 140] on div "hero.move Dow n press enter" at bounding box center [721, 161] width 246 height 59
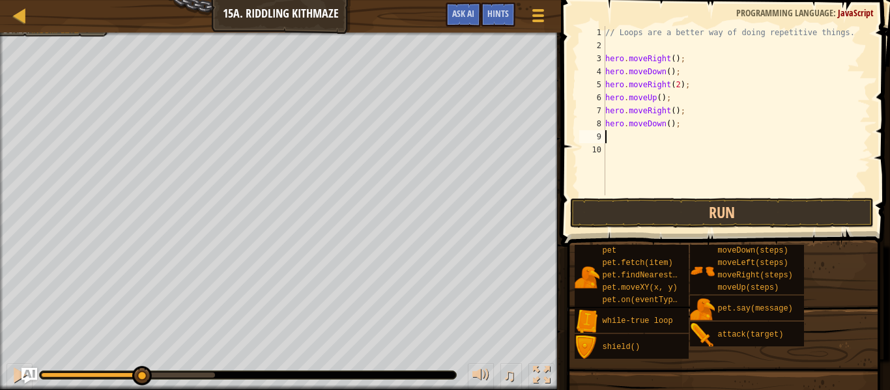
scroll to position [6, 0]
click at [658, 211] on button "Run" at bounding box center [722, 213] width 304 height 30
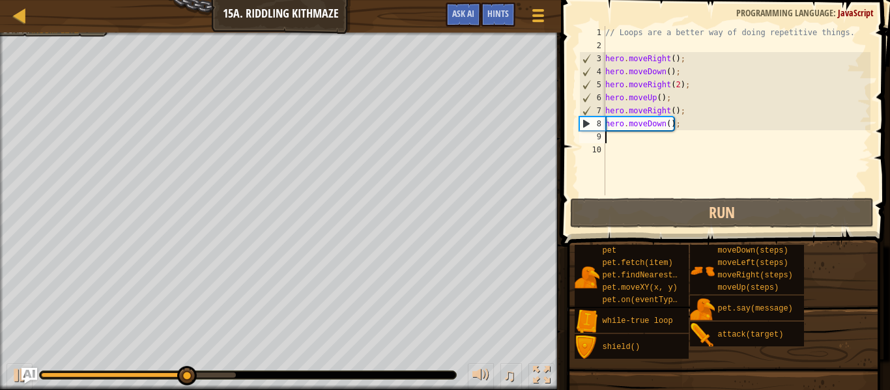
type textarea "r"
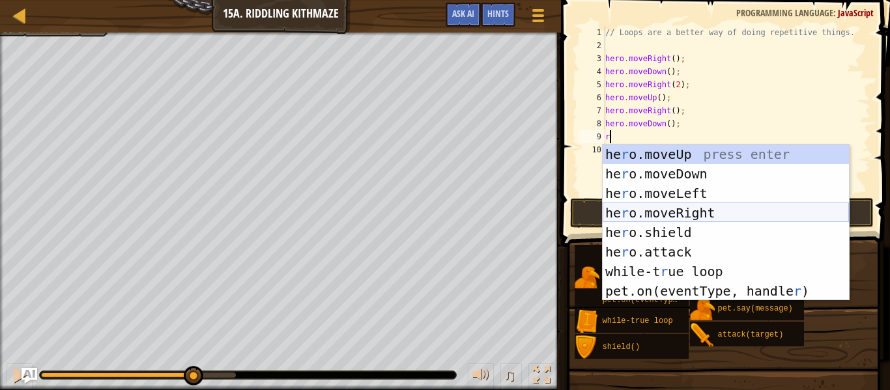
click at [660, 209] on div "he r o.moveUp press enter he r o.moveDown press enter he r o.moveLeft press ent…" at bounding box center [726, 243] width 246 height 196
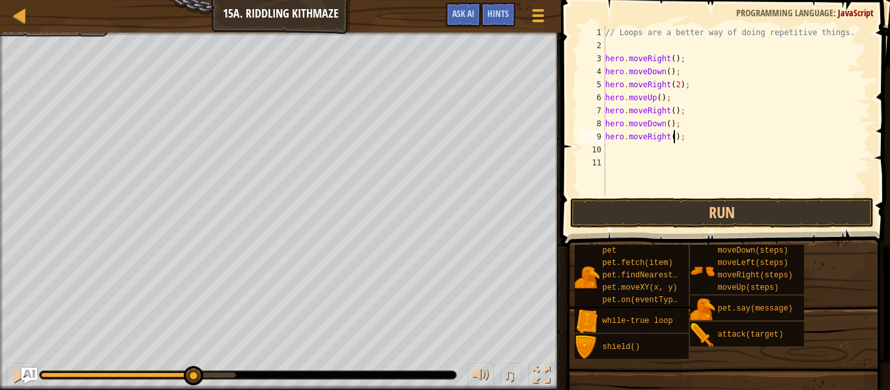
click at [673, 138] on div "// Loops are a better way of doing repetitive things. hero . moveRight ( ) ; he…" at bounding box center [737, 124] width 268 height 196
click at [625, 222] on button "Run" at bounding box center [722, 213] width 304 height 30
type textarea "hero.moveRight(3);"
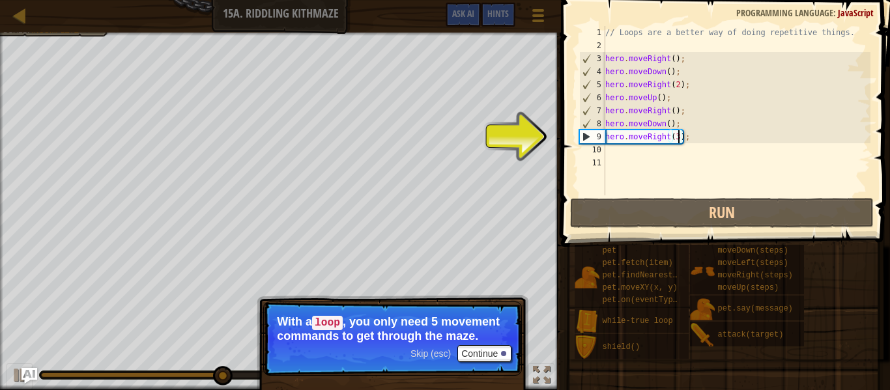
click at [693, 145] on div "// Loops are a better way of doing repetitive things. hero . moveRight ( ) ; he…" at bounding box center [737, 124] width 268 height 196
click at [692, 136] on div "// Loops are a better way of doing repetitive things. hero . moveRight ( ) ; he…" at bounding box center [737, 124] width 268 height 196
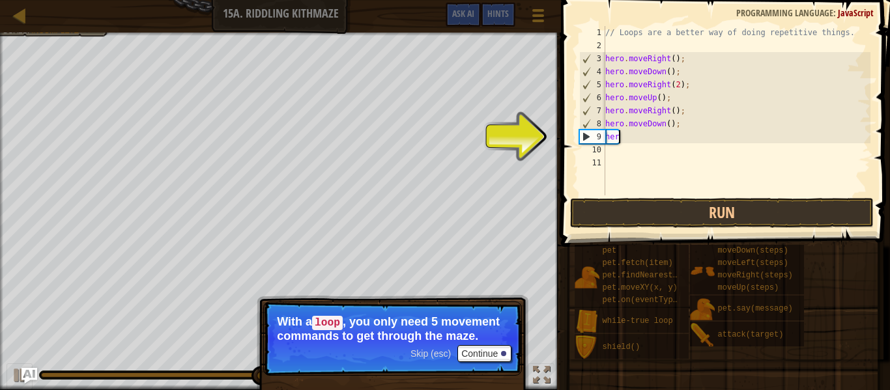
type textarea "h"
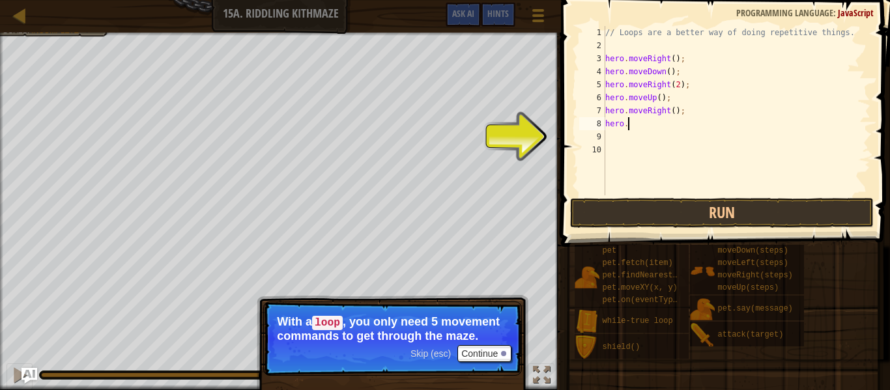
type textarea "h"
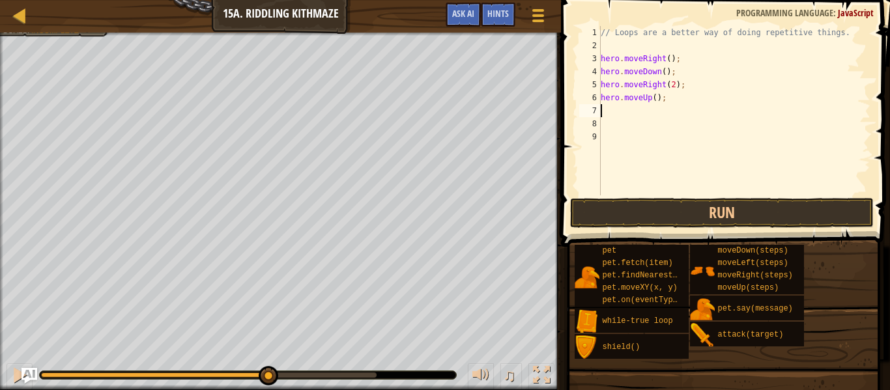
type textarea "hero.moveUp();"
click at [609, 40] on div "// Loops are a better way of doing repetitive things. hero . moveRight ( ) ; he…" at bounding box center [734, 124] width 272 height 196
type textarea "w"
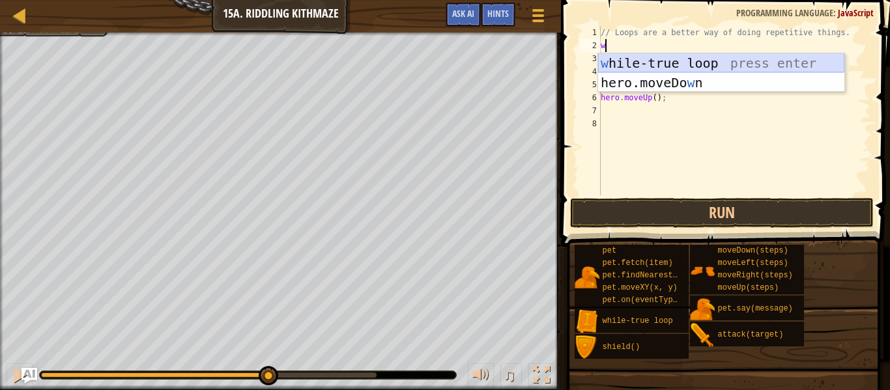
click at [618, 56] on div "w [PERSON_NAME]-true loop press enter hero.moveDo w n press enter" at bounding box center [721, 92] width 246 height 78
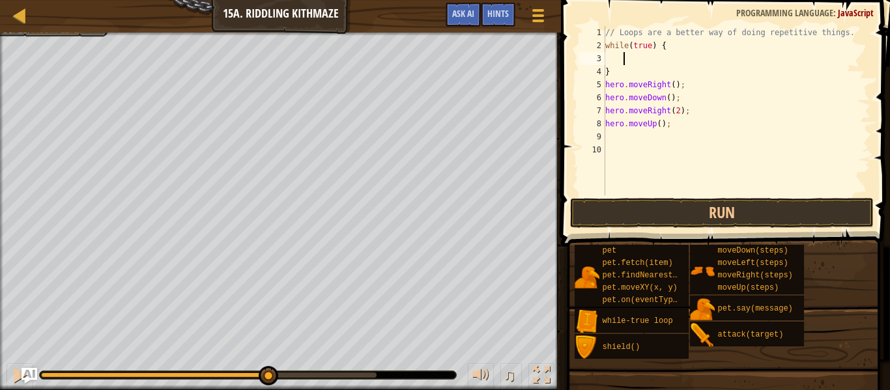
click at [619, 76] on div "// Loops are a better way of doing repetitive things. while ( true ) { } hero .…" at bounding box center [737, 124] width 268 height 196
type textarea "}"
click at [676, 130] on div "// Loops are a better way of doing repetitive things. while ( true ) { hero . m…" at bounding box center [737, 124] width 268 height 196
type textarea "hero.moveUp();}"
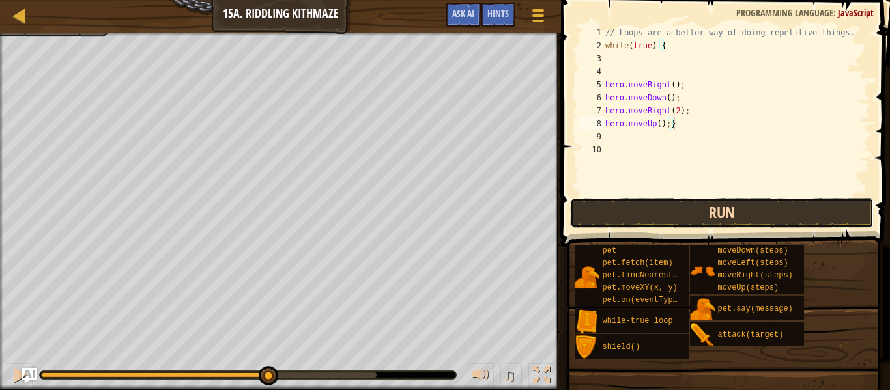
click at [626, 215] on button "Run" at bounding box center [722, 213] width 304 height 30
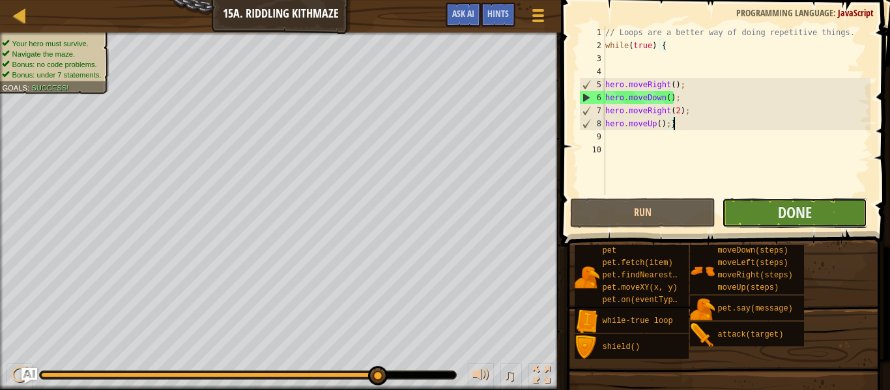
click at [770, 207] on button "Done" at bounding box center [794, 213] width 145 height 30
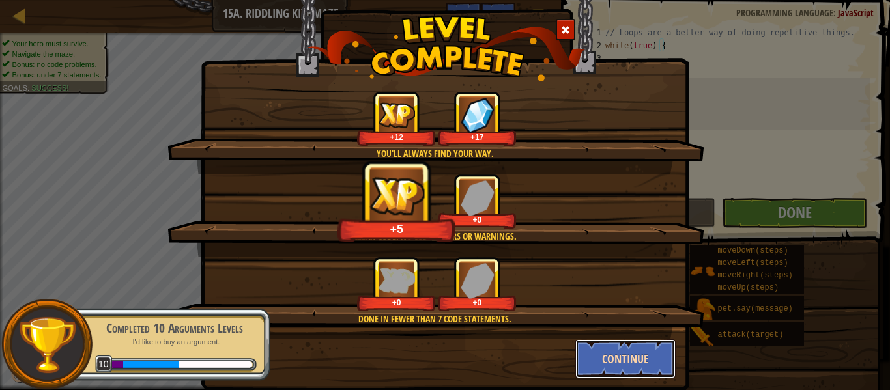
click at [651, 360] on button "Continue" at bounding box center [626, 359] width 101 height 39
click at [651, 360] on div "You'll always find your way. +12 +17 Clean code: no code errors or warnings. +5…" at bounding box center [445, 195] width 890 height 390
